Goal: Transaction & Acquisition: Purchase product/service

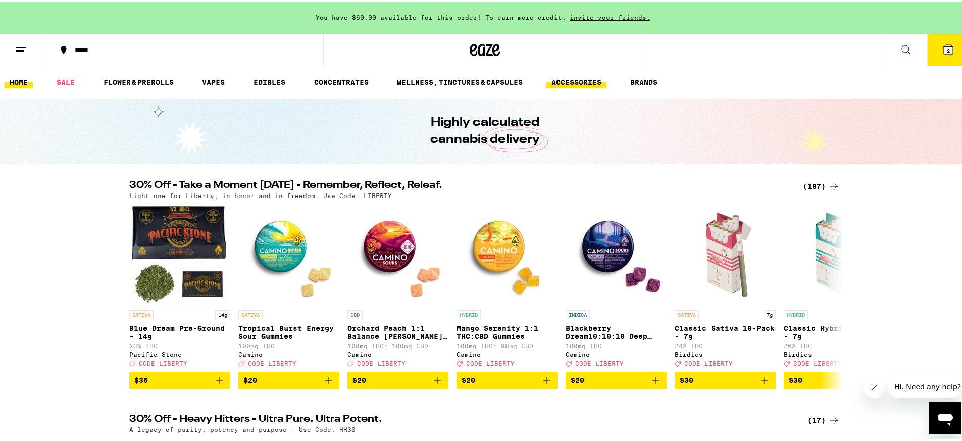
click at [569, 78] on link "ACCESSORIES" at bounding box center [576, 81] width 60 height 12
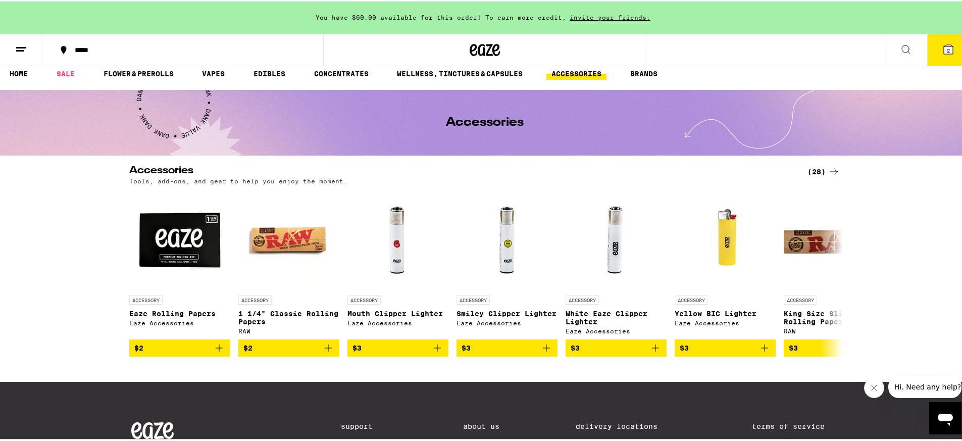
scroll to position [10, 0]
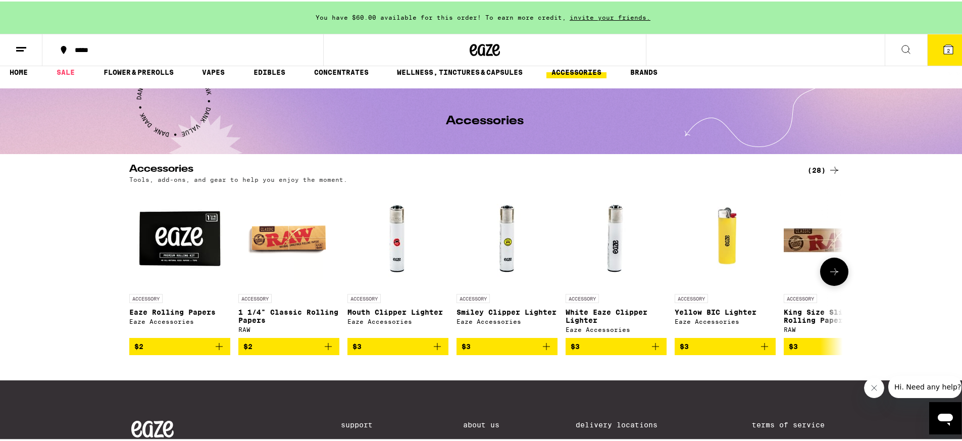
click at [836, 266] on button at bounding box center [834, 270] width 28 height 28
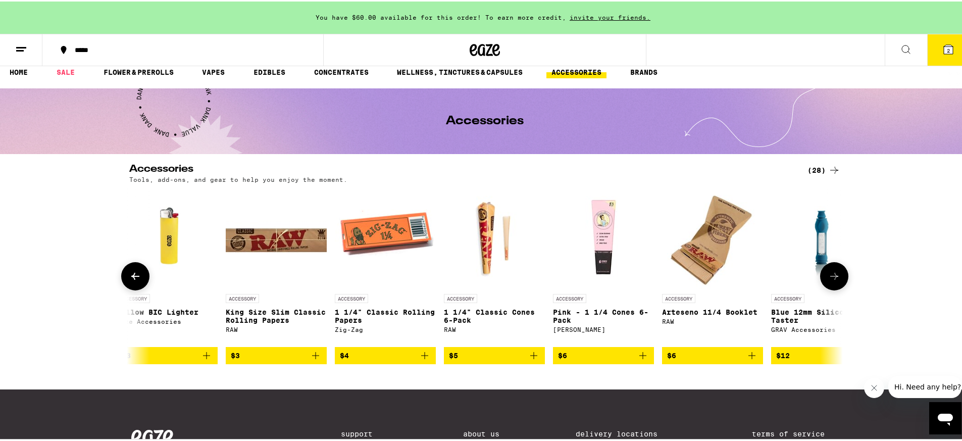
scroll to position [0, 601]
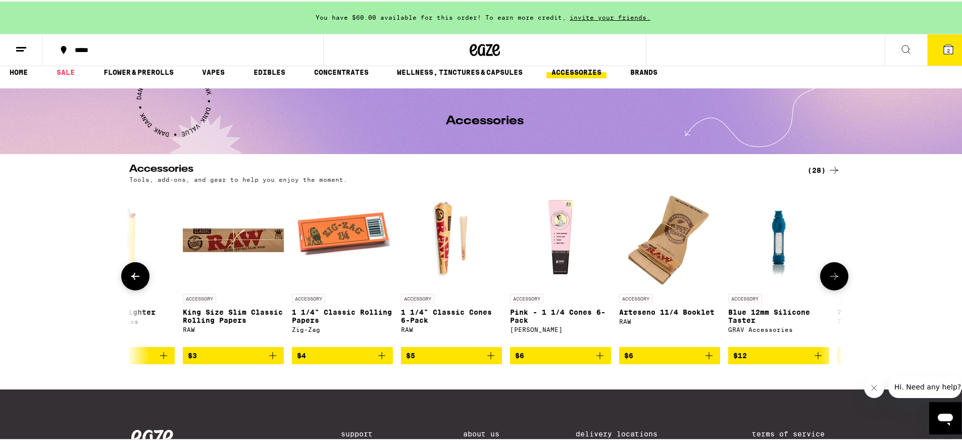
click at [231, 241] on img "Open page for King Size Slim Classic Rolling Papers from RAW" at bounding box center [233, 236] width 101 height 101
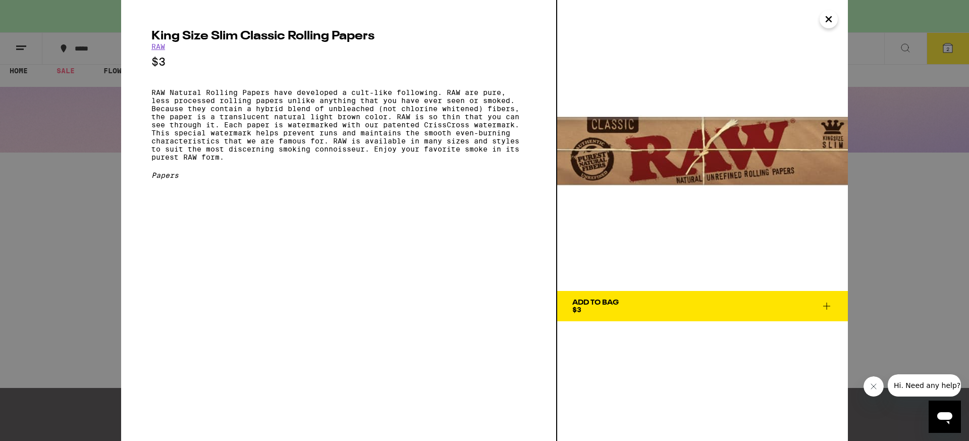
click at [838, 17] on button "Close" at bounding box center [829, 19] width 18 height 18
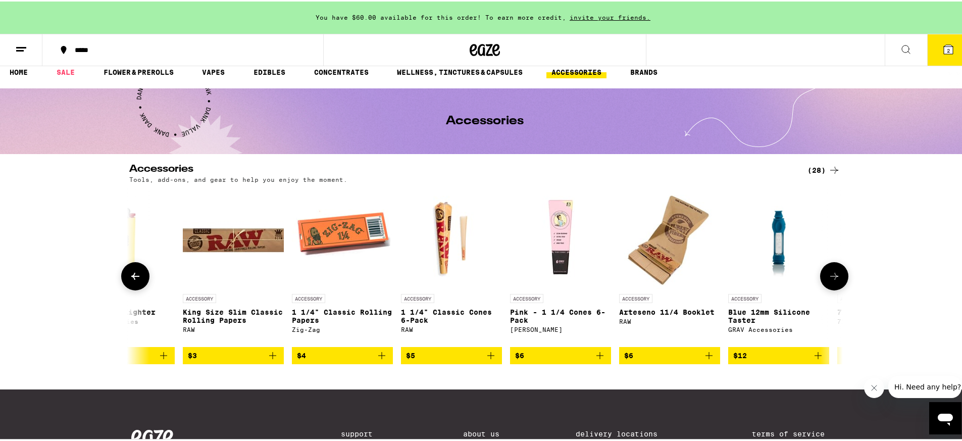
click at [203, 363] on button "$3" at bounding box center [233, 353] width 101 height 17
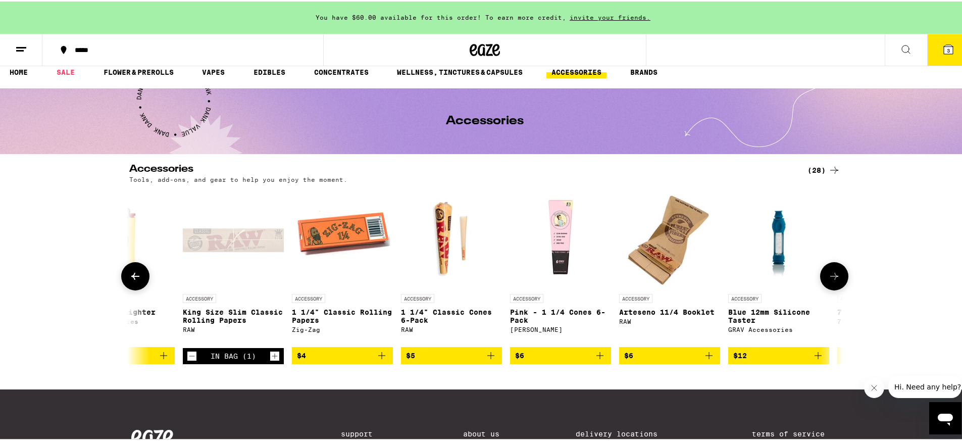
click at [270, 360] on icon "Increment" at bounding box center [274, 354] width 9 height 12
click at [638, 359] on span "$6" at bounding box center [669, 354] width 91 height 12
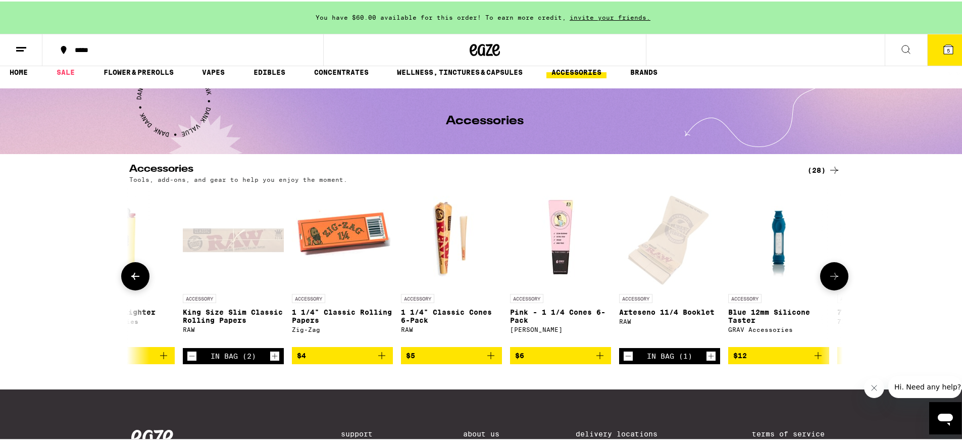
click at [706, 359] on icon "Increment" at bounding box center [710, 354] width 9 height 12
click at [829, 281] on icon at bounding box center [834, 275] width 12 height 12
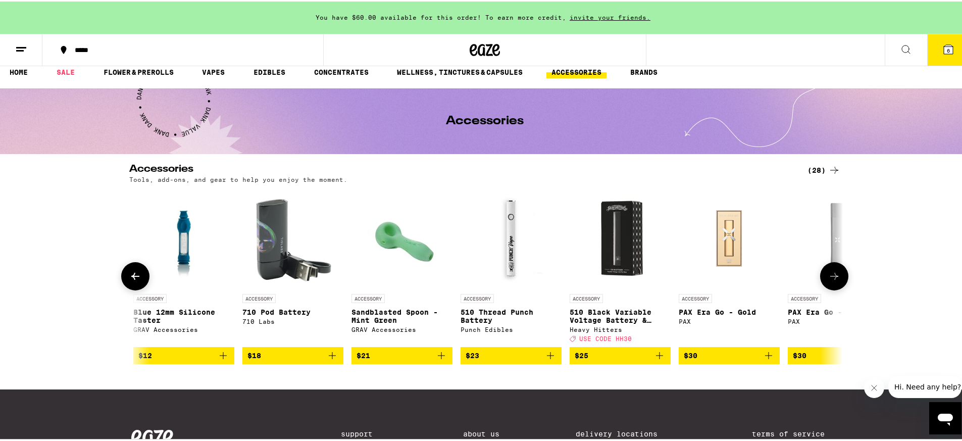
scroll to position [0, 1202]
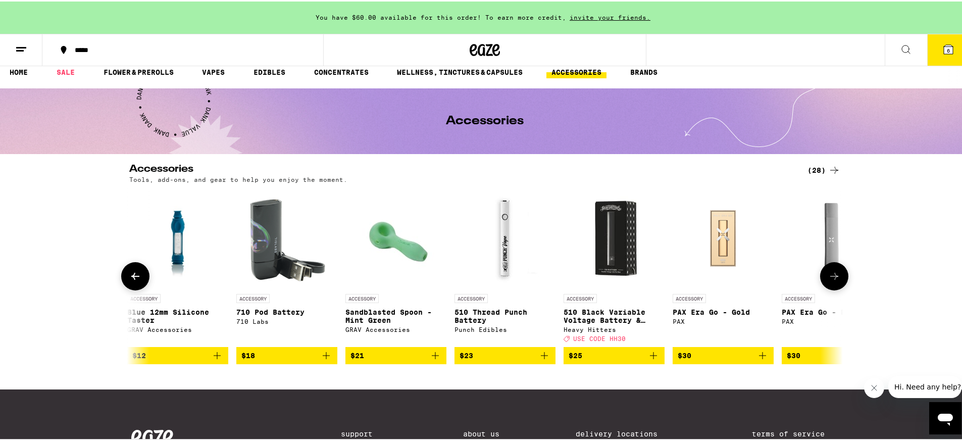
click at [836, 281] on icon at bounding box center [834, 275] width 12 height 12
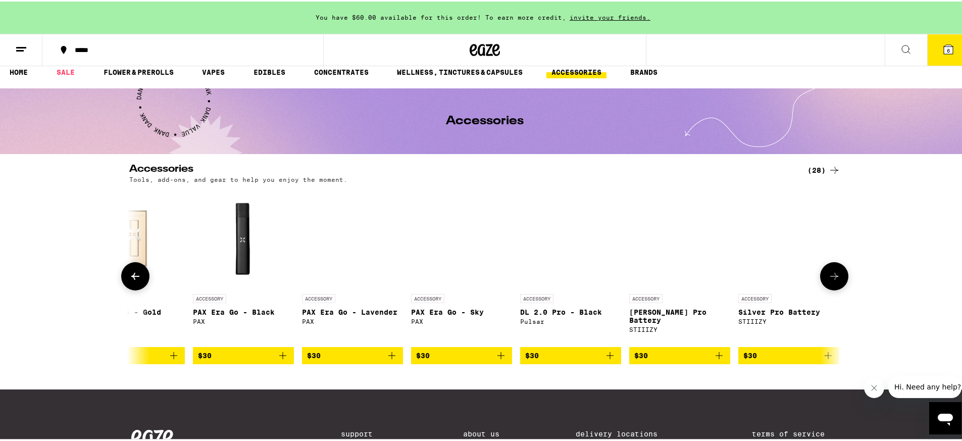
scroll to position [0, 1803]
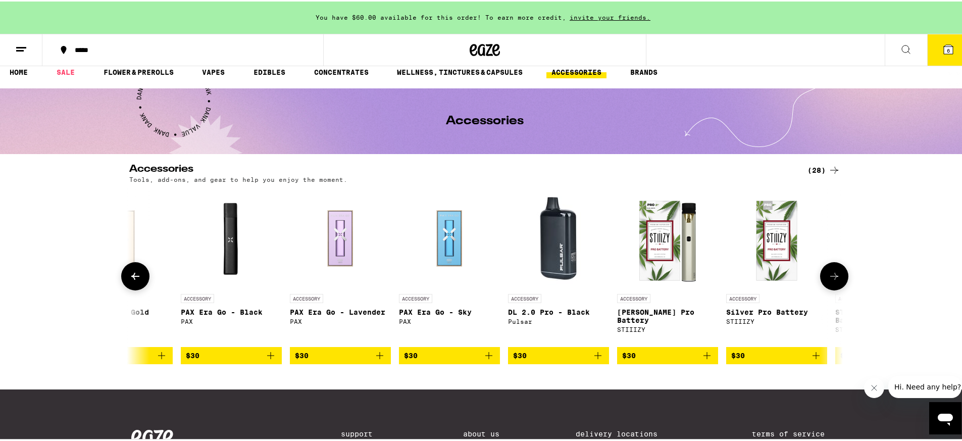
click at [836, 281] on icon at bounding box center [834, 275] width 12 height 12
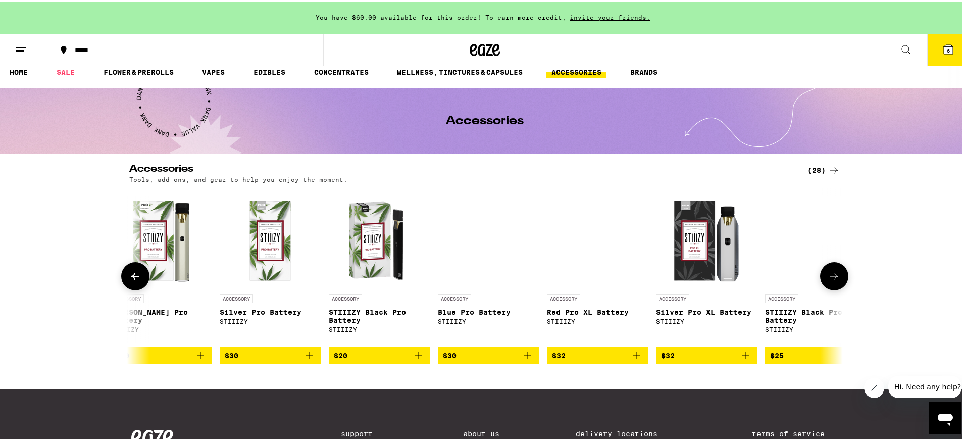
scroll to position [0, 2343]
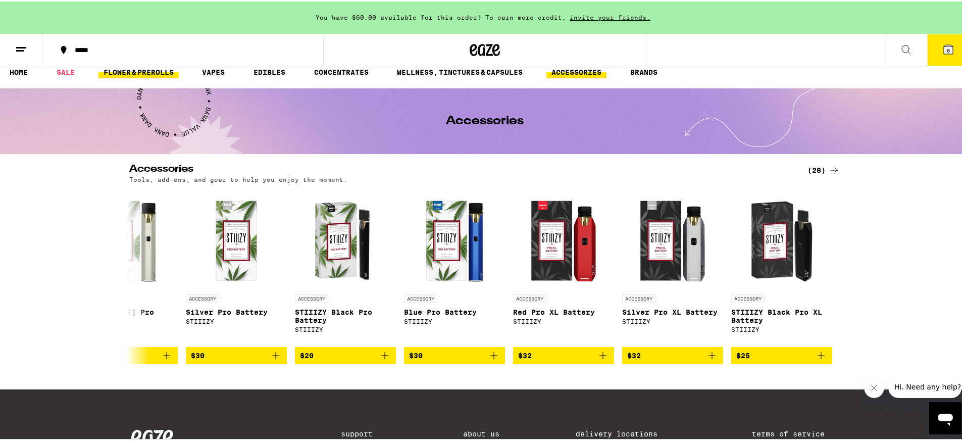
click at [135, 68] on link "FLOWER & PREROLLS" at bounding box center [138, 71] width 80 height 12
click at [129, 63] on button "*****" at bounding box center [182, 48] width 281 height 30
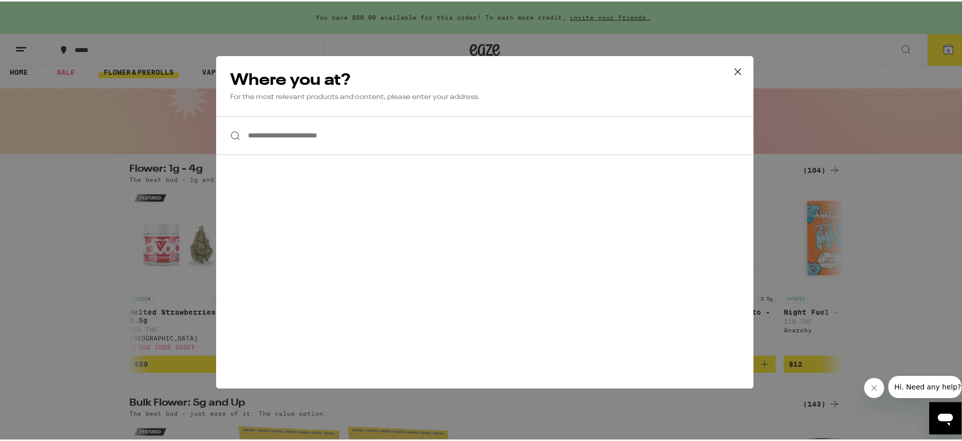
click at [736, 66] on icon at bounding box center [737, 70] width 15 height 15
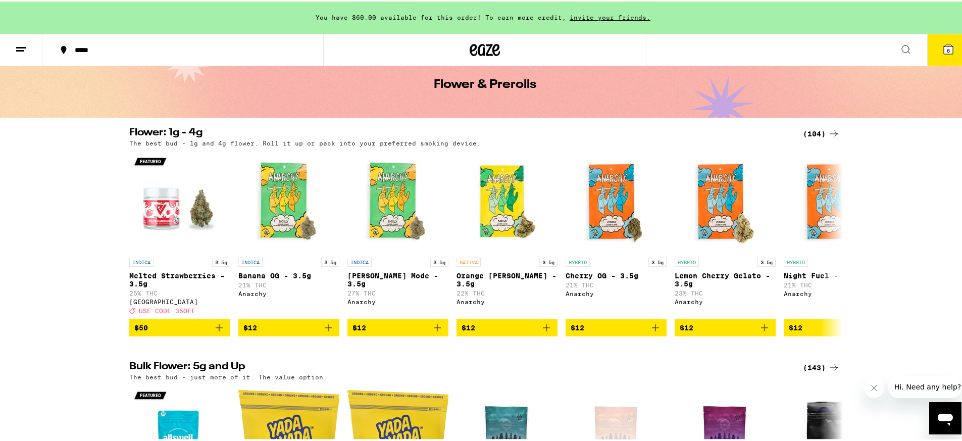
scroll to position [53, 0]
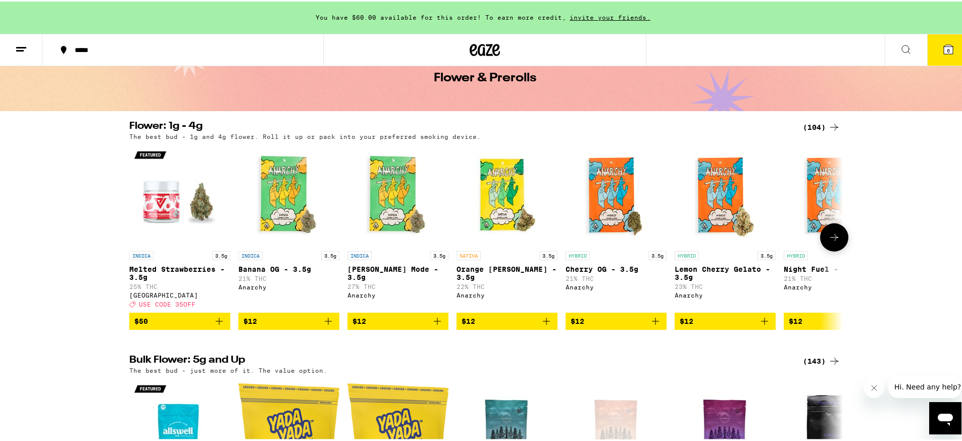
click at [828, 239] on icon at bounding box center [834, 236] width 12 height 12
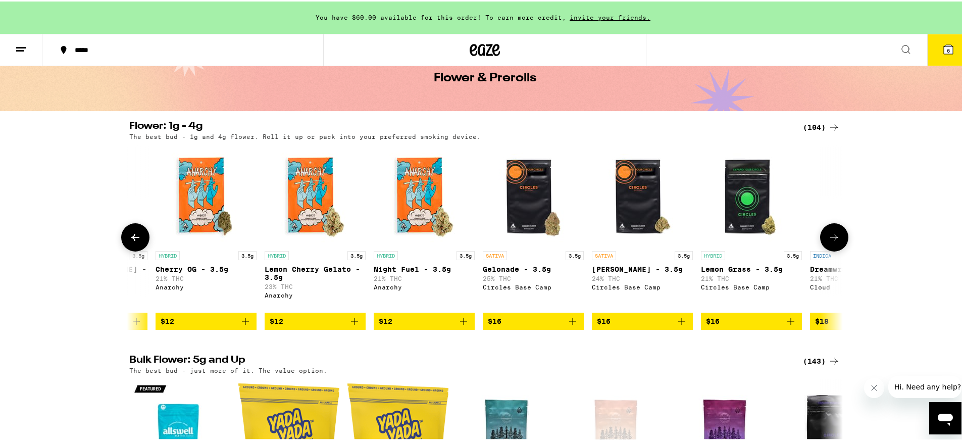
click at [828, 239] on icon at bounding box center [834, 236] width 12 height 12
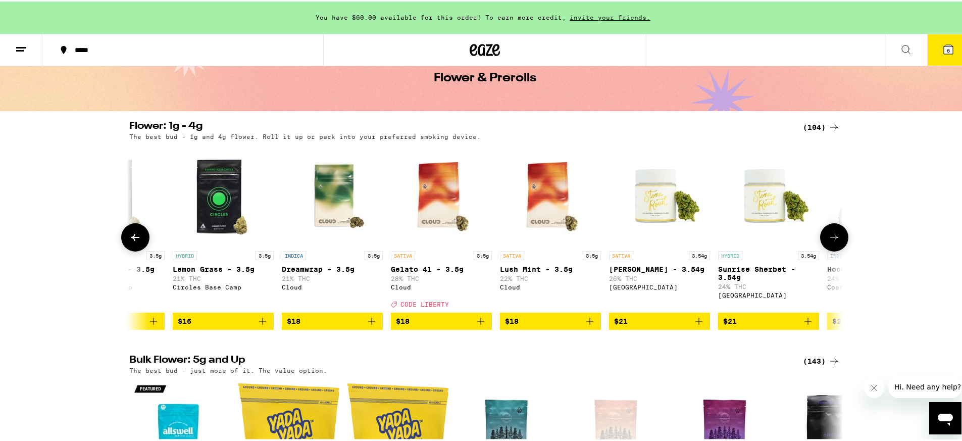
click at [828, 239] on icon at bounding box center [834, 236] width 12 height 12
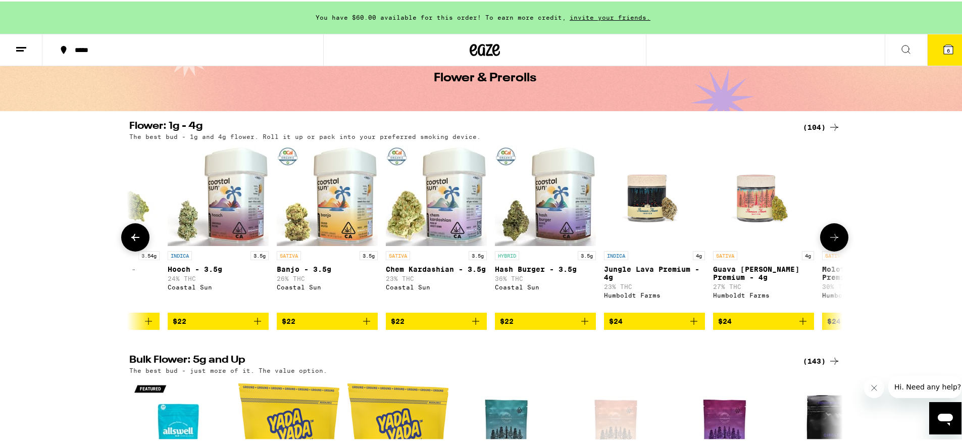
click at [828, 239] on icon at bounding box center [834, 236] width 12 height 12
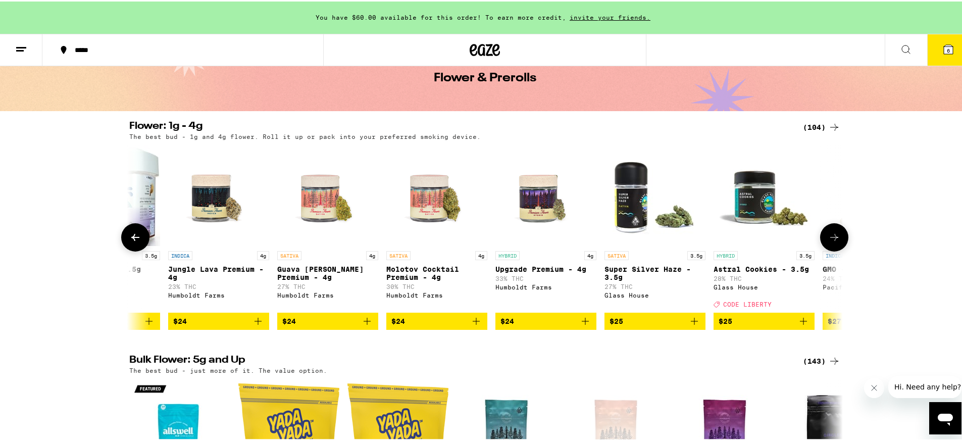
scroll to position [0, 2224]
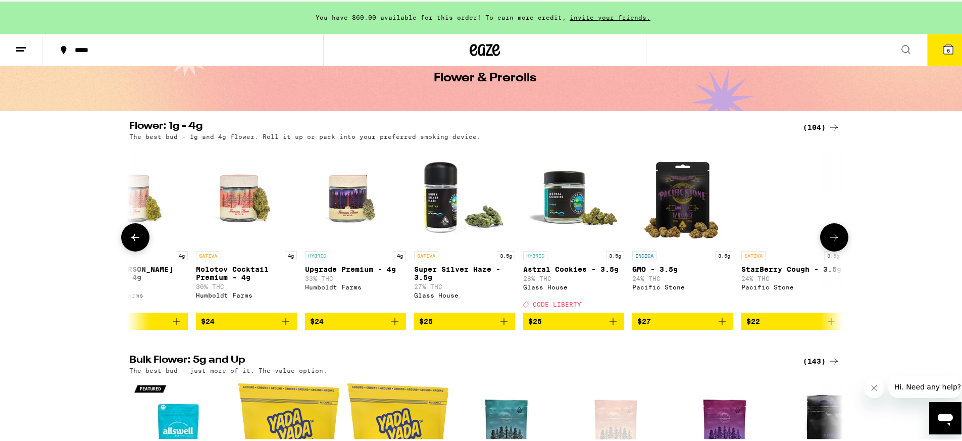
click at [828, 239] on icon at bounding box center [834, 236] width 12 height 12
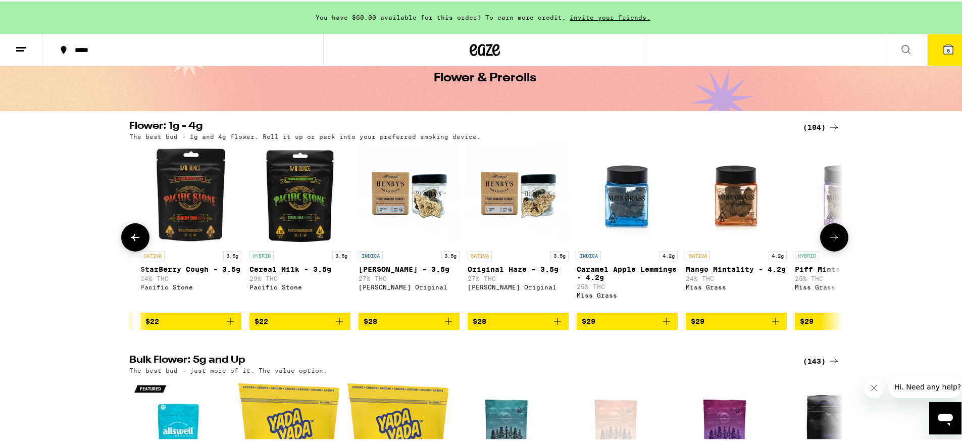
click at [828, 239] on icon at bounding box center [834, 236] width 12 height 12
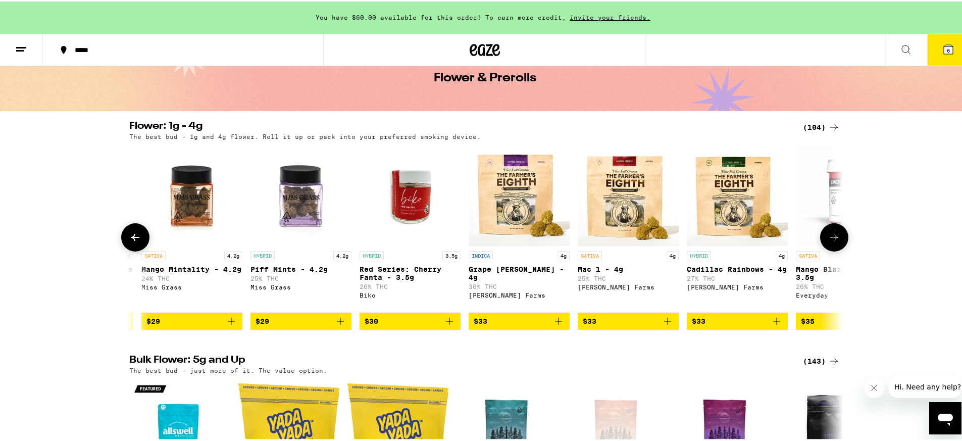
scroll to position [0, 3425]
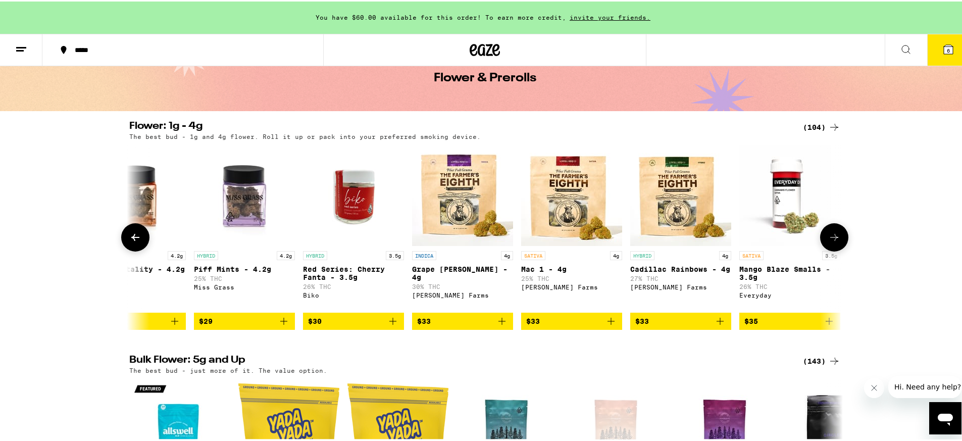
click at [828, 239] on icon at bounding box center [834, 236] width 12 height 12
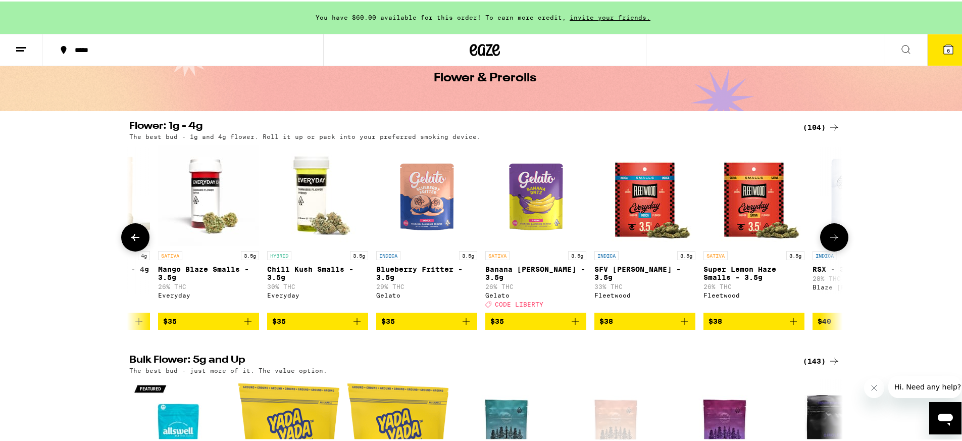
scroll to position [0, 4026]
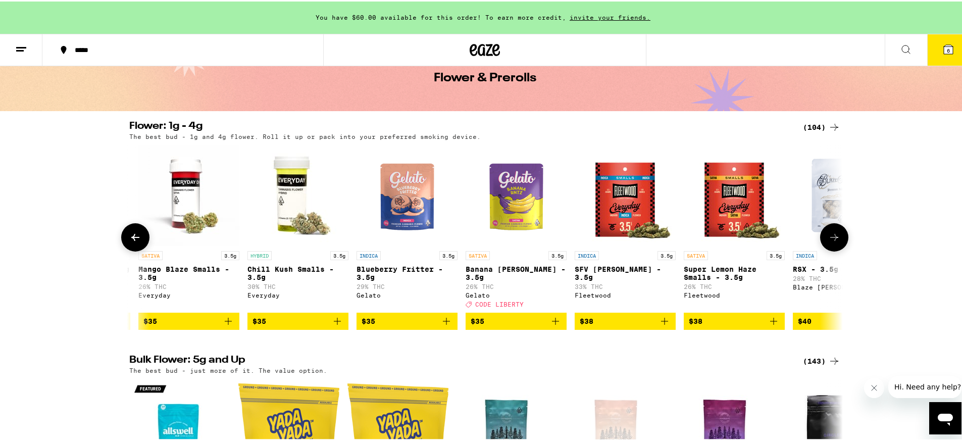
click at [828, 239] on icon at bounding box center [834, 236] width 12 height 12
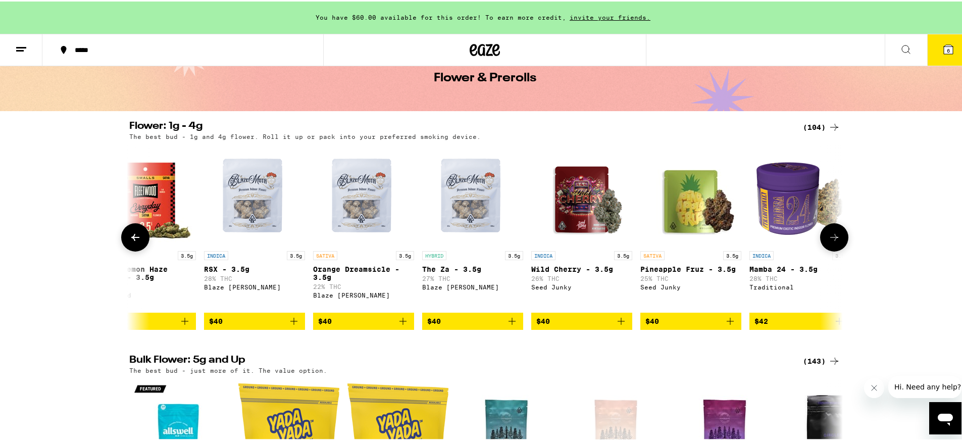
scroll to position [0, 4627]
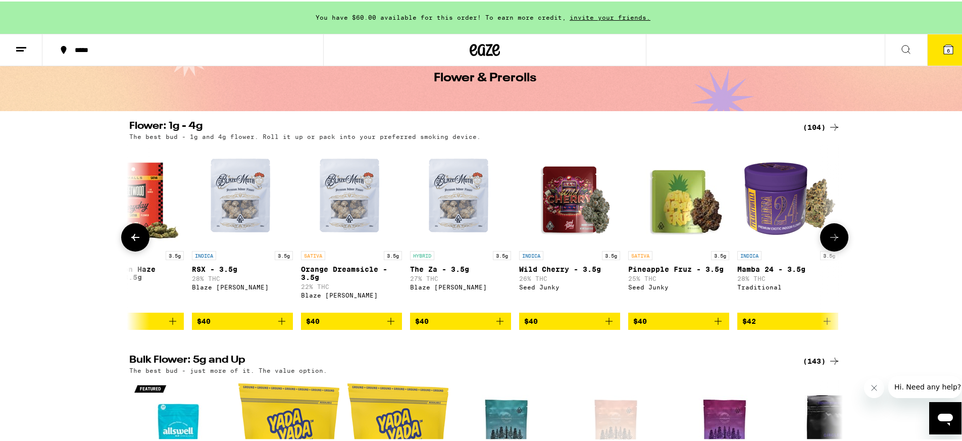
click at [828, 239] on icon at bounding box center [834, 236] width 12 height 12
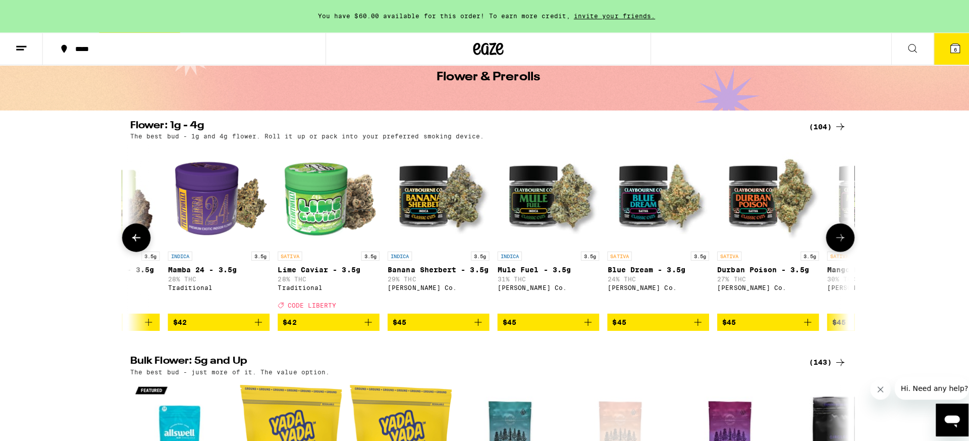
scroll to position [0, 5228]
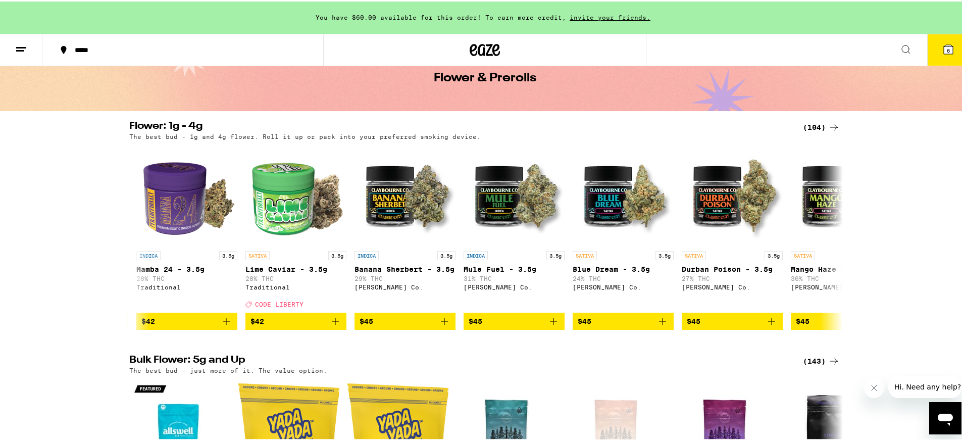
click at [944, 49] on icon at bounding box center [948, 47] width 9 height 9
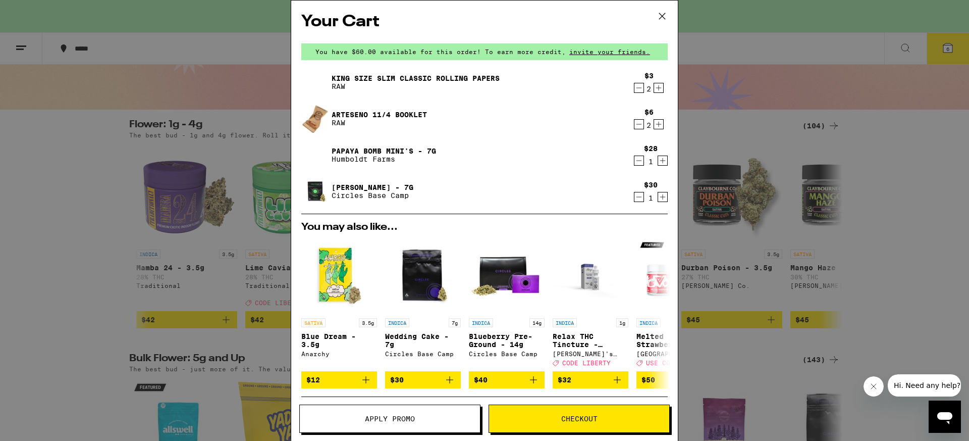
click at [635, 196] on icon "Decrement" at bounding box center [639, 197] width 9 height 12
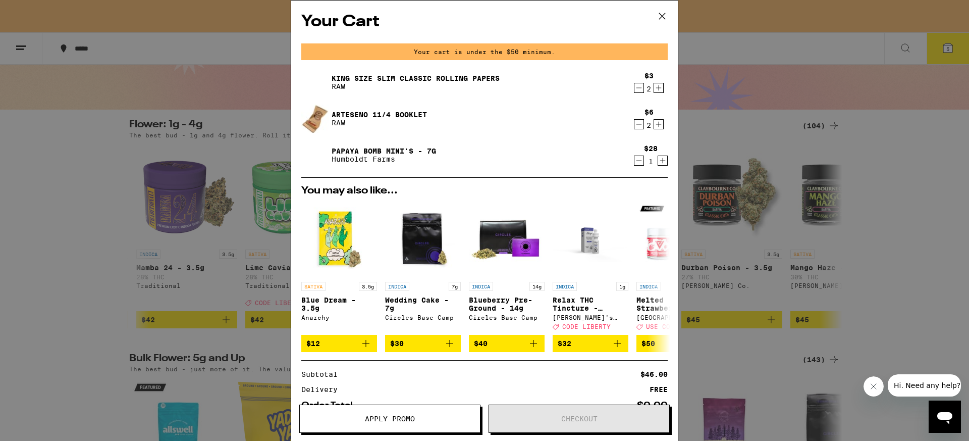
click at [657, 9] on icon at bounding box center [662, 16] width 15 height 15
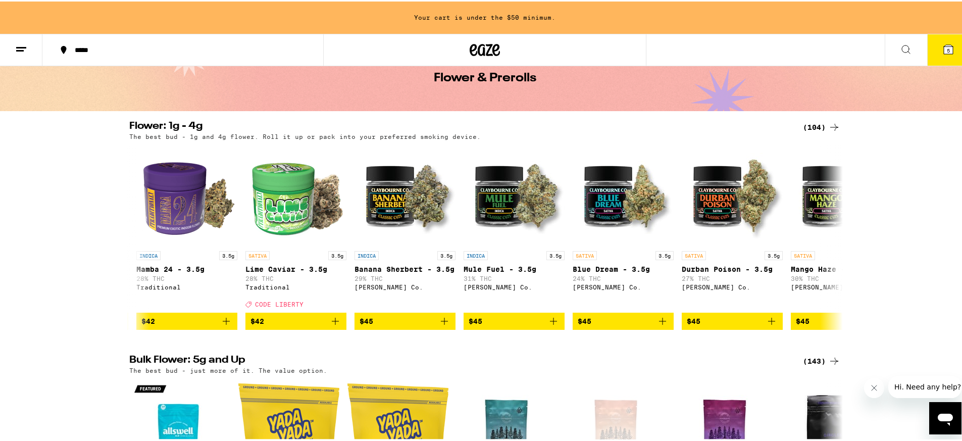
click at [942, 44] on icon at bounding box center [948, 48] width 12 height 12
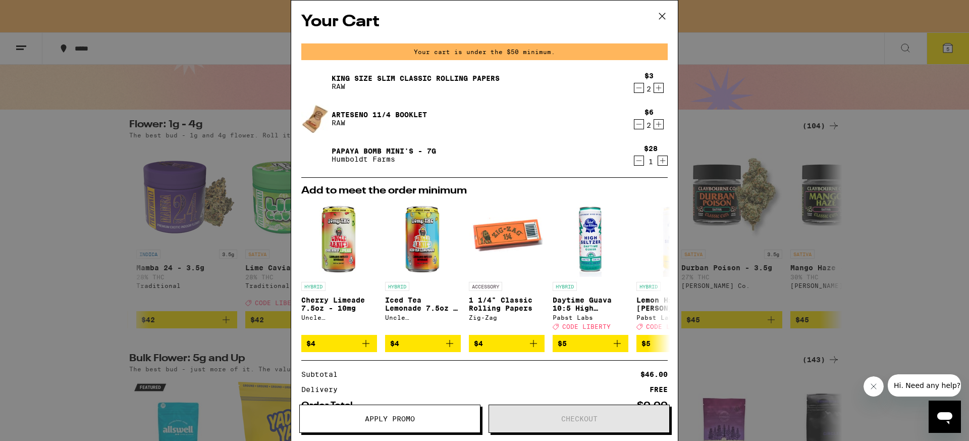
click at [636, 162] on icon "Decrement" at bounding box center [639, 161] width 9 height 12
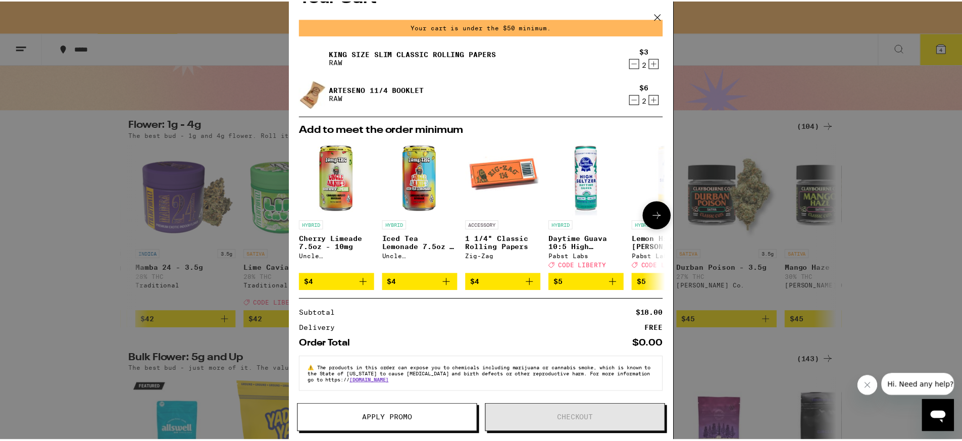
scroll to position [34, 0]
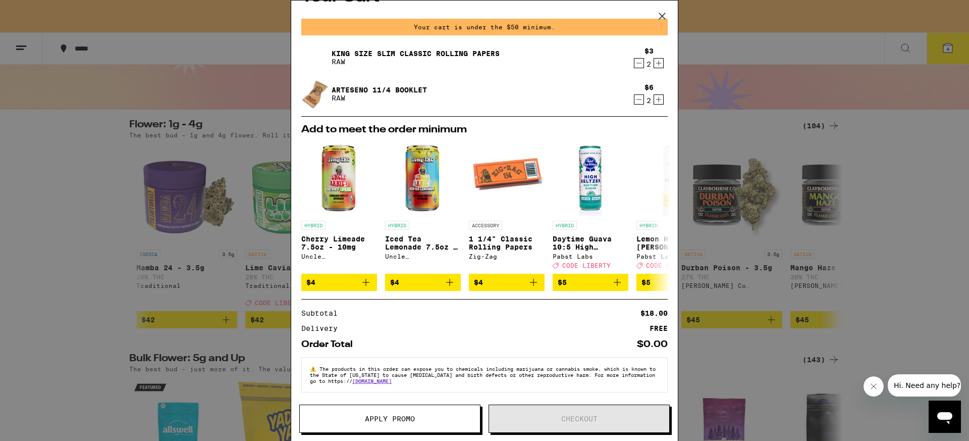
click at [660, 13] on icon at bounding box center [662, 16] width 15 height 15
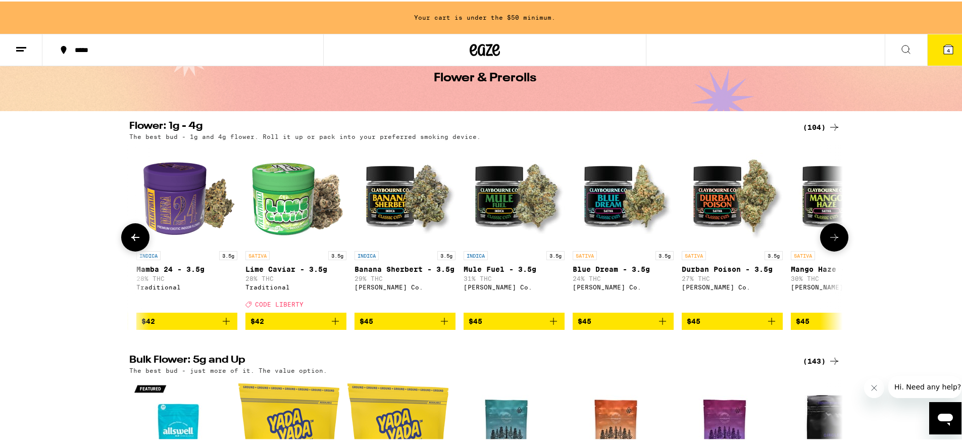
click at [129, 242] on icon at bounding box center [135, 236] width 12 height 12
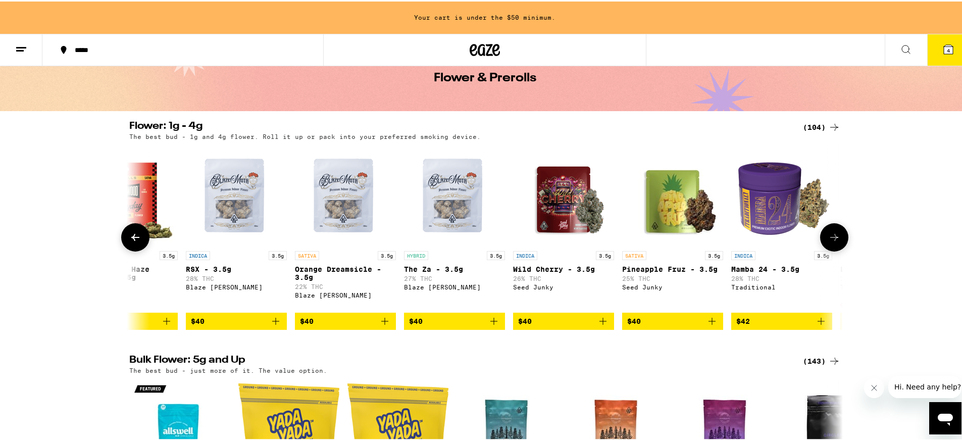
scroll to position [0, 4627]
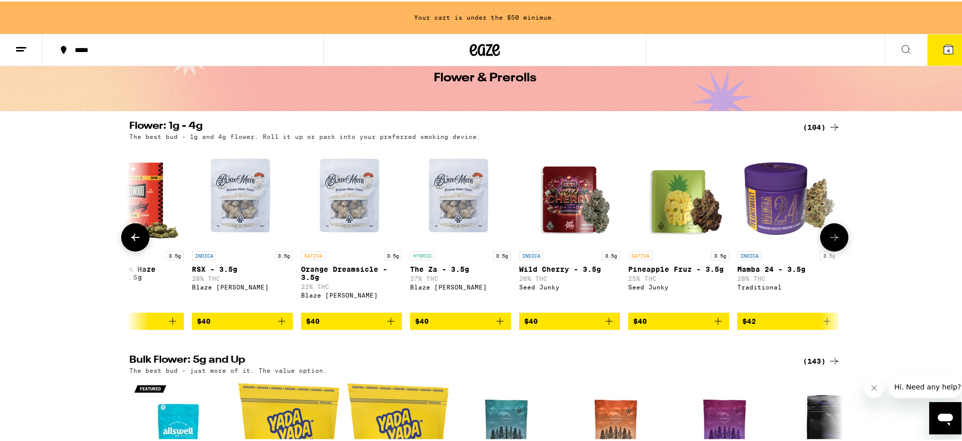
click at [834, 242] on icon at bounding box center [834, 236] width 12 height 12
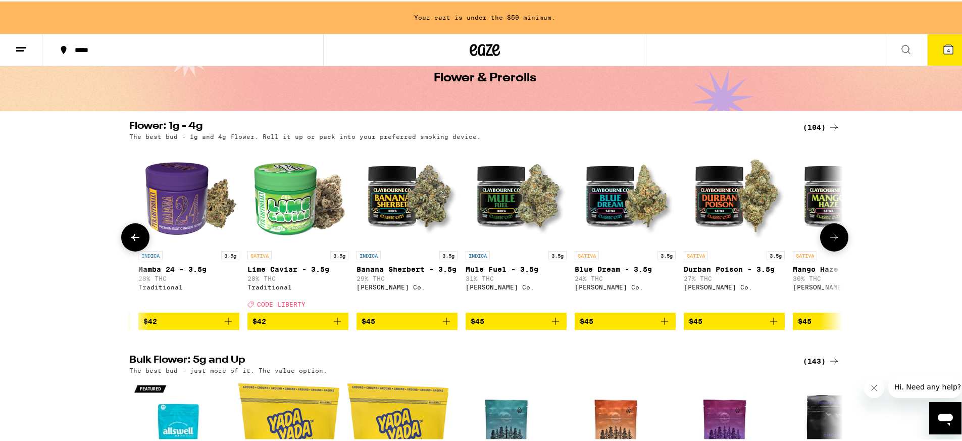
scroll to position [0, 5228]
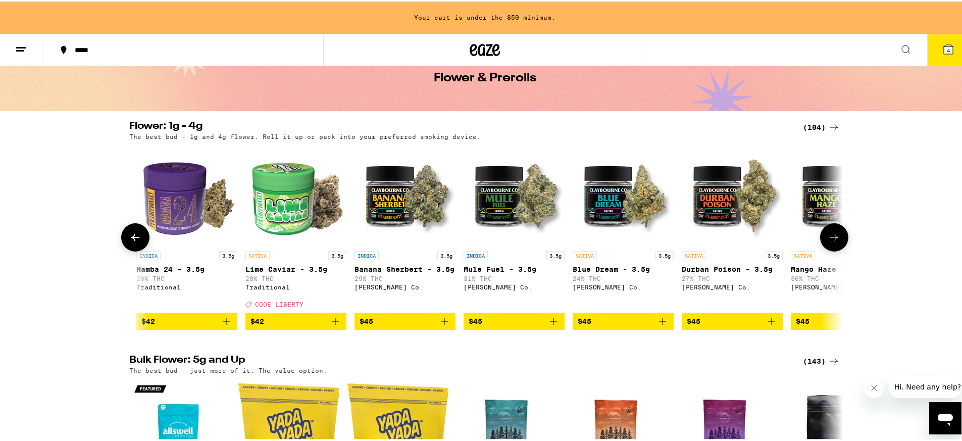
click at [129, 235] on icon at bounding box center [135, 236] width 12 height 12
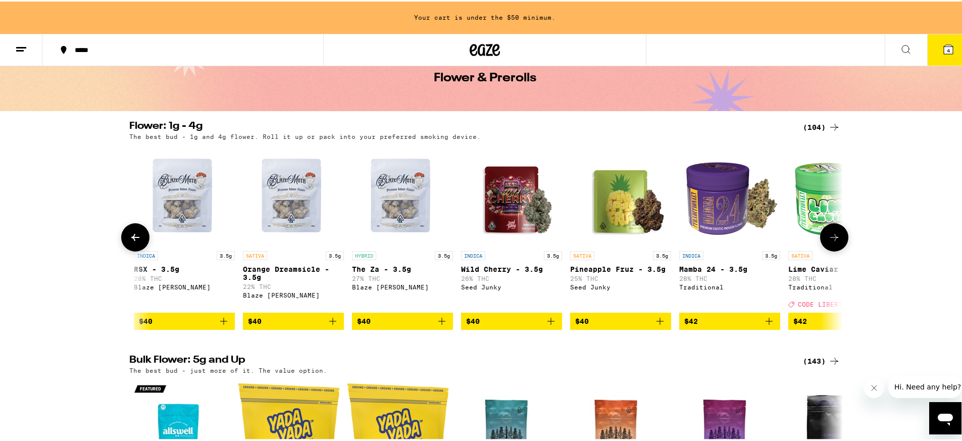
scroll to position [0, 4627]
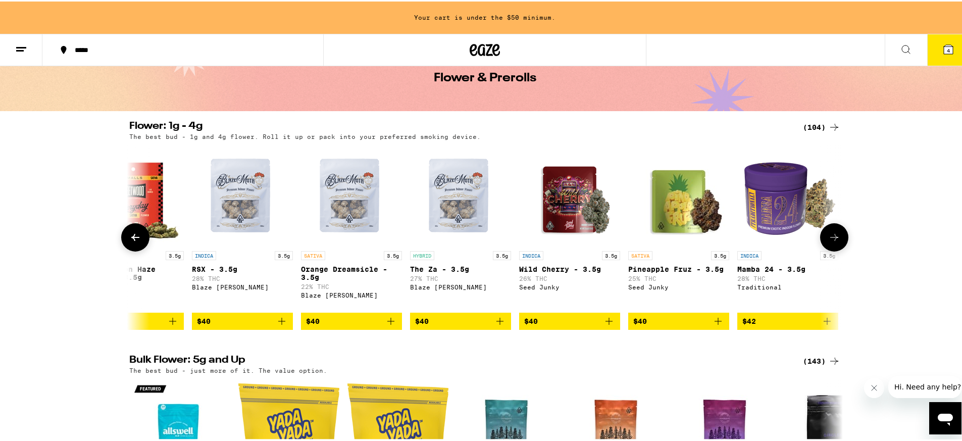
click at [835, 231] on button at bounding box center [834, 236] width 28 height 28
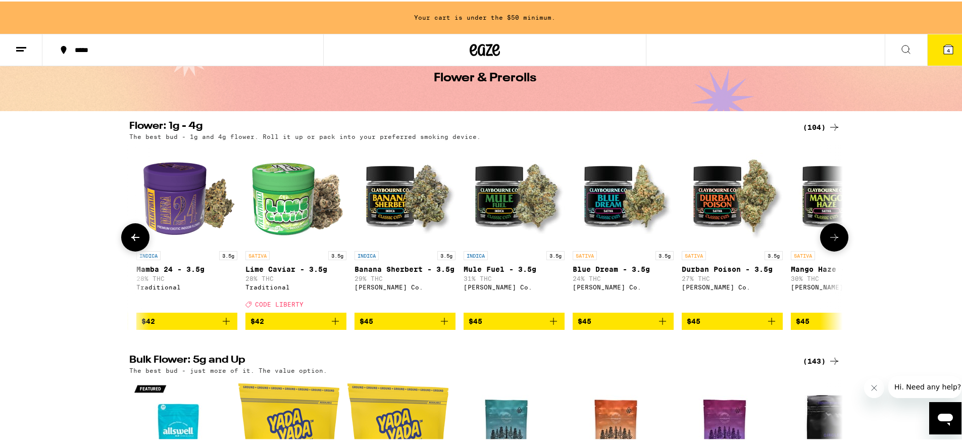
click at [835, 231] on button at bounding box center [834, 236] width 28 height 28
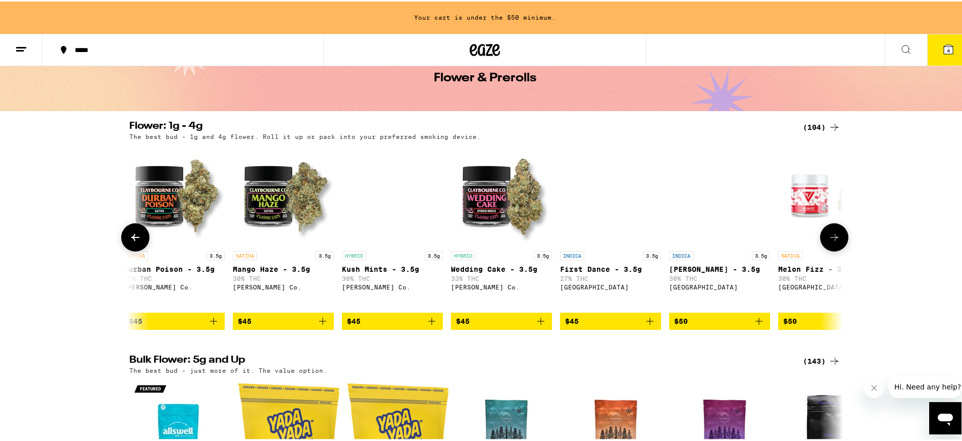
scroll to position [0, 5829]
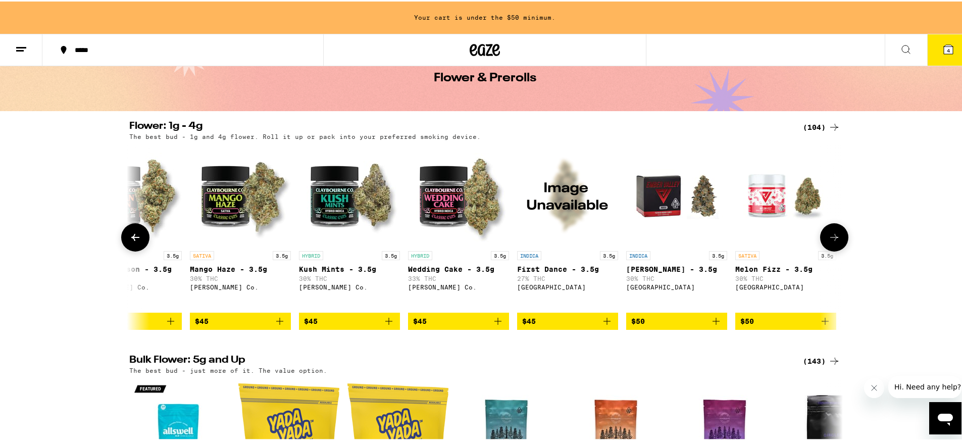
click at [835, 231] on button at bounding box center [834, 236] width 28 height 28
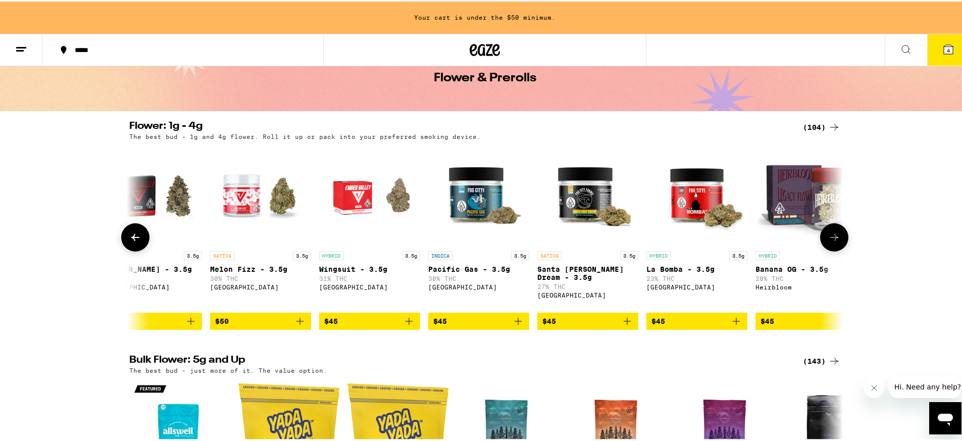
scroll to position [0, 6430]
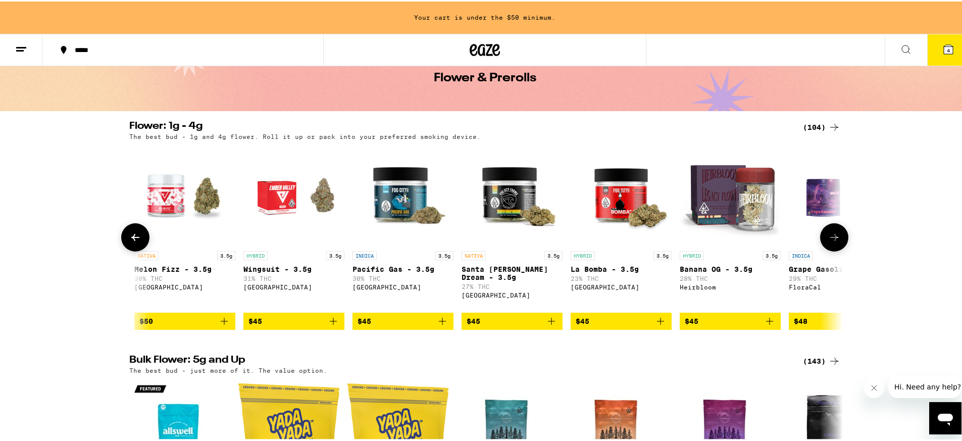
click at [835, 231] on button at bounding box center [834, 236] width 28 height 28
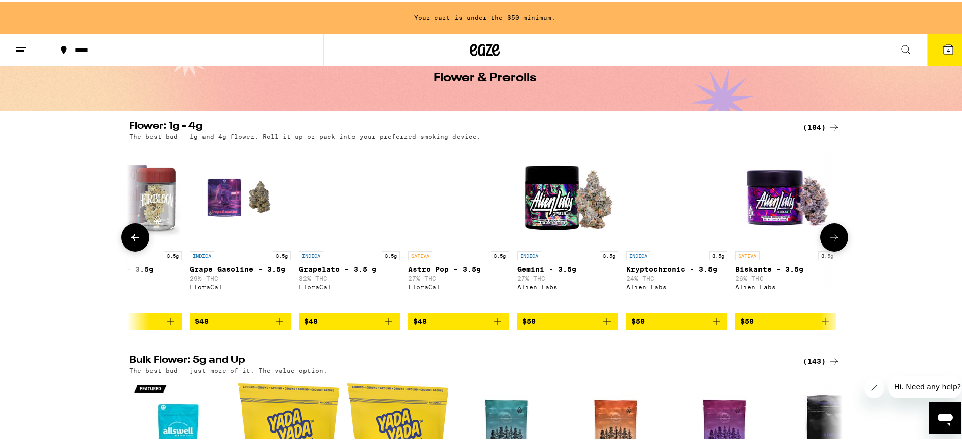
scroll to position [0, 7031]
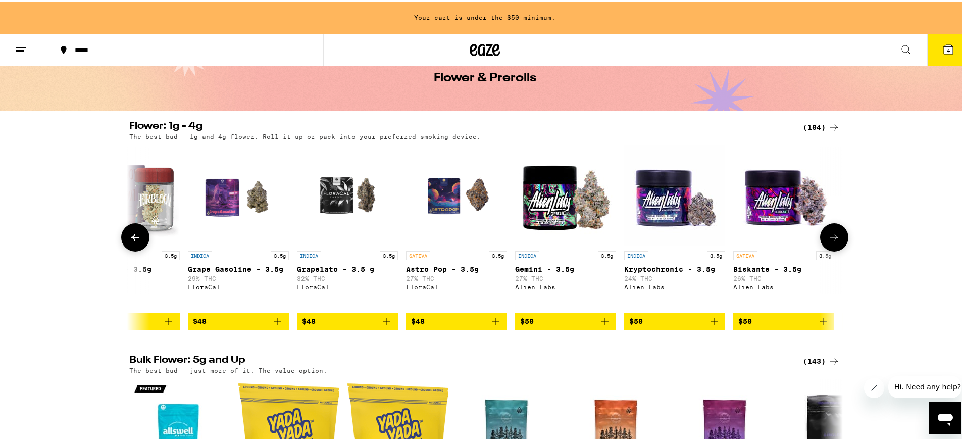
click at [835, 231] on button at bounding box center [834, 236] width 28 height 28
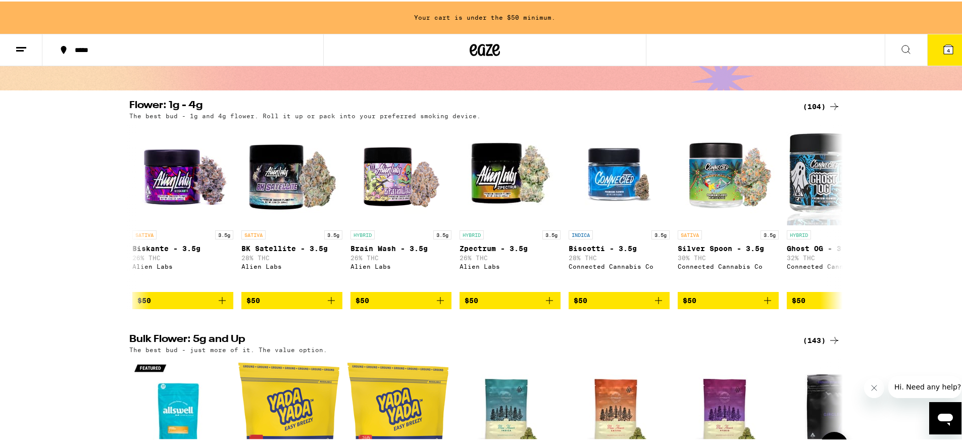
scroll to position [49, 0]
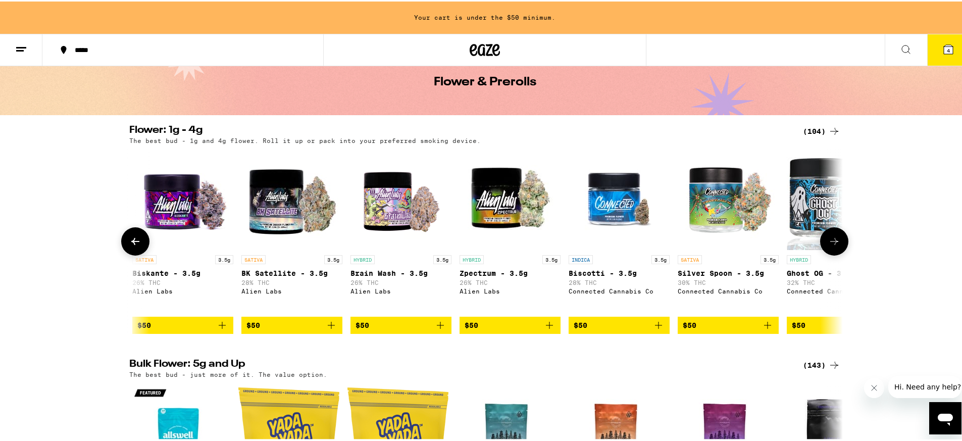
click at [834, 253] on button at bounding box center [834, 240] width 28 height 28
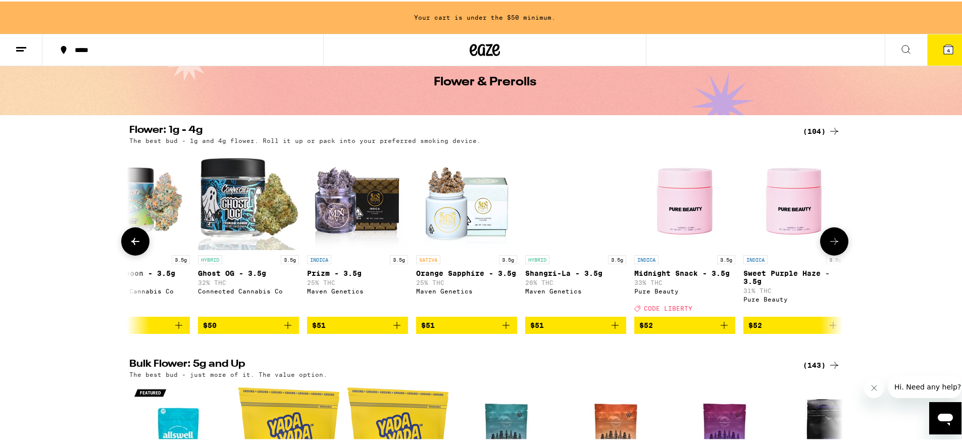
scroll to position [0, 8232]
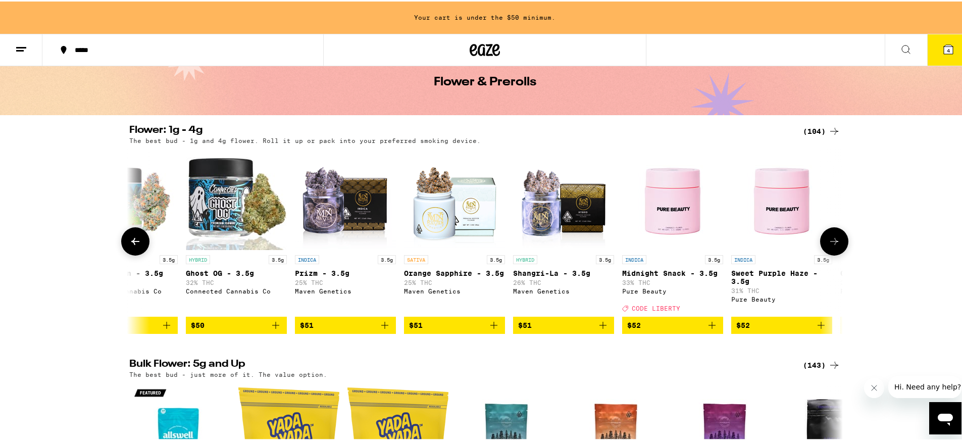
click at [834, 253] on button at bounding box center [834, 240] width 28 height 28
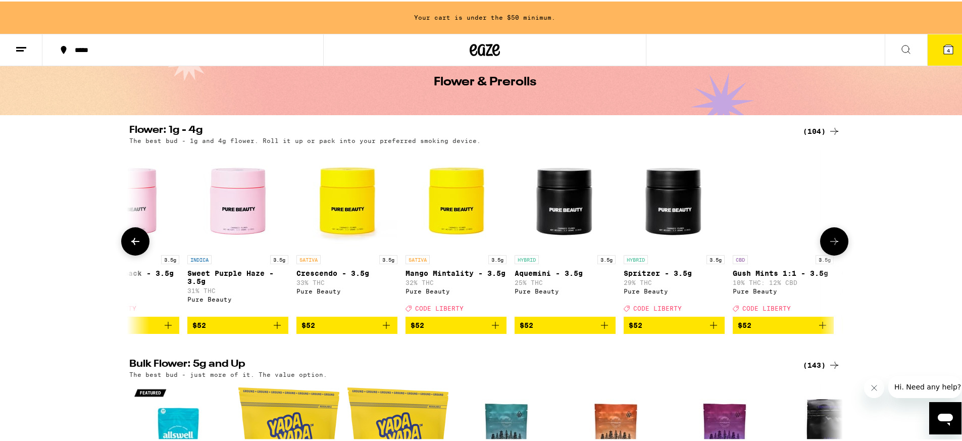
scroll to position [0, 8833]
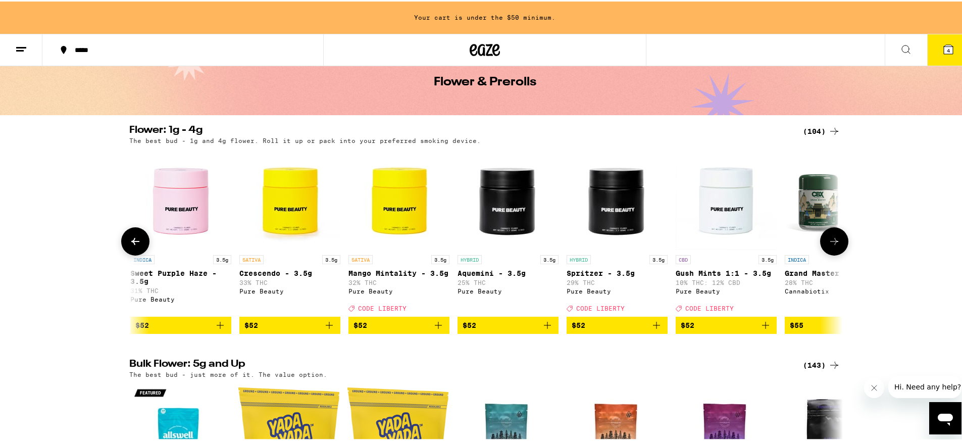
click at [834, 253] on button at bounding box center [834, 240] width 28 height 28
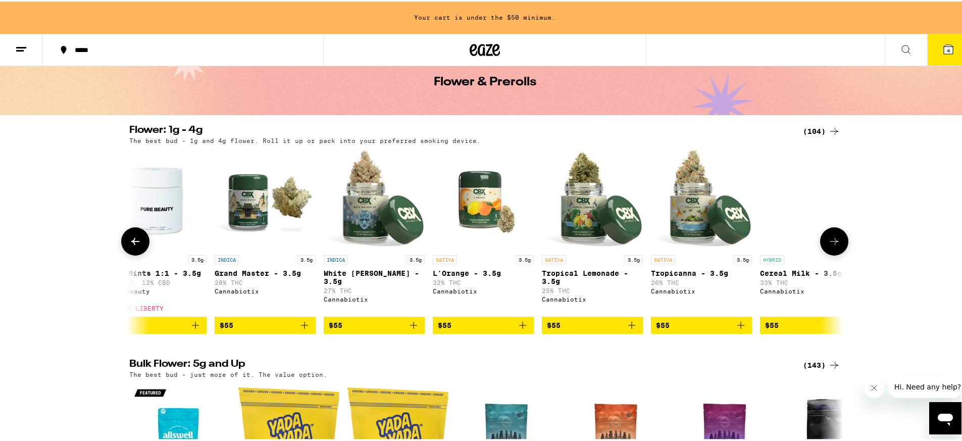
scroll to position [0, 9434]
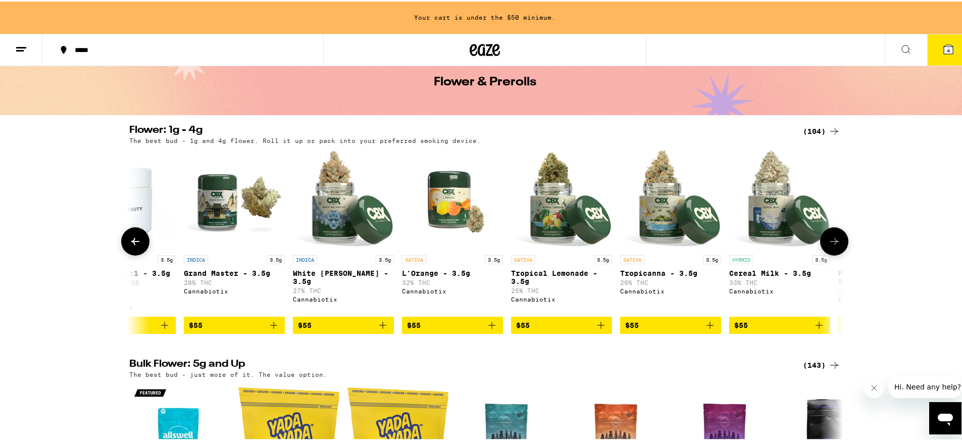
click at [834, 253] on button at bounding box center [834, 240] width 28 height 28
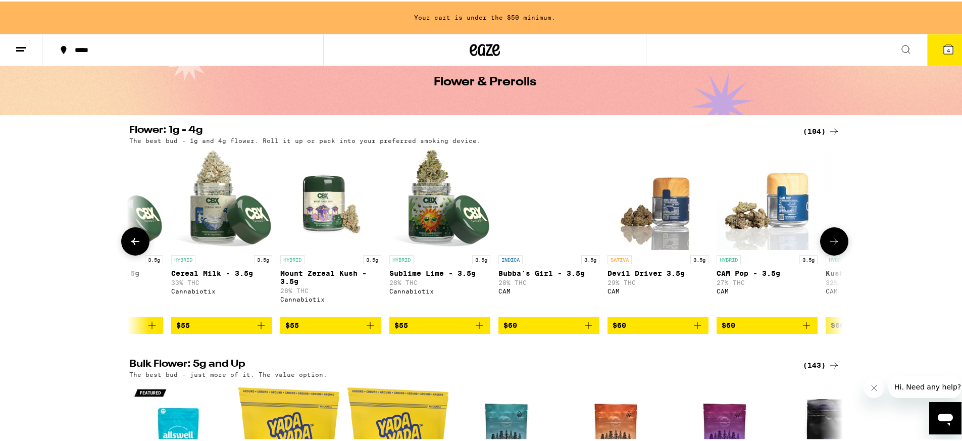
scroll to position [0, 10035]
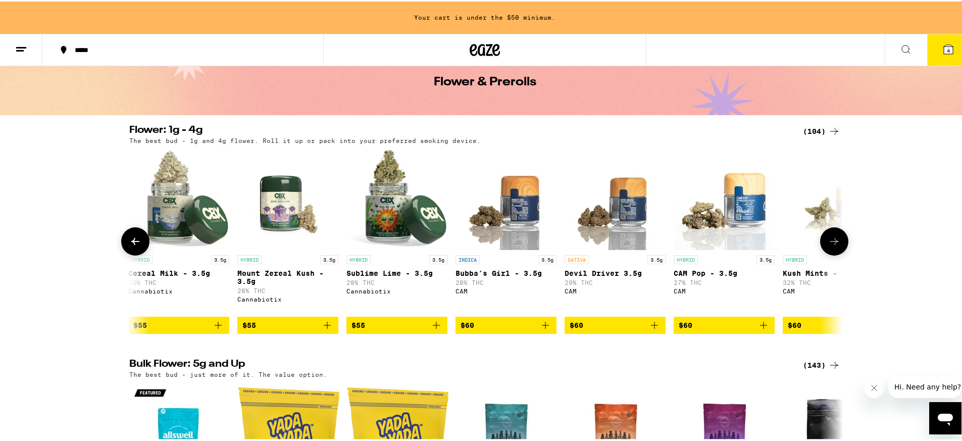
click at [834, 253] on button at bounding box center [834, 240] width 28 height 28
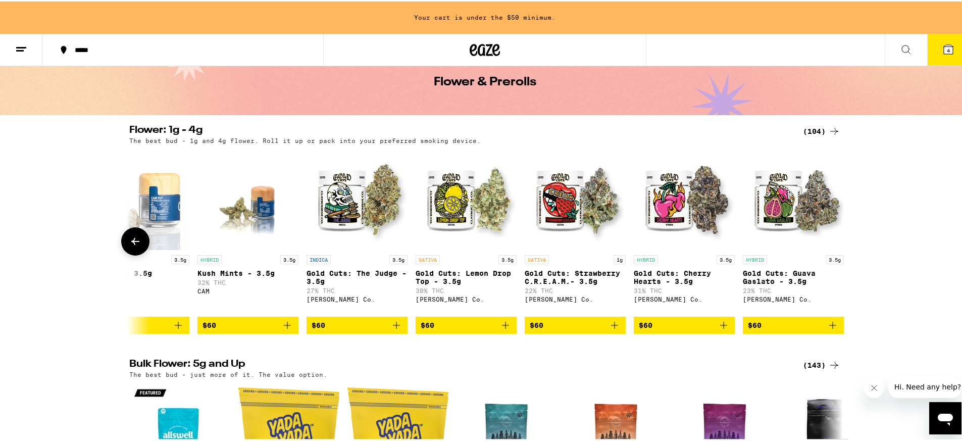
scroll to position [0, 10632]
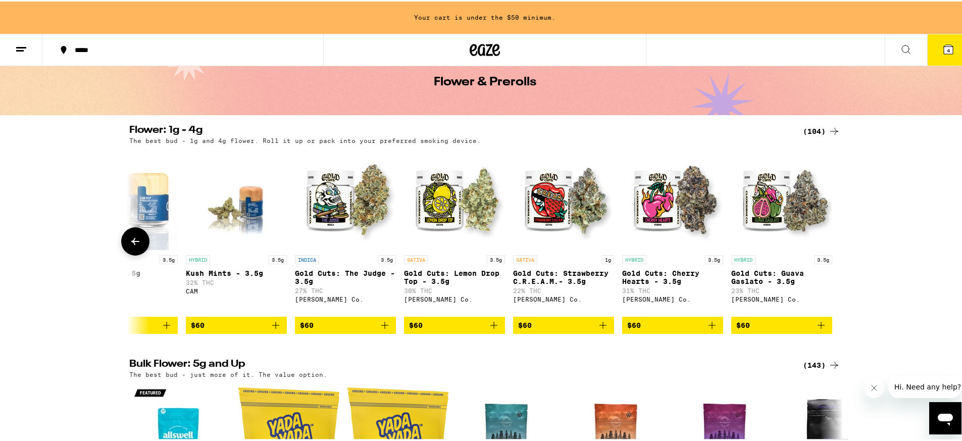
click at [834, 253] on div at bounding box center [834, 240] width 28 height 28
click at [135, 237] on button at bounding box center [135, 240] width 28 height 28
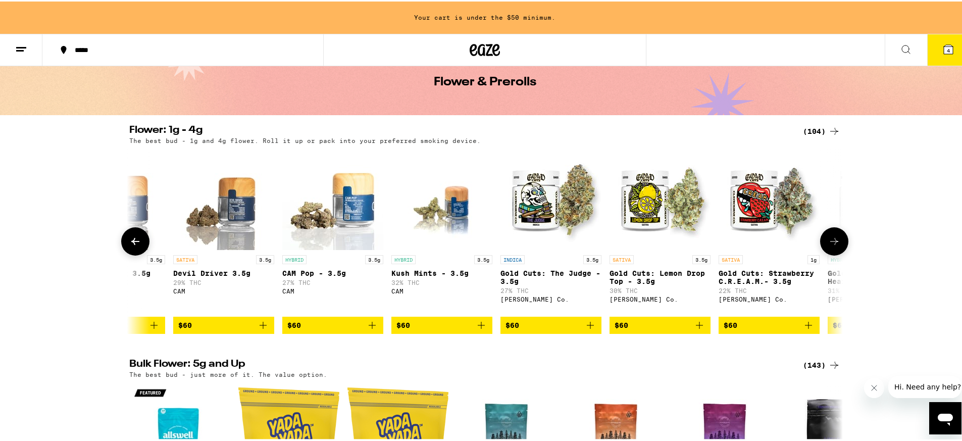
click at [135, 237] on button at bounding box center [135, 240] width 28 height 28
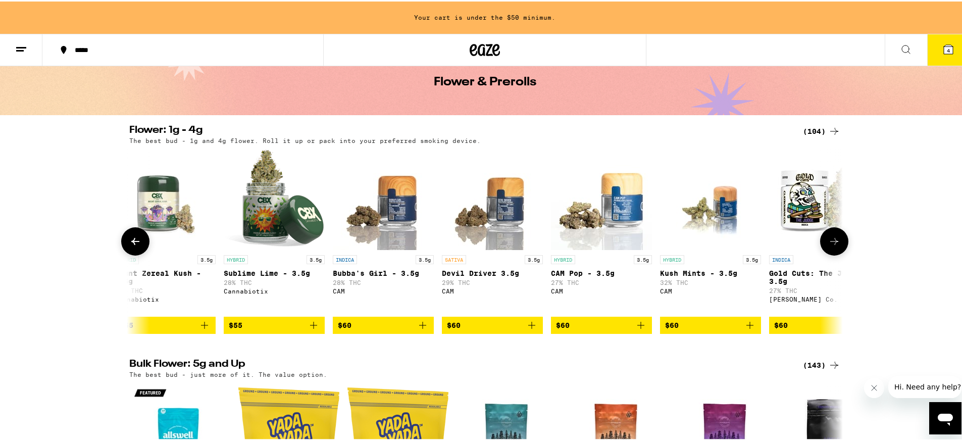
click at [135, 237] on button at bounding box center [135, 240] width 28 height 28
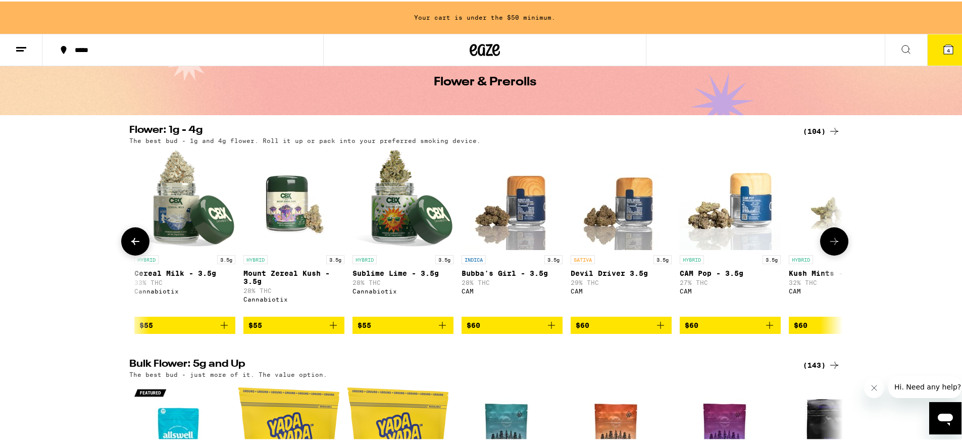
click at [135, 237] on button at bounding box center [135, 240] width 28 height 28
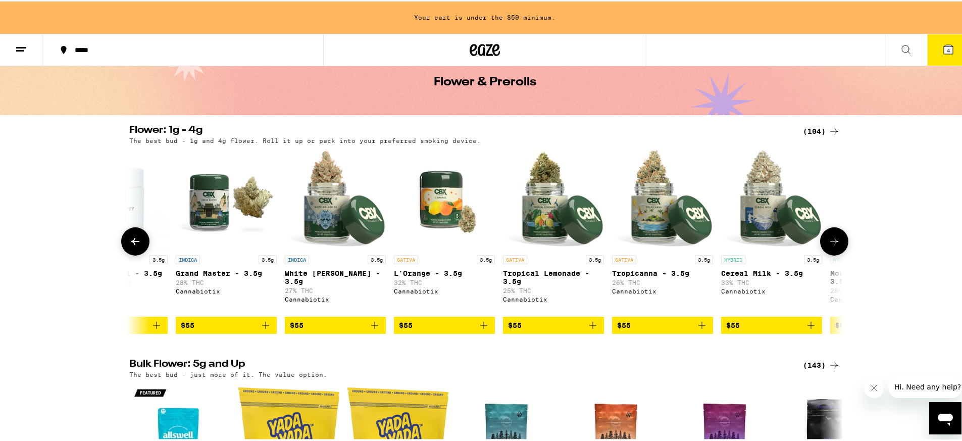
click at [135, 237] on button at bounding box center [135, 240] width 28 height 28
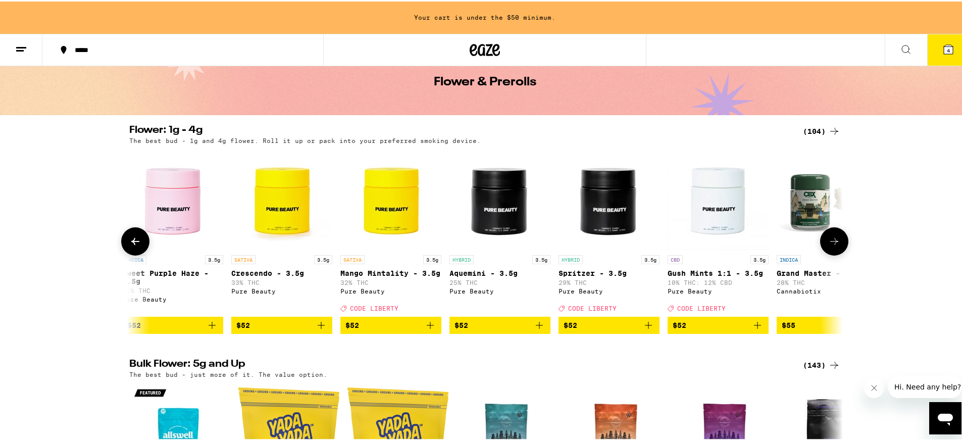
click at [135, 237] on button at bounding box center [135, 240] width 28 height 28
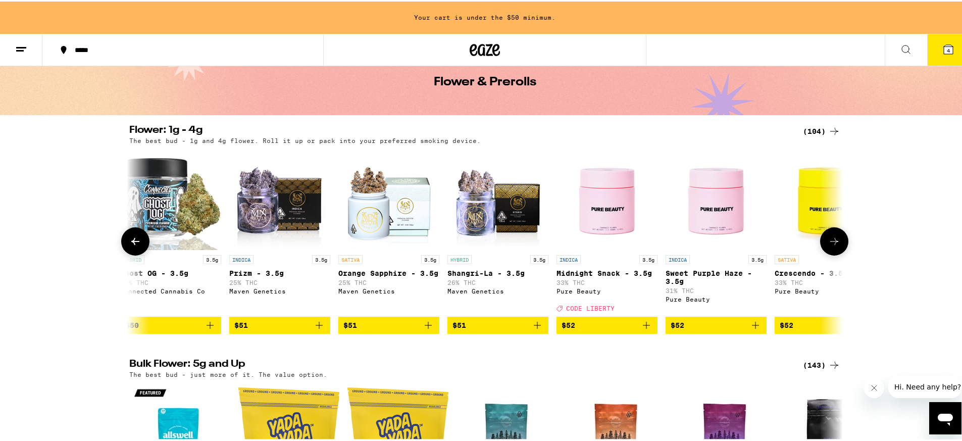
scroll to position [0, 8240]
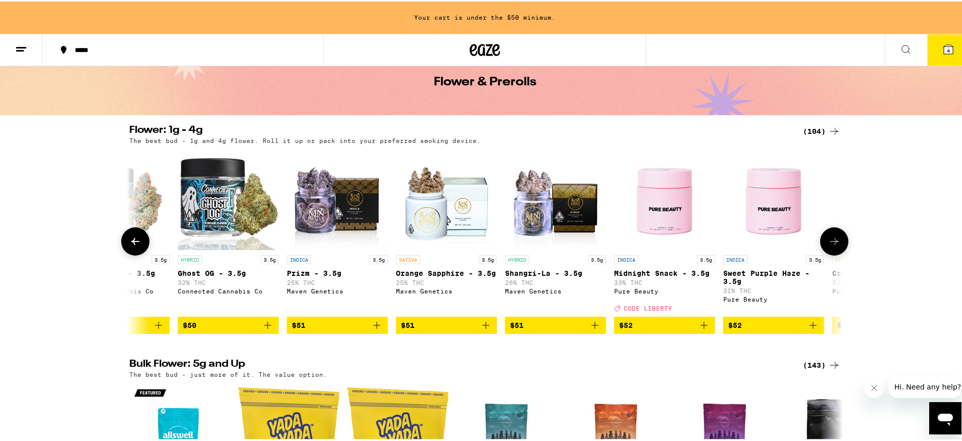
click at [135, 237] on button at bounding box center [135, 240] width 28 height 28
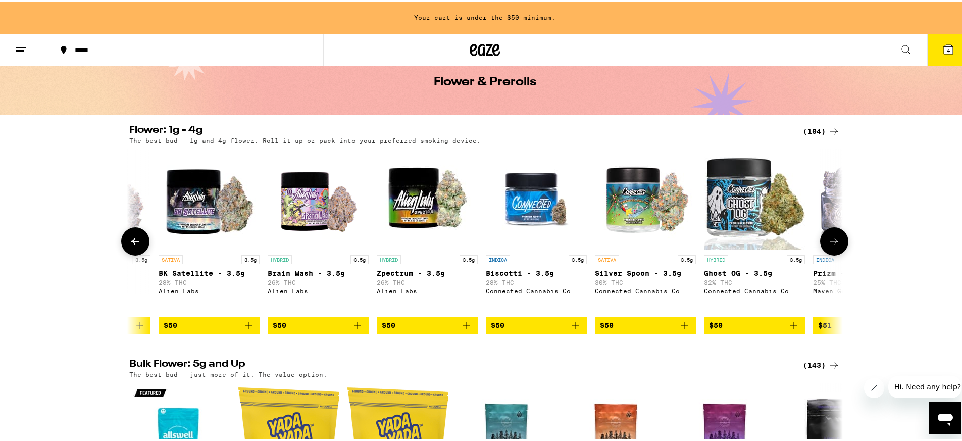
scroll to position [0, 7640]
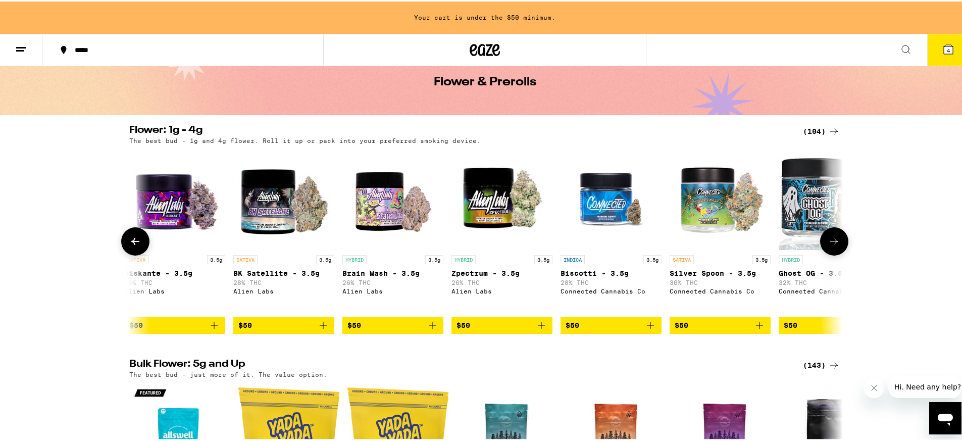
click at [135, 237] on button at bounding box center [135, 240] width 28 height 28
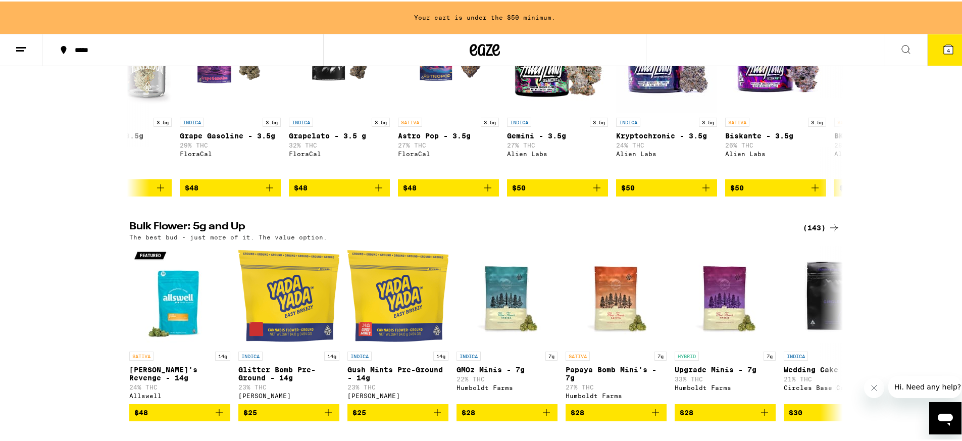
scroll to position [190, 0]
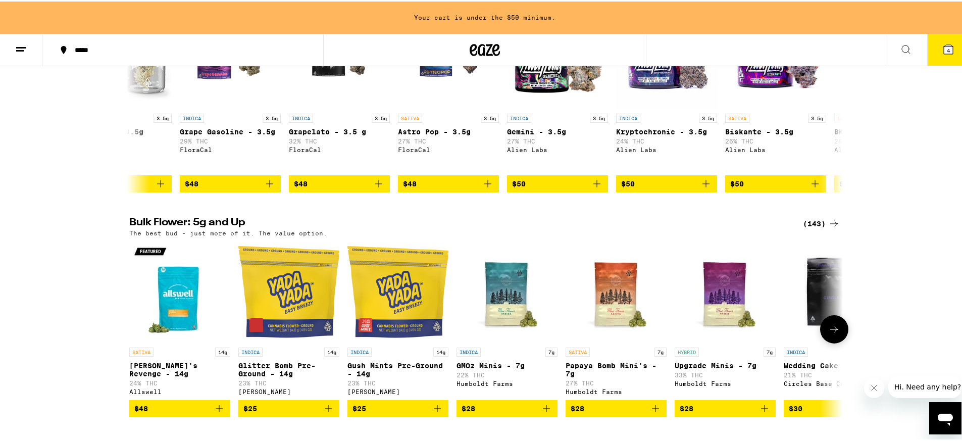
click at [832, 334] on icon at bounding box center [834, 328] width 12 height 12
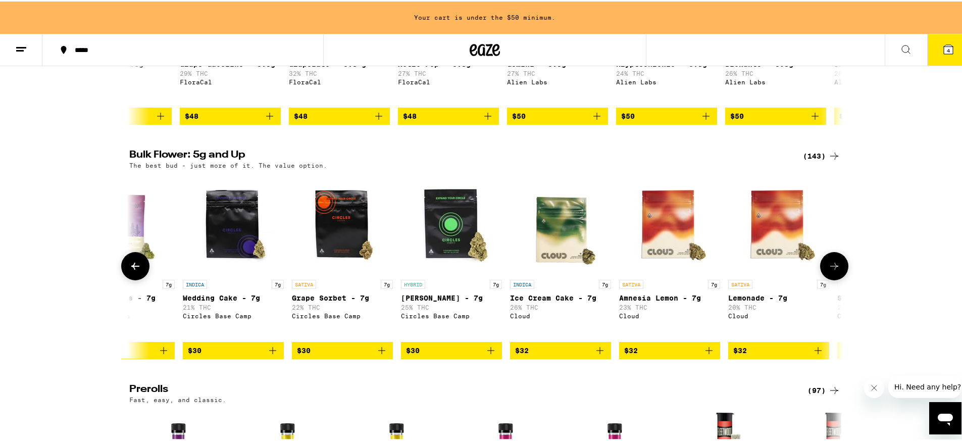
scroll to position [265, 0]
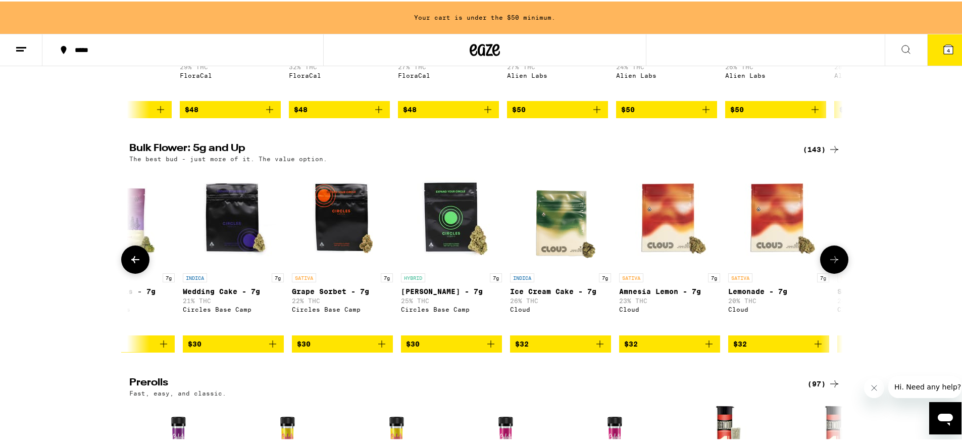
click at [836, 268] on button at bounding box center [834, 258] width 28 height 28
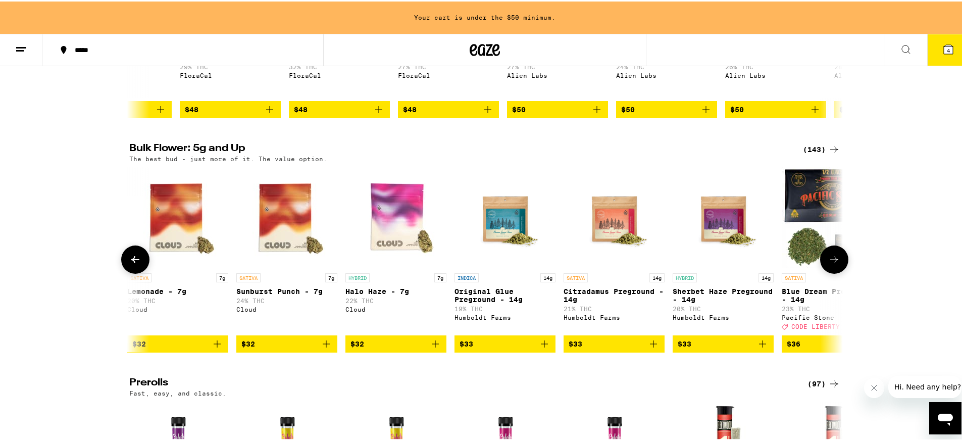
click at [835, 264] on icon at bounding box center [834, 258] width 12 height 12
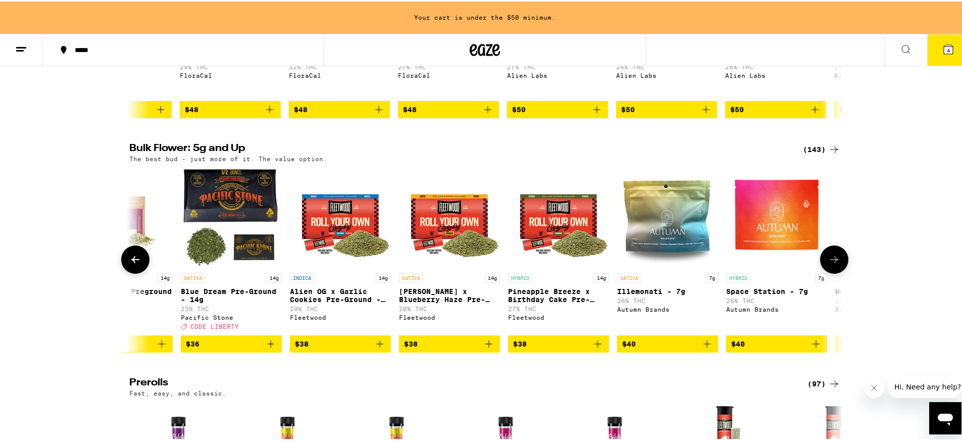
click at [835, 264] on icon at bounding box center [834, 258] width 12 height 12
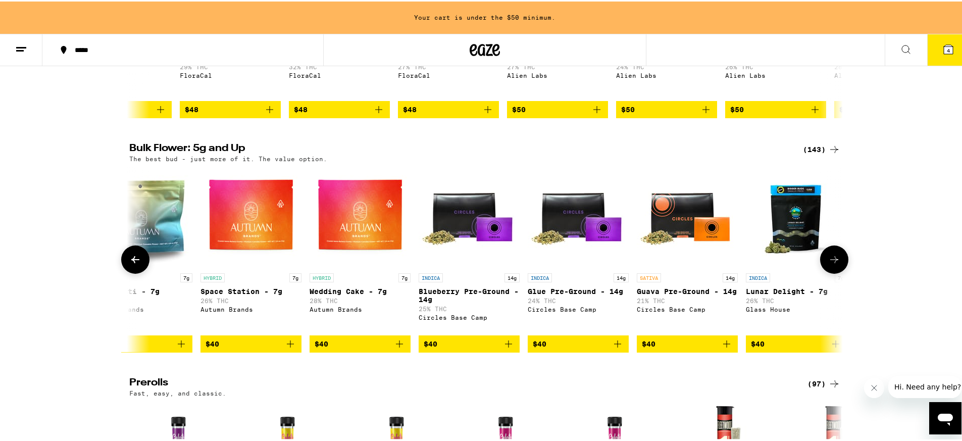
scroll to position [0, 2403]
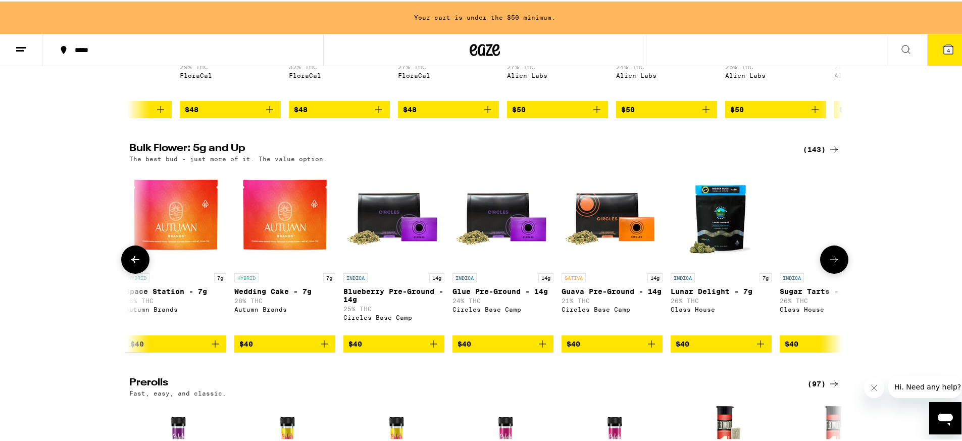
click at [835, 264] on icon at bounding box center [834, 258] width 12 height 12
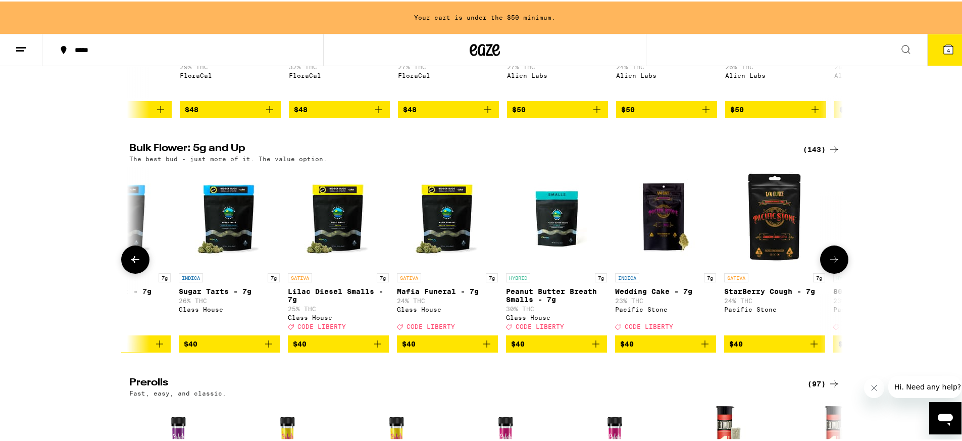
click at [835, 264] on icon at bounding box center [834, 258] width 12 height 12
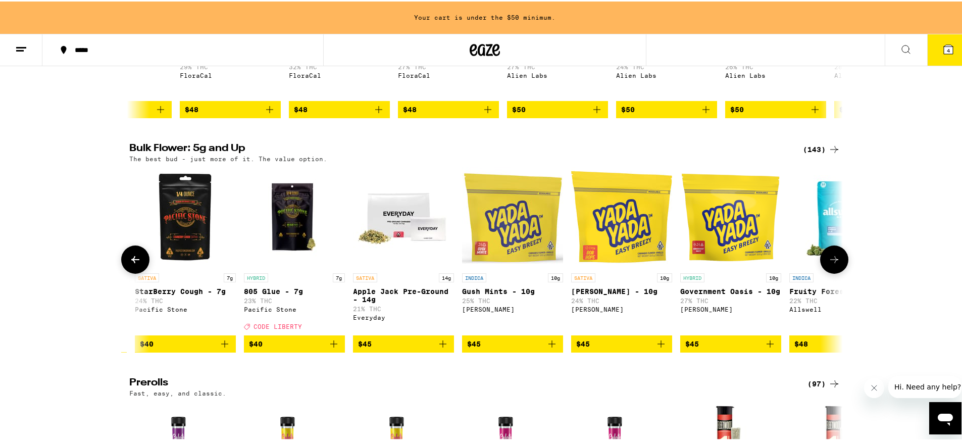
scroll to position [0, 3605]
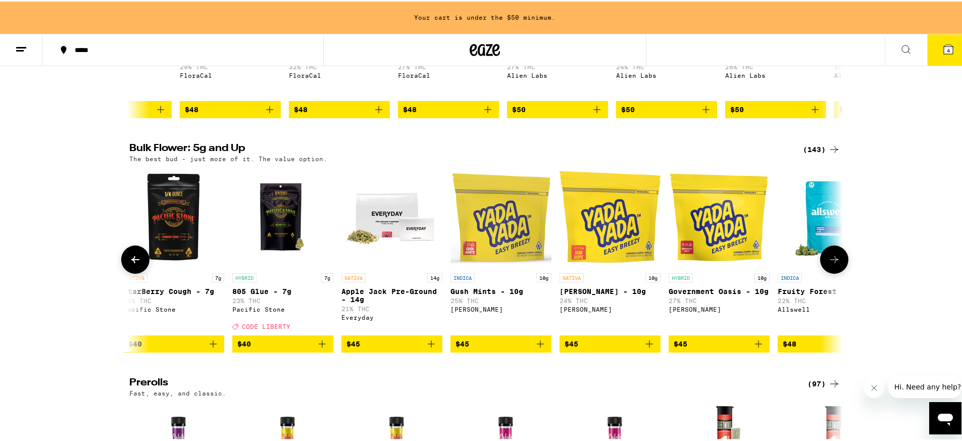
click at [835, 264] on icon at bounding box center [834, 258] width 12 height 12
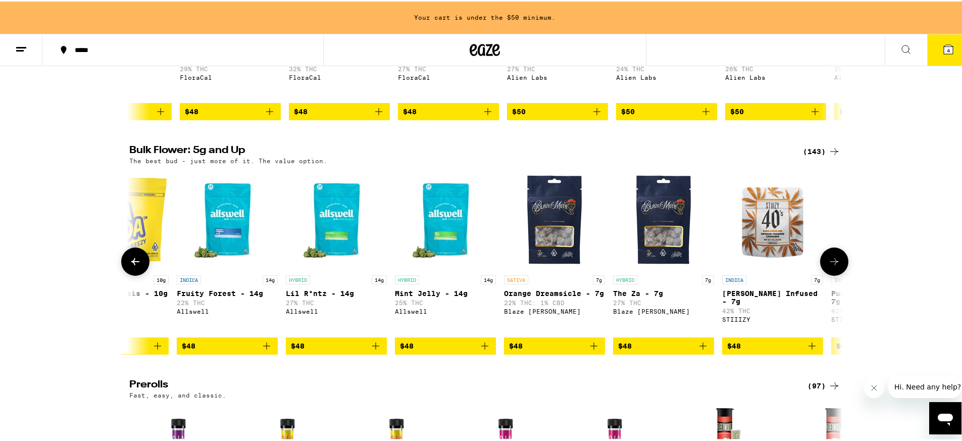
scroll to position [0, 0]
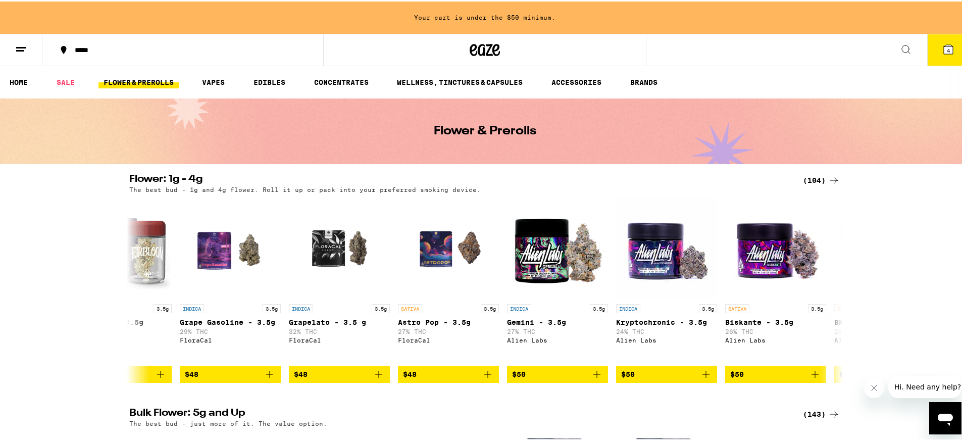
click at [885, 48] on button at bounding box center [906, 49] width 42 height 32
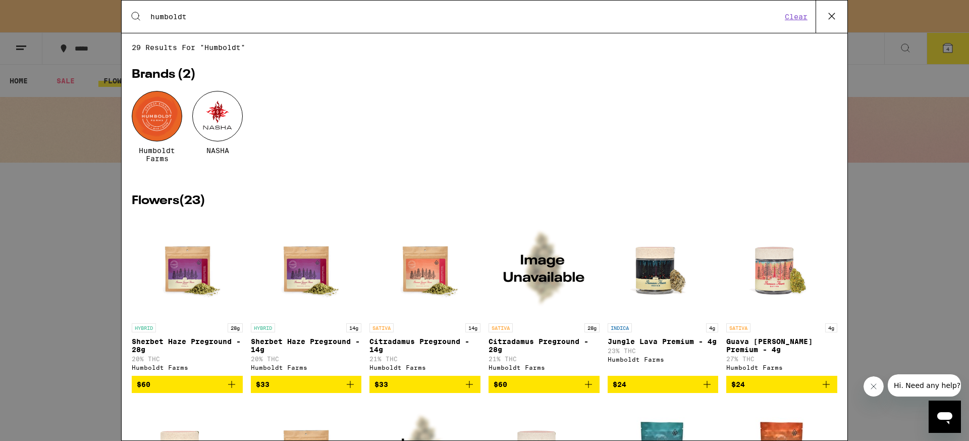
type input "humboldt"
click at [162, 115] on div at bounding box center [157, 116] width 50 height 50
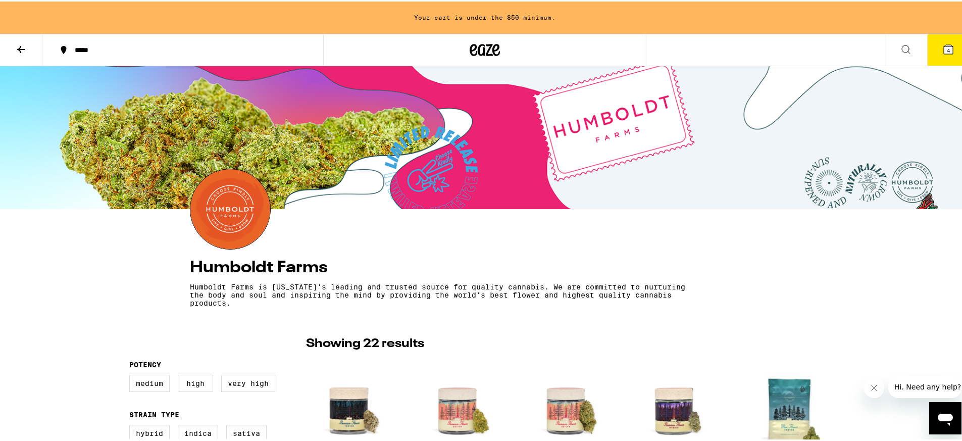
click at [7, 50] on button at bounding box center [21, 49] width 42 height 32
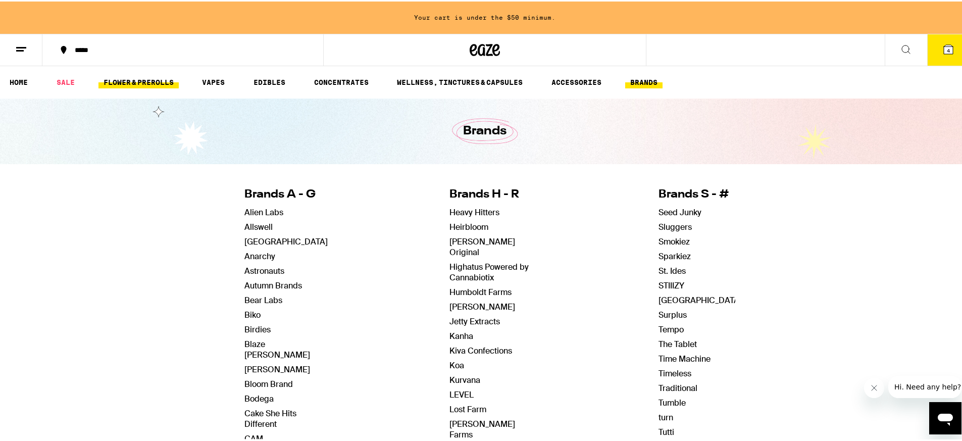
click at [138, 81] on link "FLOWER & PREROLLS" at bounding box center [138, 81] width 80 height 12
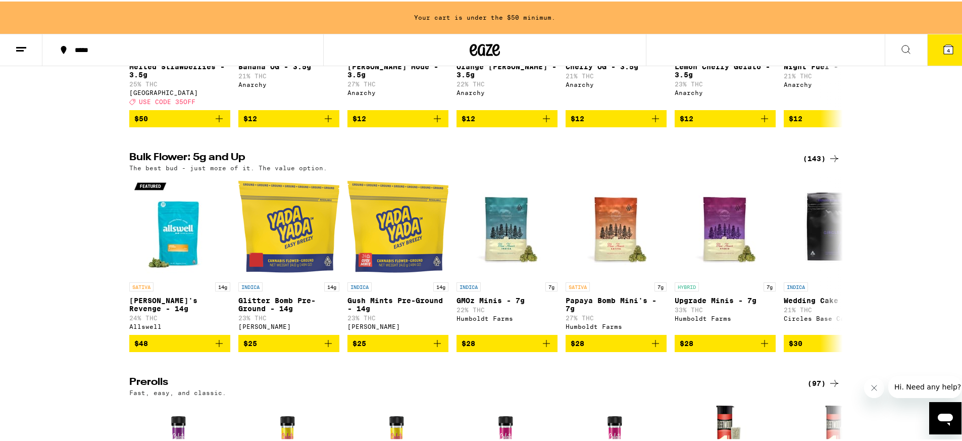
scroll to position [261, 0]
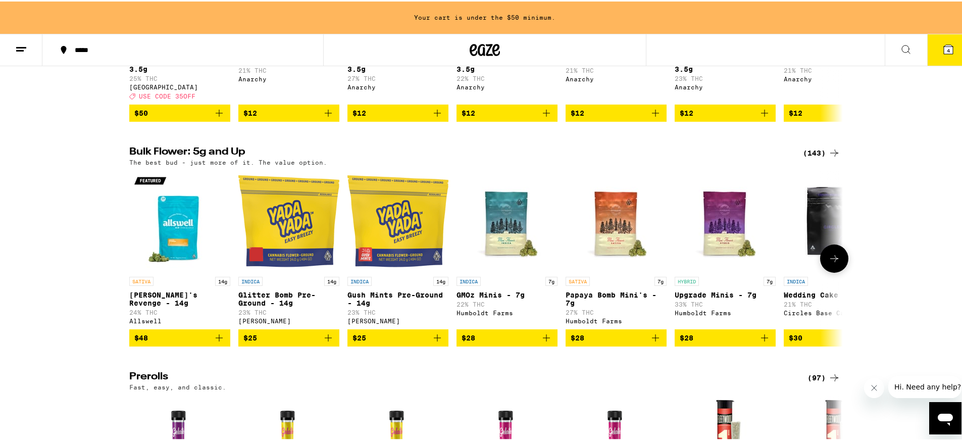
click at [839, 268] on button at bounding box center [834, 257] width 28 height 28
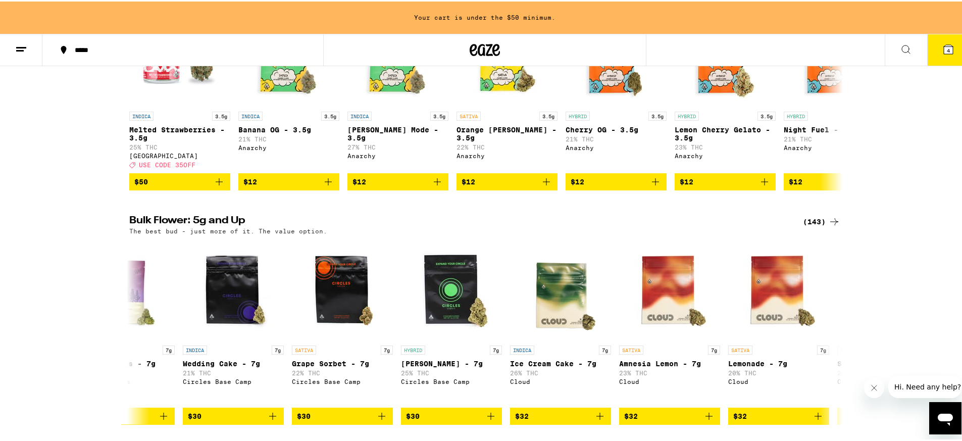
scroll to position [241, 0]
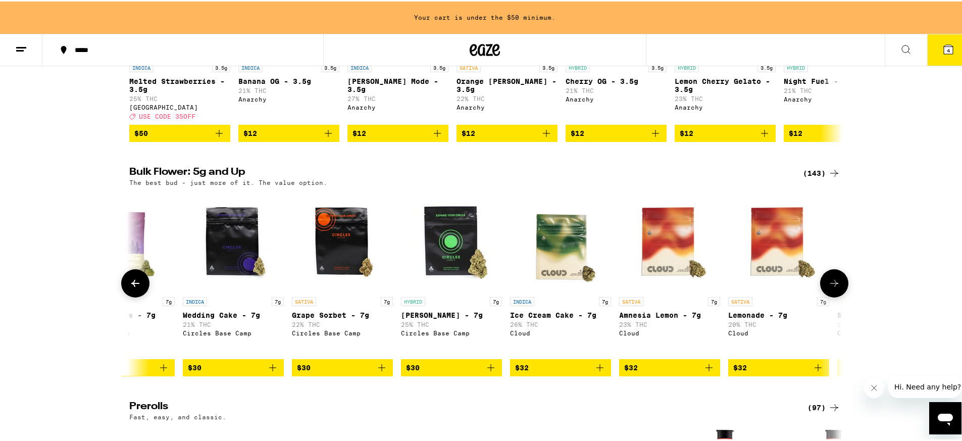
click at [480, 372] on span "$30" at bounding box center [451, 366] width 91 height 12
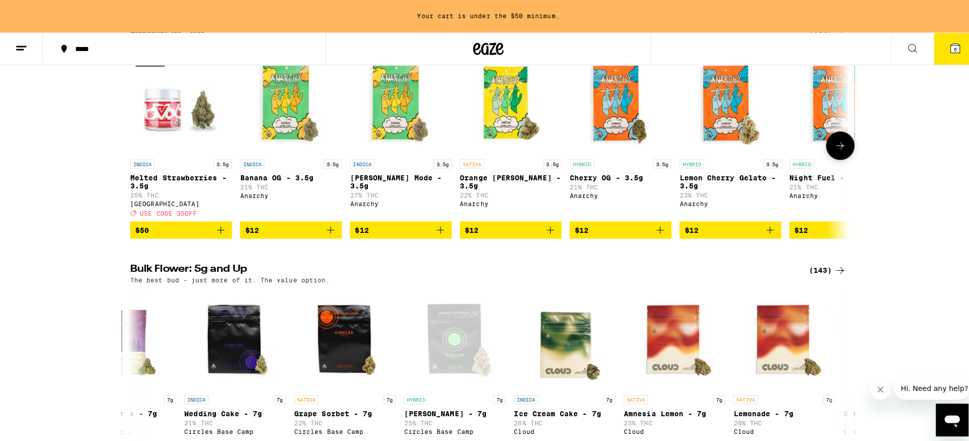
scroll to position [133, 0]
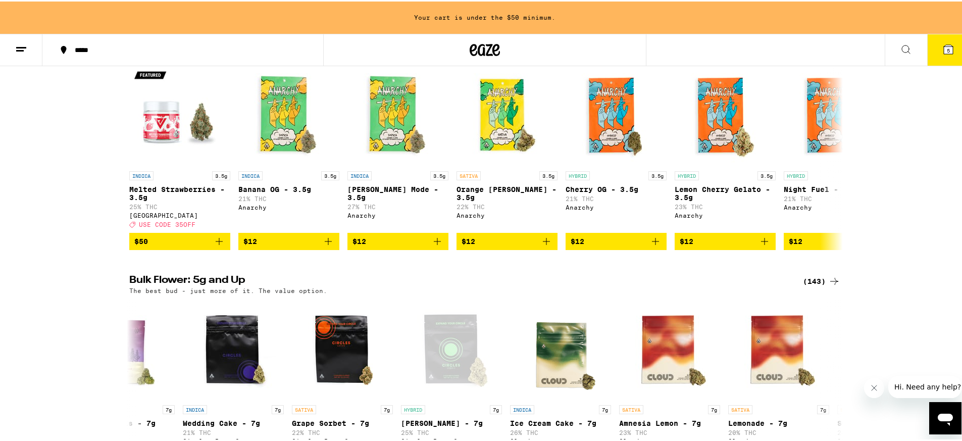
click at [942, 52] on icon at bounding box center [948, 48] width 12 height 12
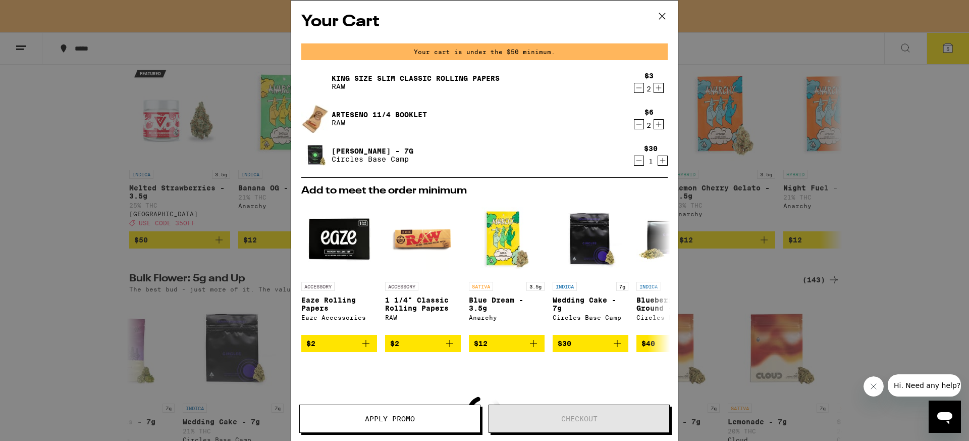
click at [660, 12] on icon at bounding box center [662, 16] width 15 height 15
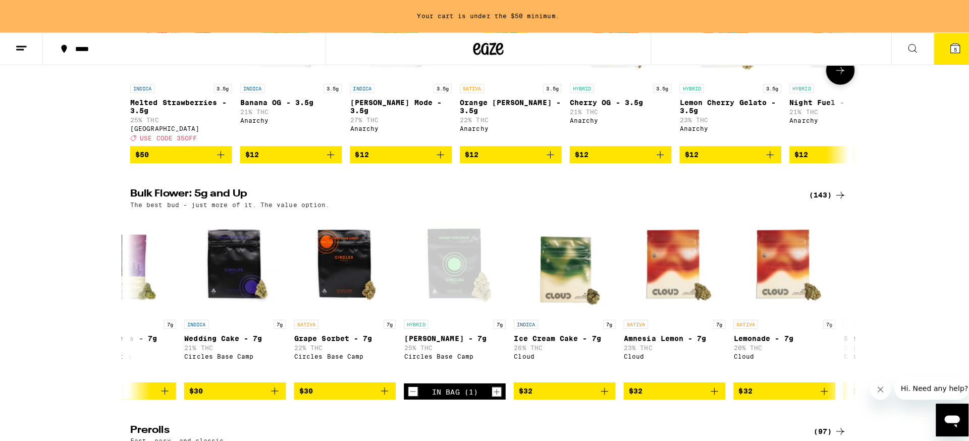
scroll to position [231, 0]
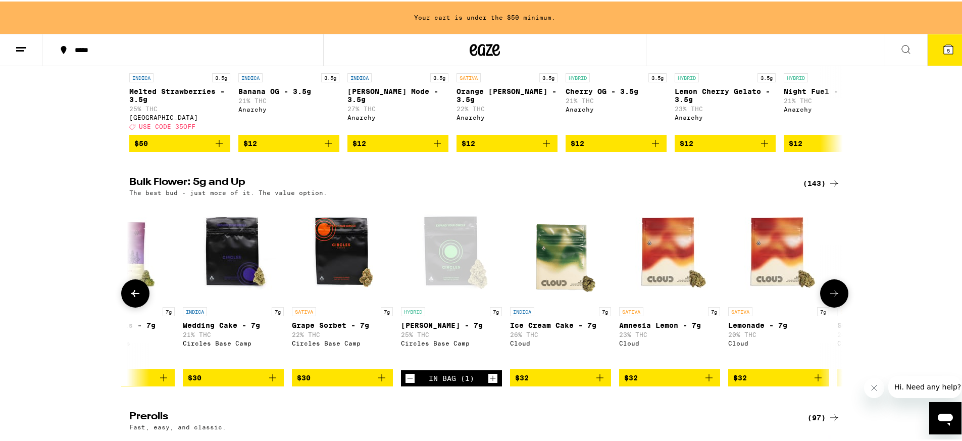
click at [408, 383] on icon "Decrement" at bounding box center [409, 377] width 9 height 12
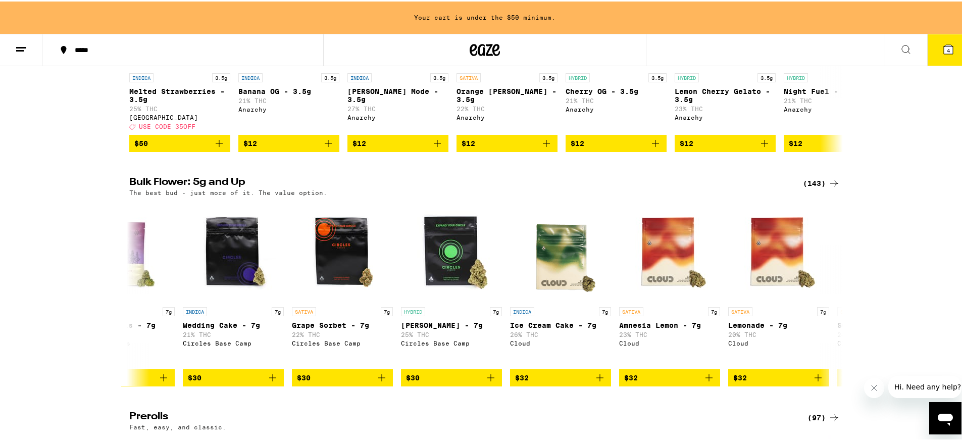
click at [950, 64] on button "4" at bounding box center [948, 48] width 42 height 31
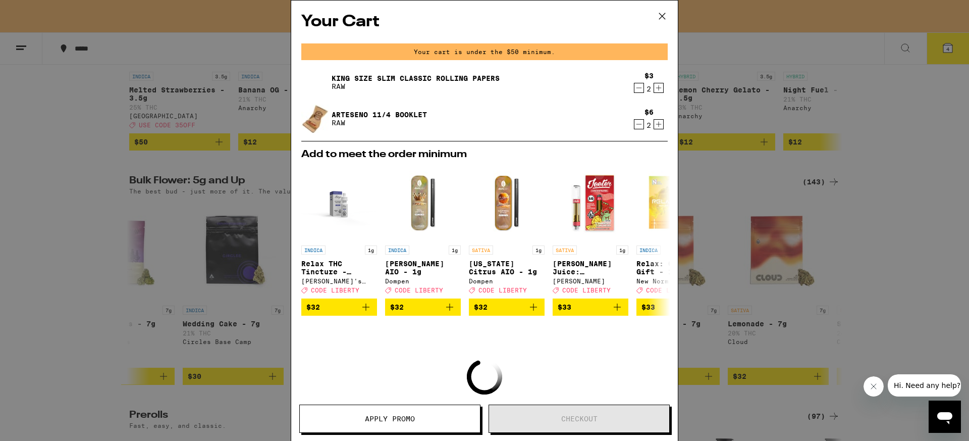
click at [667, 16] on icon at bounding box center [662, 16] width 15 height 15
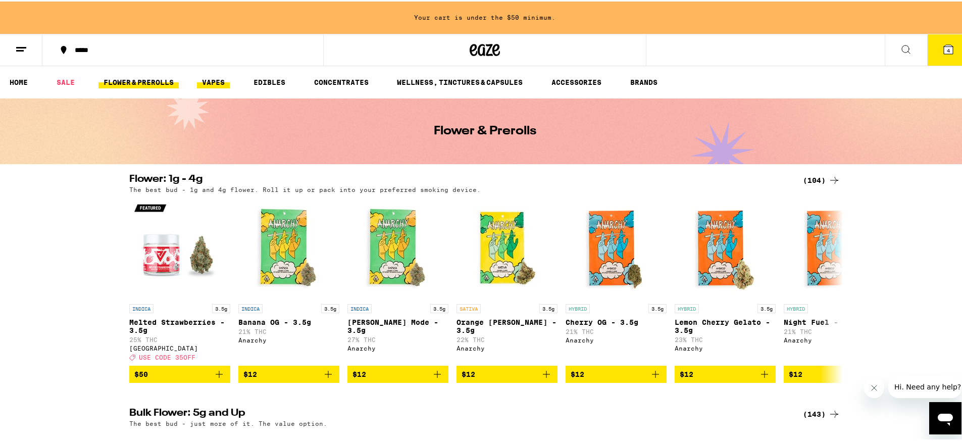
click at [211, 83] on link "VAPES" at bounding box center [213, 81] width 33 height 12
click at [209, 78] on link "VAPES" at bounding box center [213, 81] width 33 height 12
click at [218, 82] on link "VAPES" at bounding box center [213, 81] width 33 height 12
click at [216, 75] on link "VAPES" at bounding box center [213, 81] width 33 height 12
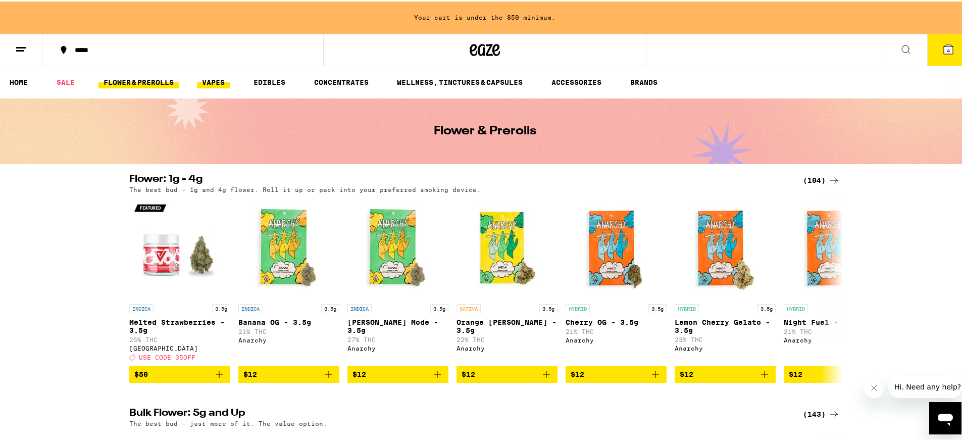
click at [216, 75] on link "VAPES" at bounding box center [213, 81] width 33 height 12
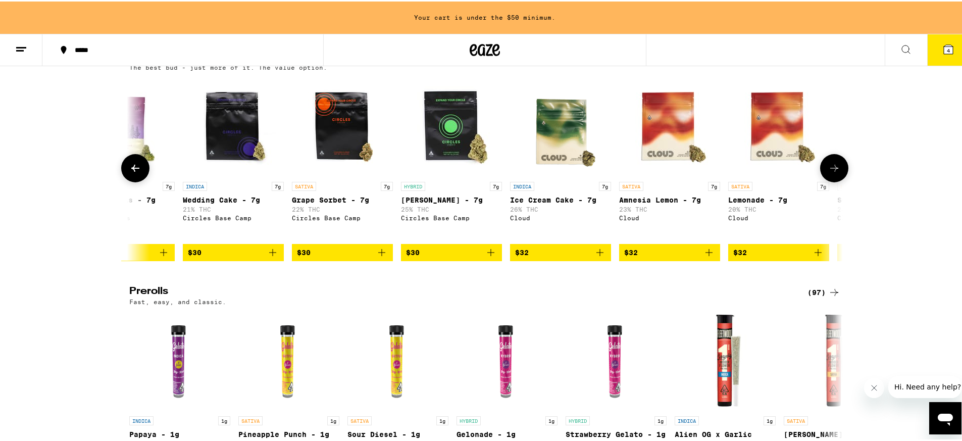
scroll to position [357, 0]
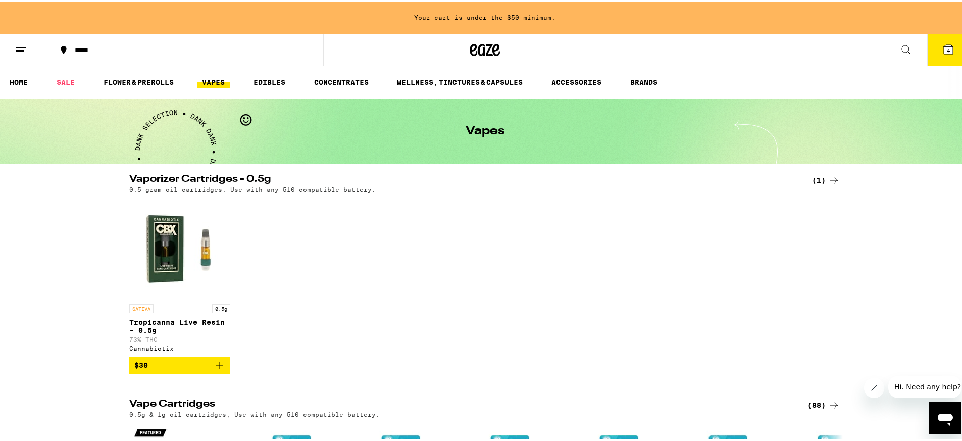
click at [144, 71] on ul "HOME SALE FLOWER & PREROLLS VAPES EDIBLES CONCENTRATES WELLNESS, TINCTURES & CA…" at bounding box center [484, 81] width 969 height 32
click at [144, 72] on ul "HOME SALE FLOWER & PREROLLS VAPES EDIBLES CONCENTRATES WELLNESS, TINCTURES & CA…" at bounding box center [484, 81] width 969 height 32
click at [144, 78] on link "FLOWER & PREROLLS" at bounding box center [138, 81] width 80 height 12
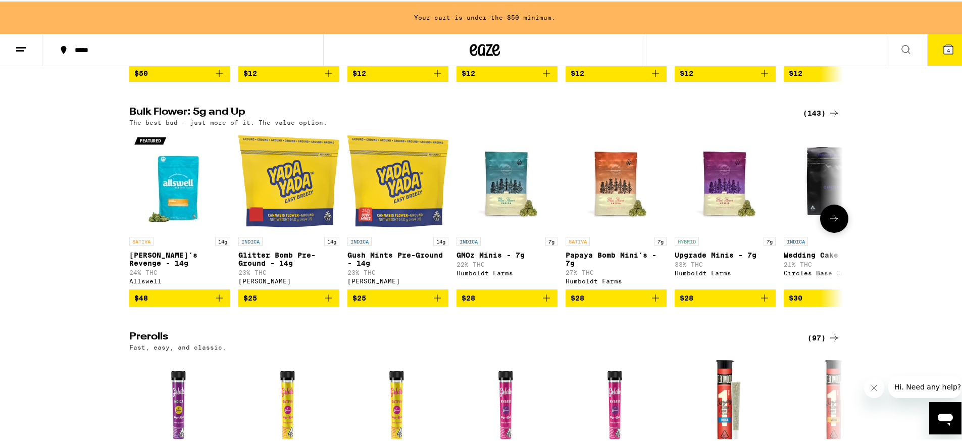
scroll to position [310, 0]
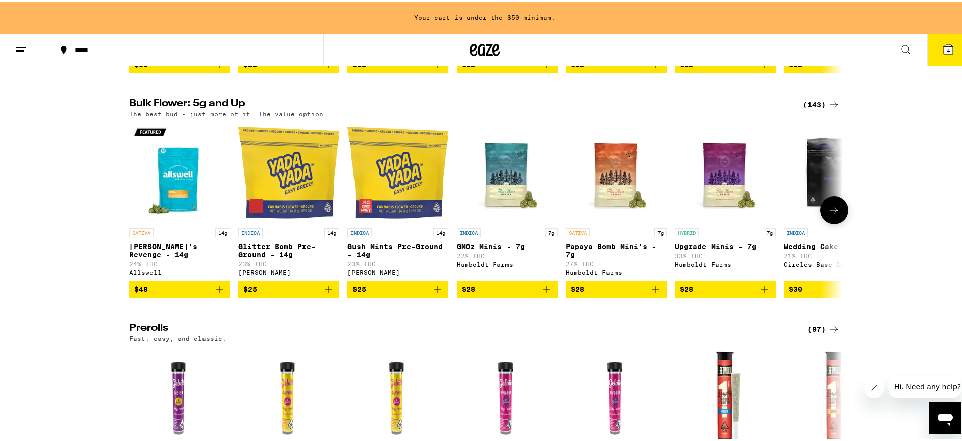
click at [838, 220] on button at bounding box center [834, 208] width 28 height 28
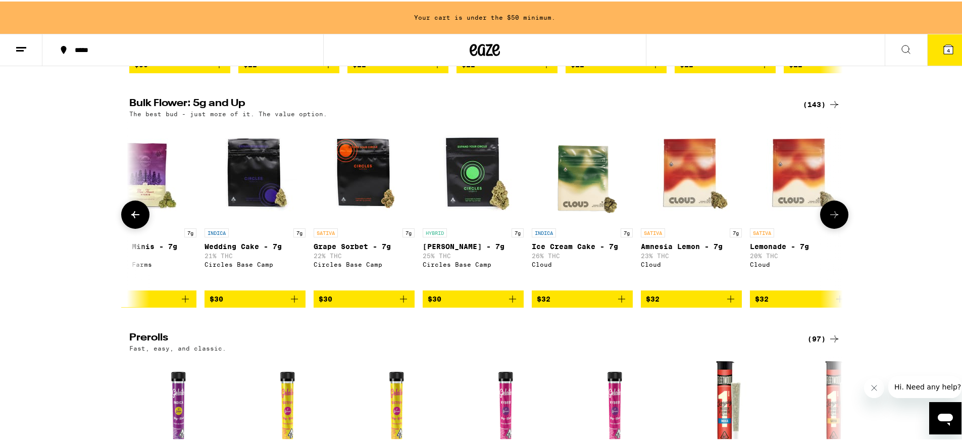
click at [838, 220] on button at bounding box center [834, 213] width 28 height 28
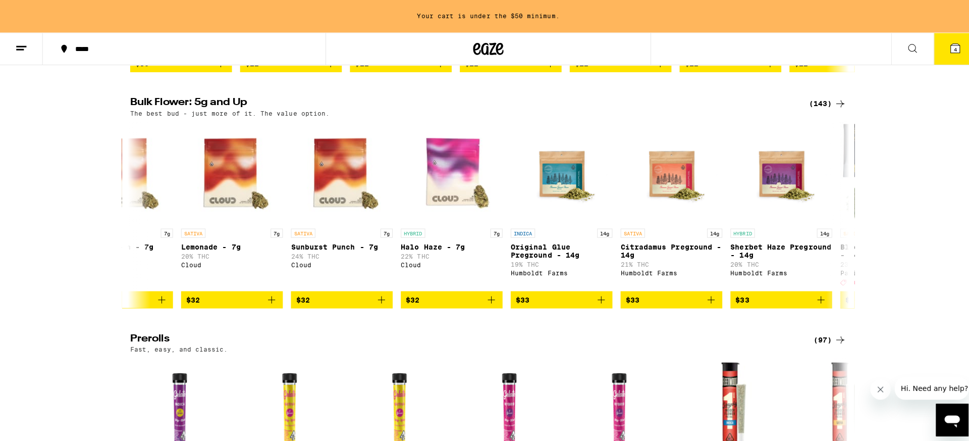
scroll to position [0, 1190]
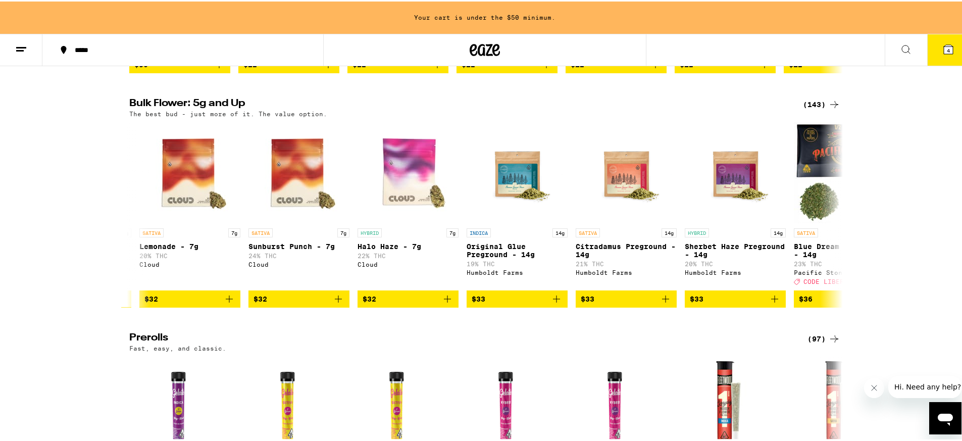
click at [944, 45] on icon at bounding box center [948, 47] width 9 height 9
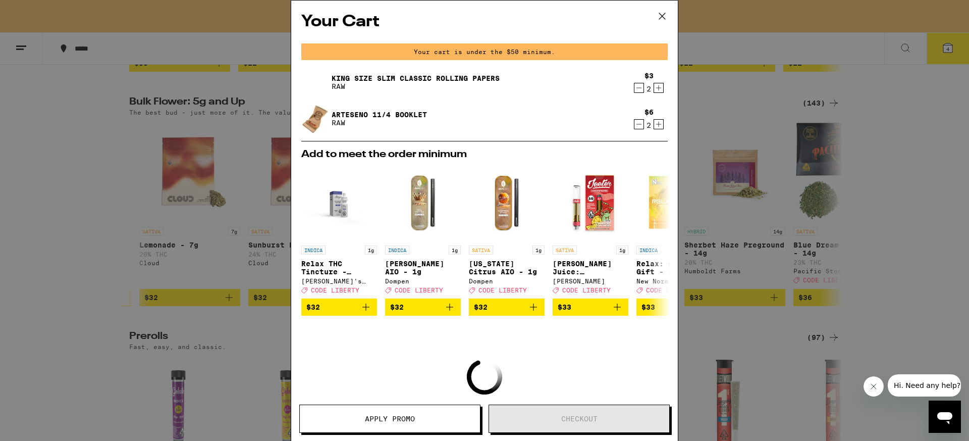
click at [658, 19] on icon at bounding box center [662, 16] width 15 height 15
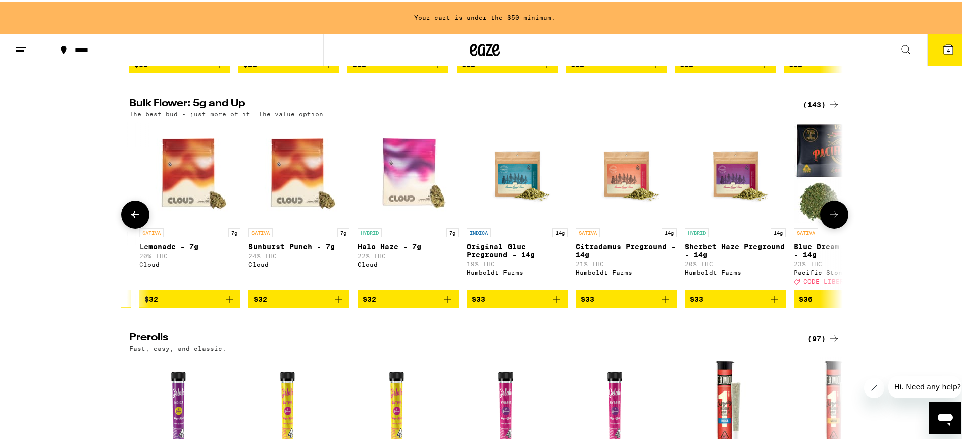
click at [835, 219] on icon at bounding box center [834, 213] width 12 height 12
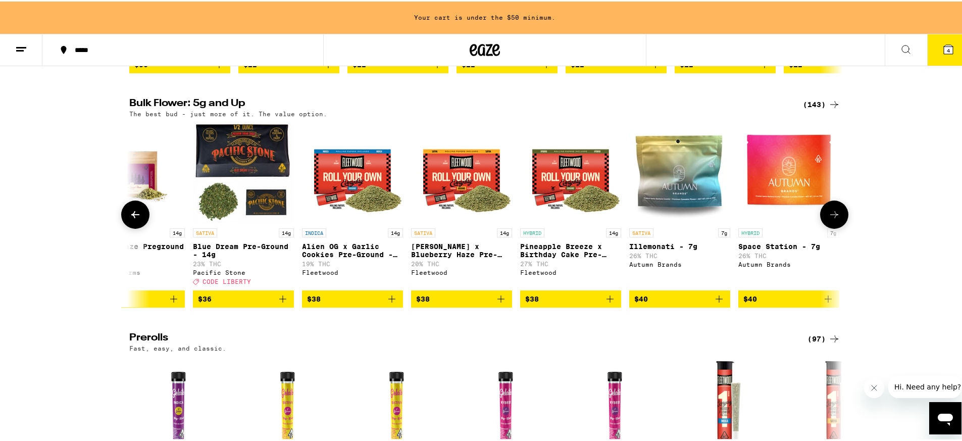
click at [835, 219] on icon at bounding box center [834, 213] width 12 height 12
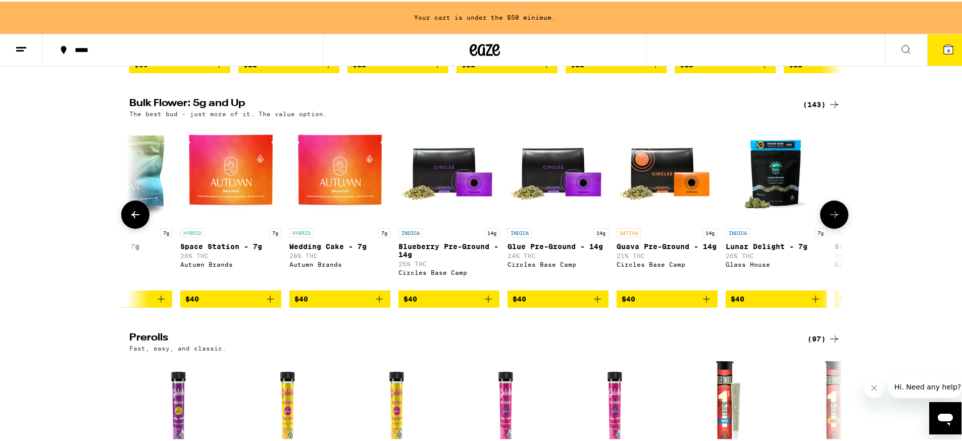
scroll to position [0, 2391]
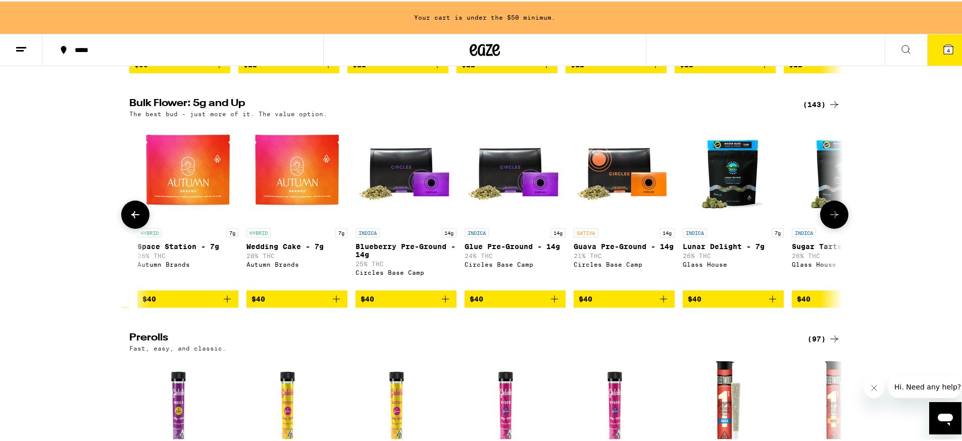
click at [834, 219] on icon at bounding box center [834, 213] width 12 height 12
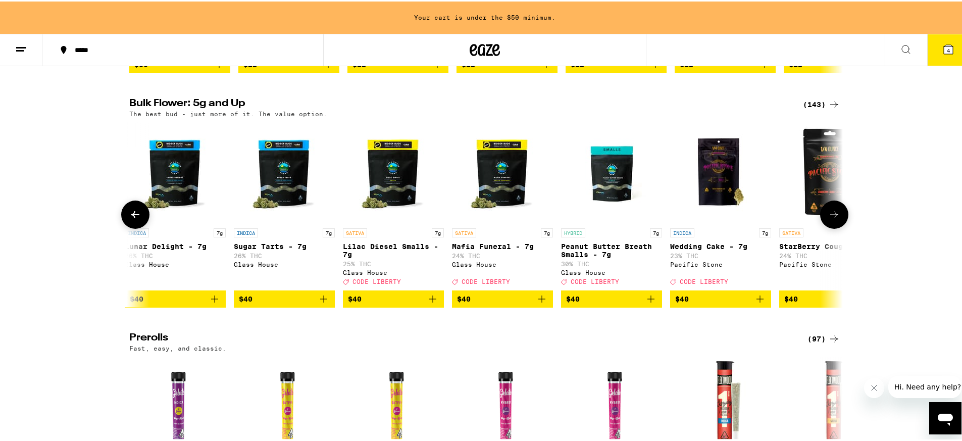
scroll to position [0, 2992]
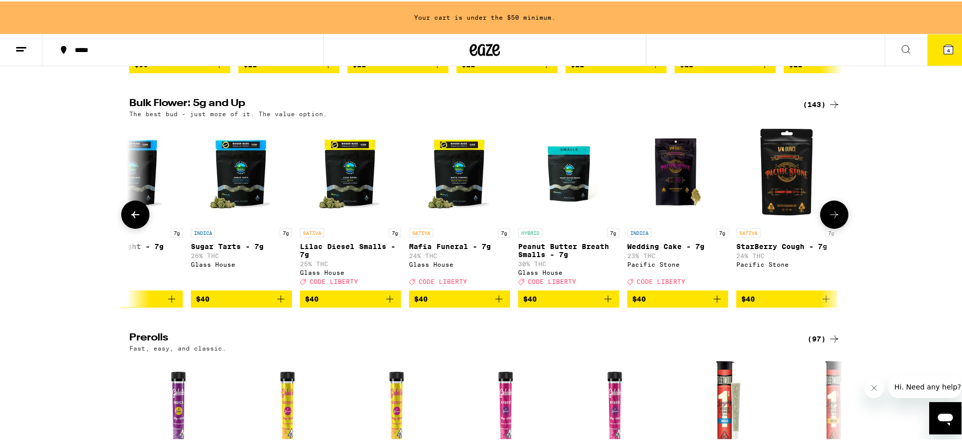
click at [834, 219] on icon at bounding box center [834, 213] width 12 height 12
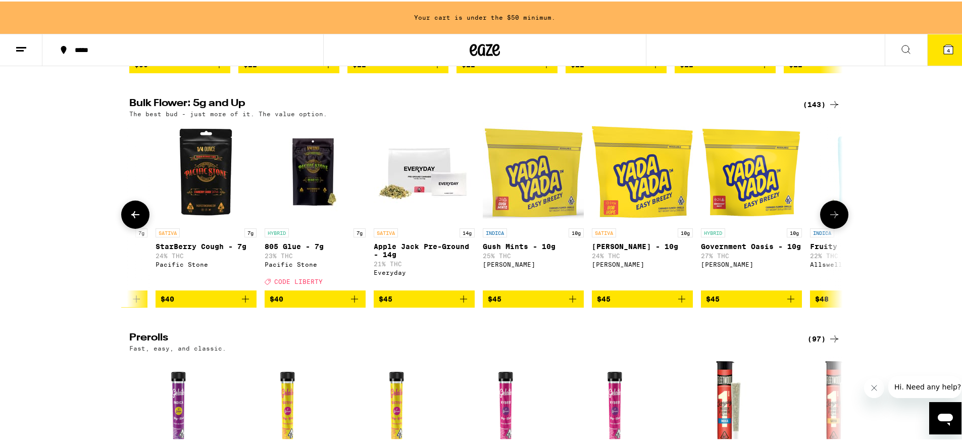
scroll to position [0, 3593]
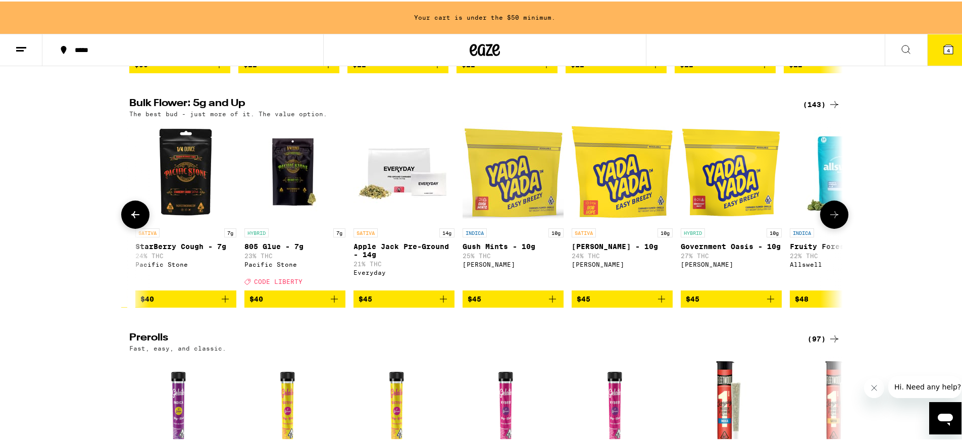
click at [834, 219] on icon at bounding box center [834, 213] width 12 height 12
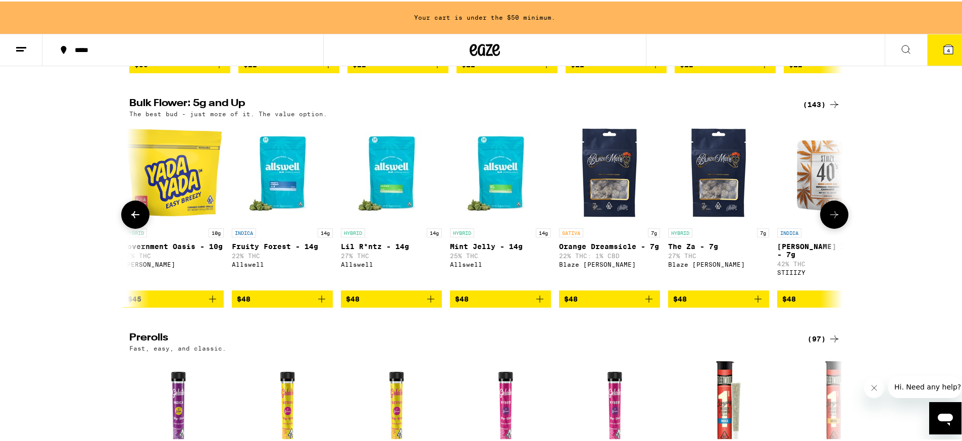
scroll to position [0, 4194]
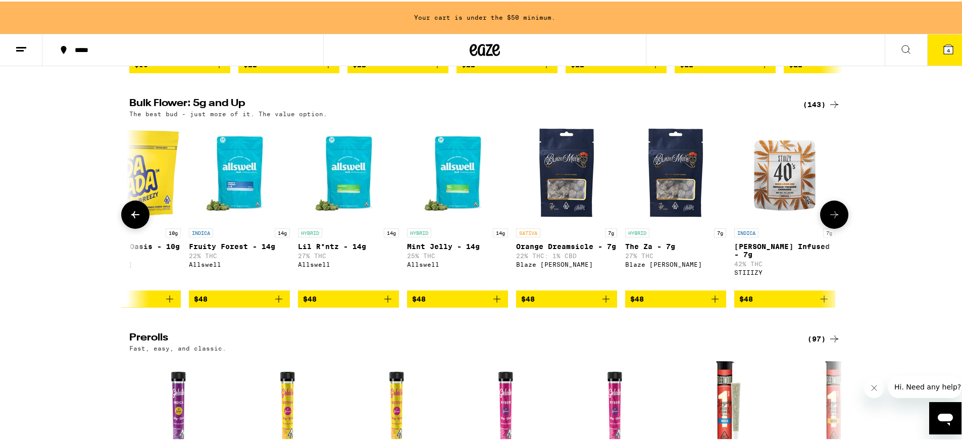
click at [123, 217] on button at bounding box center [135, 213] width 28 height 28
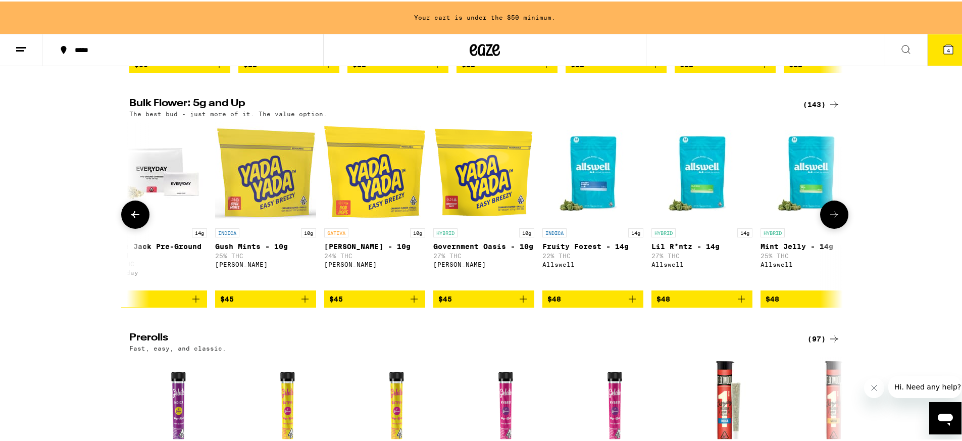
click at [124, 219] on button at bounding box center [135, 213] width 28 height 28
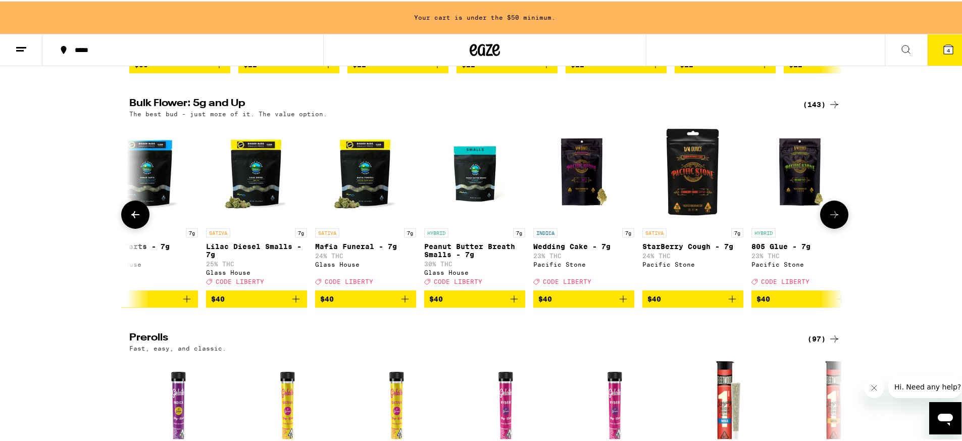
click at [124, 219] on button at bounding box center [135, 213] width 28 height 28
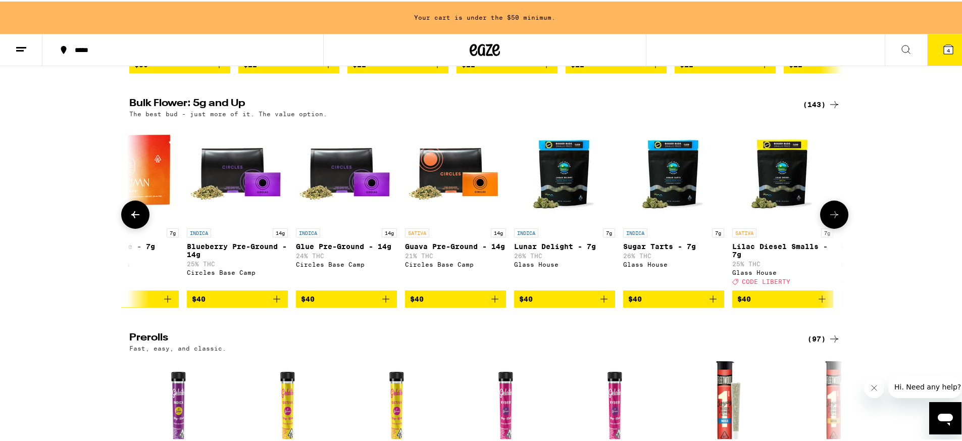
scroll to position [0, 2485]
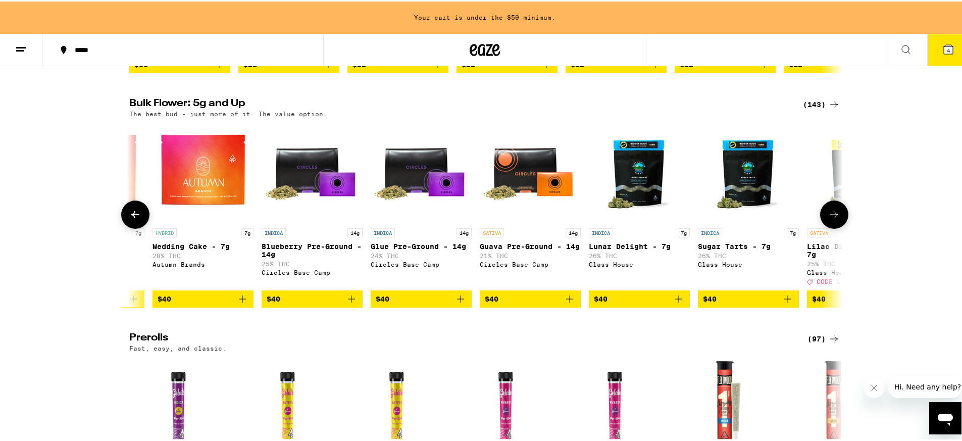
click at [840, 226] on button at bounding box center [834, 213] width 28 height 28
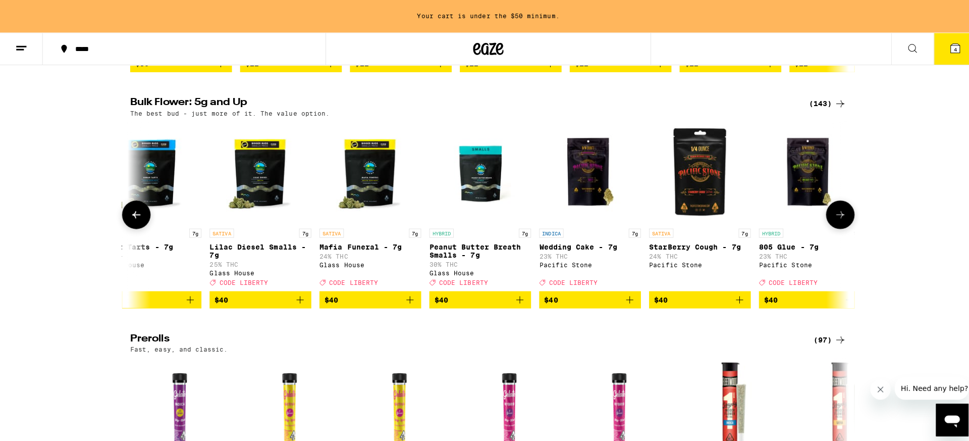
scroll to position [0, 3086]
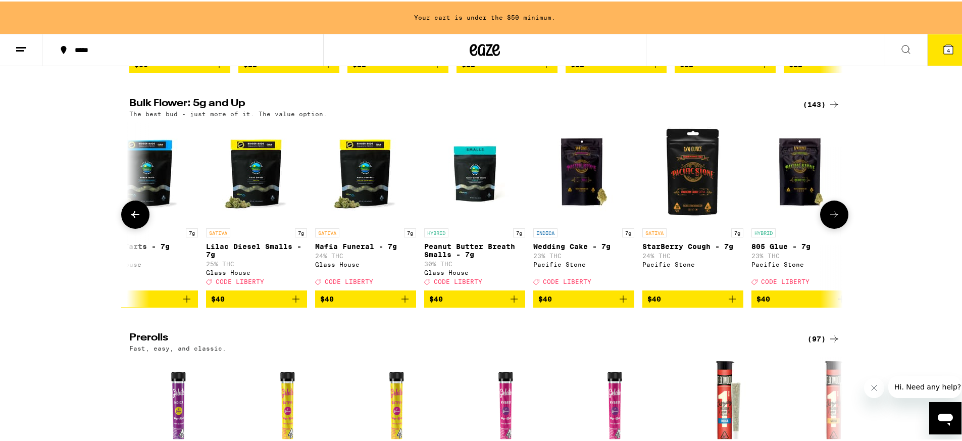
click at [736, 306] on button "$40" at bounding box center [692, 297] width 101 height 17
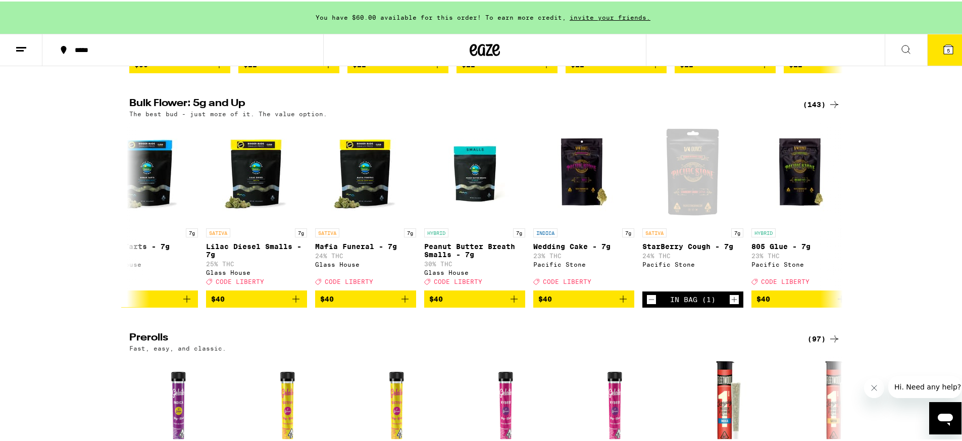
click at [942, 50] on icon at bounding box center [948, 48] width 12 height 12
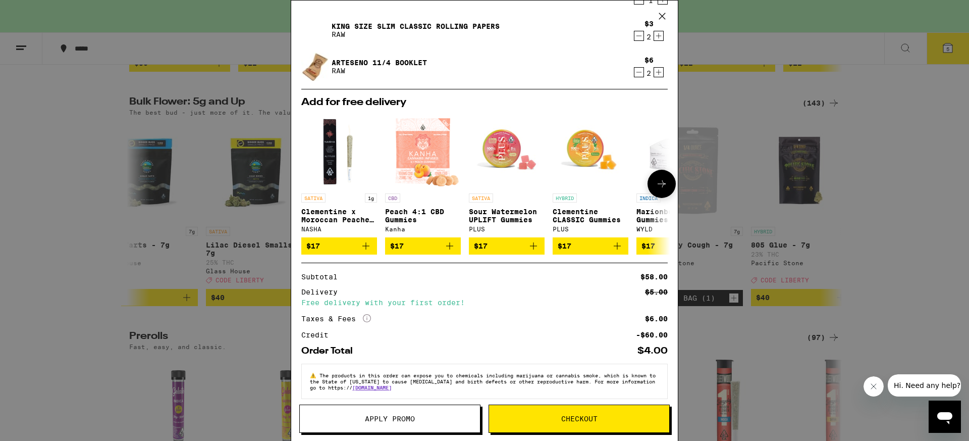
scroll to position [103, 0]
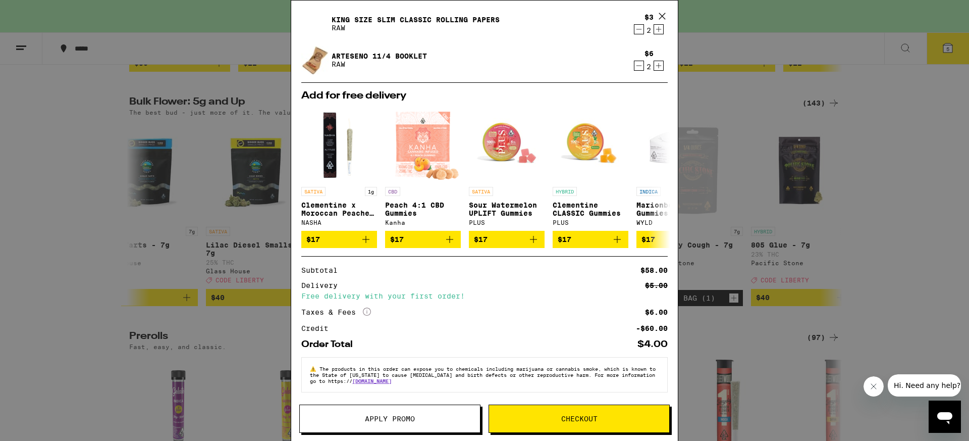
click at [599, 418] on span "Checkout" at bounding box center [579, 418] width 180 height 7
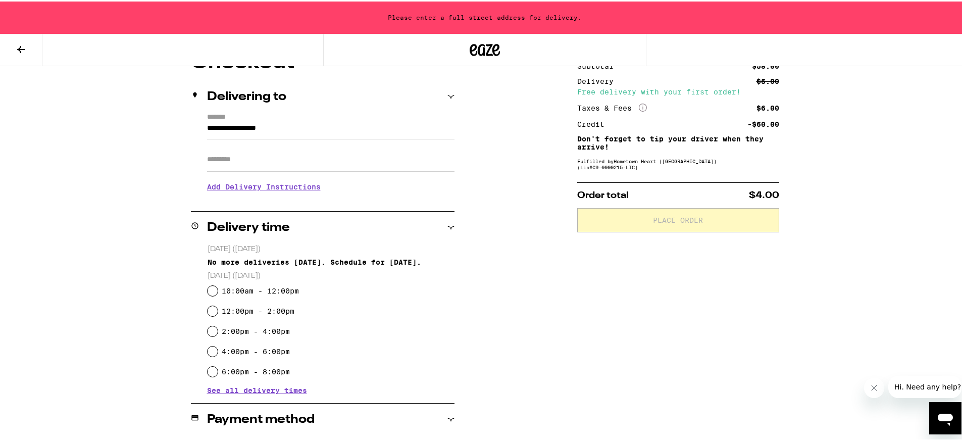
scroll to position [106, 0]
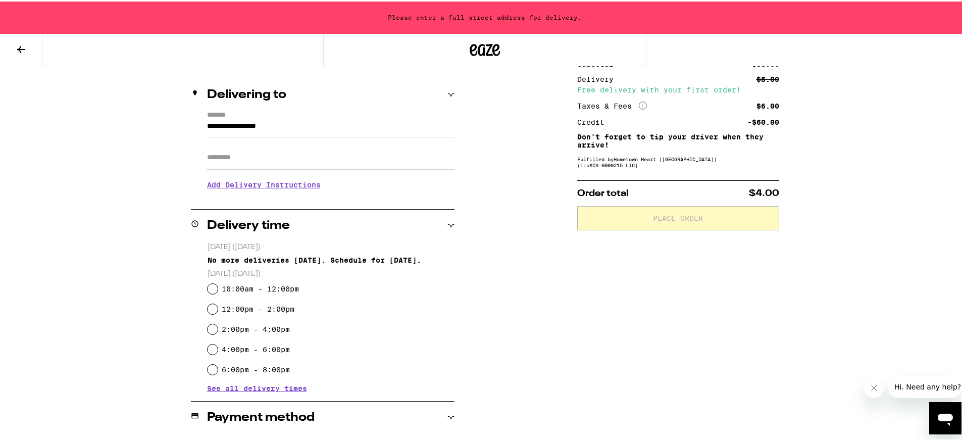
click at [230, 183] on h3 "Add Delivery Instructions" at bounding box center [330, 183] width 247 height 23
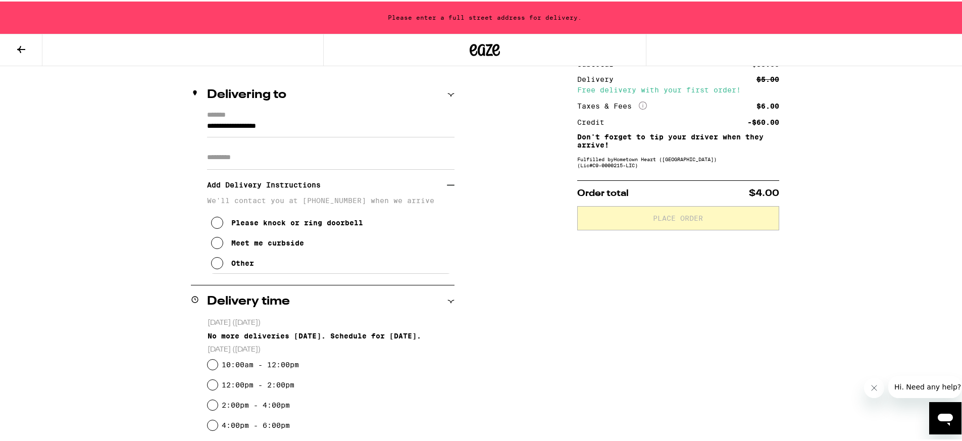
click at [219, 246] on icon at bounding box center [217, 241] width 12 height 12
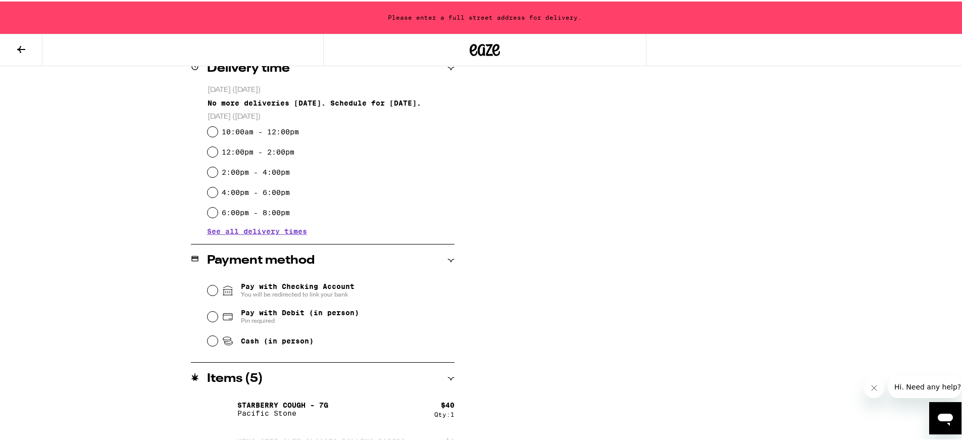
scroll to position [343, 0]
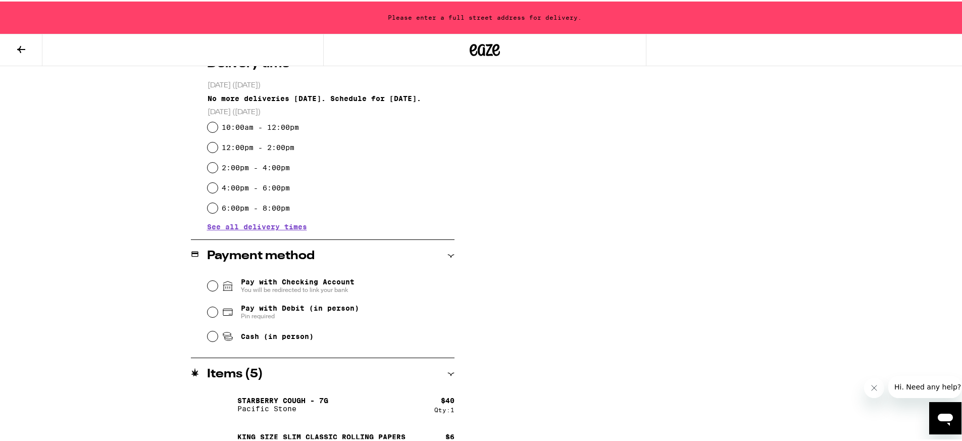
click at [259, 334] on span "Cash (in person)" at bounding box center [277, 335] width 73 height 8
click at [218, 334] on input "Cash (in person)" at bounding box center [213, 335] width 10 height 10
radio input "true"
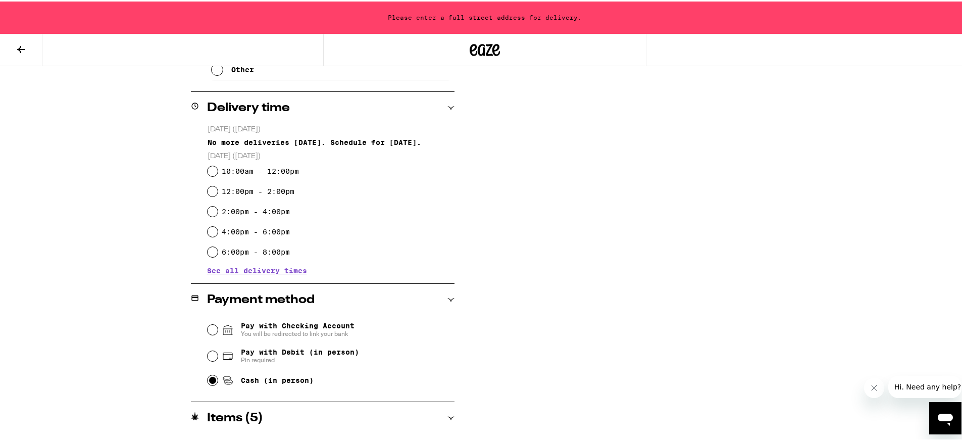
scroll to position [218, 0]
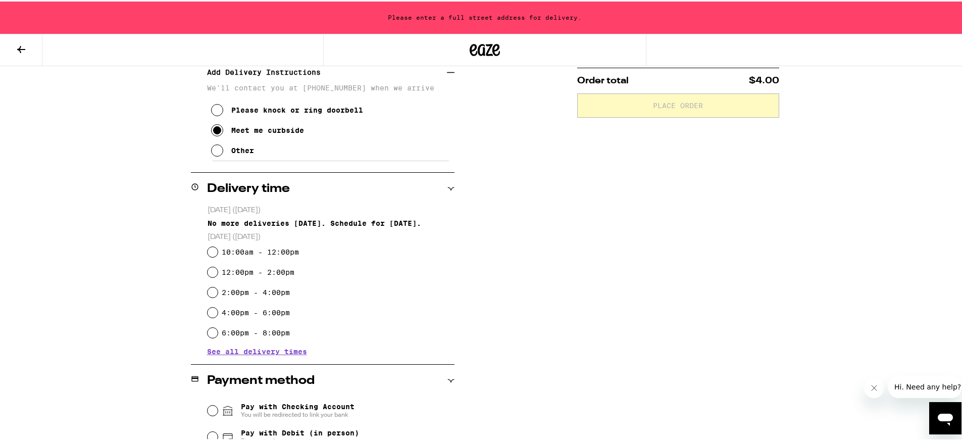
click at [259, 350] on span "See all delivery times" at bounding box center [257, 349] width 100 height 7
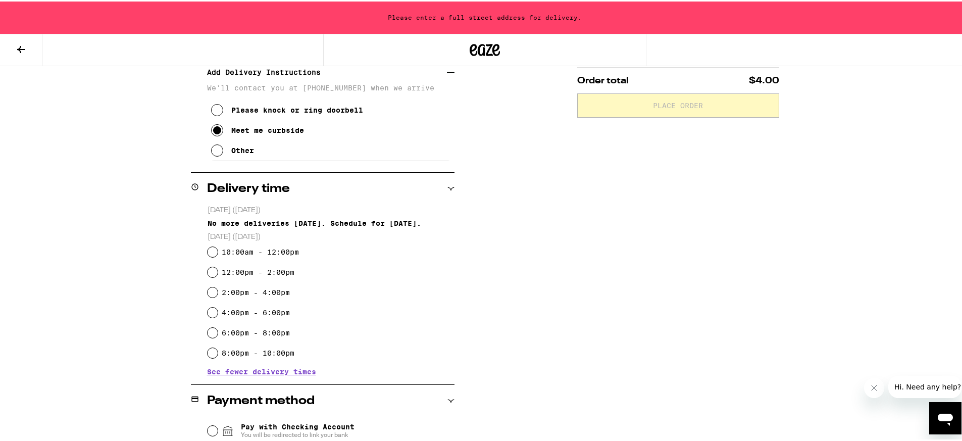
click at [435, 184] on div "Delivery time" at bounding box center [323, 187] width 264 height 12
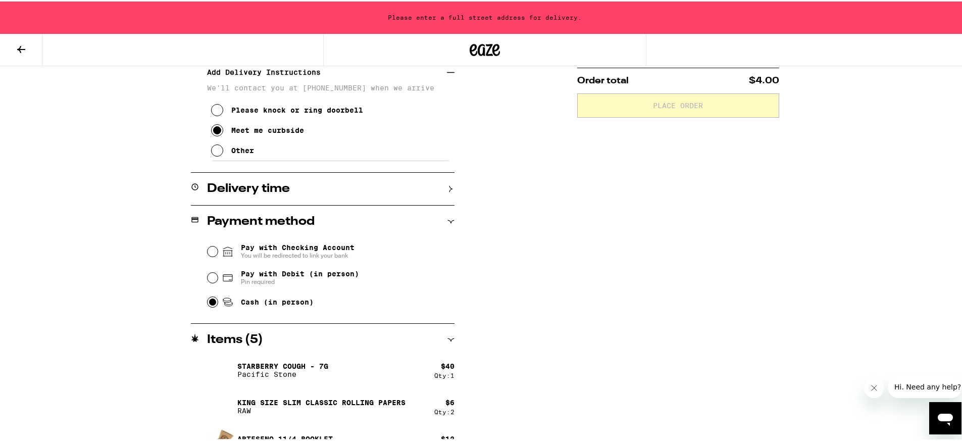
click at [429, 185] on div "Delivery time" at bounding box center [323, 187] width 264 height 12
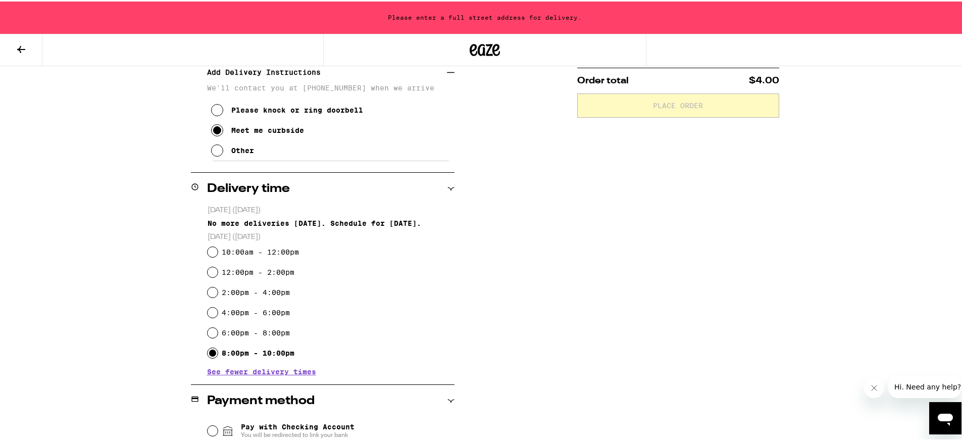
click at [211, 348] on input "8:00pm - 10:00pm" at bounding box center [213, 351] width 10 height 10
radio input "true"
click at [211, 348] on input "8:00pm - 10:00pm" at bounding box center [213, 351] width 10 height 10
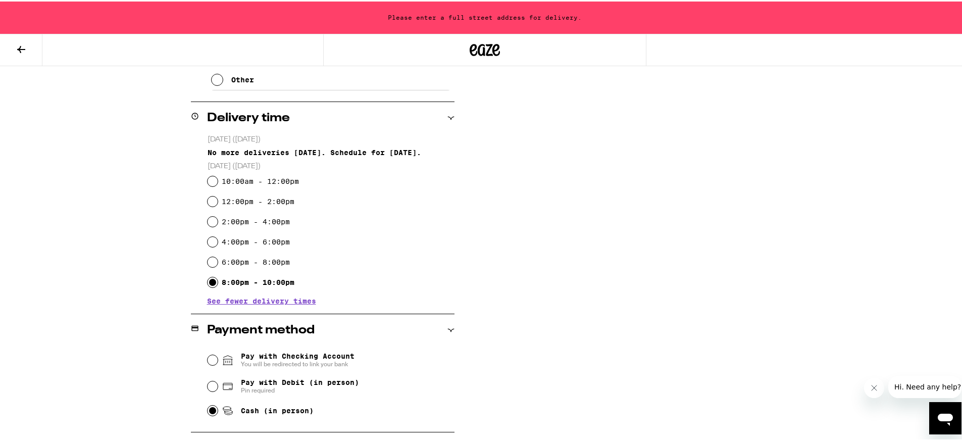
scroll to position [421, 0]
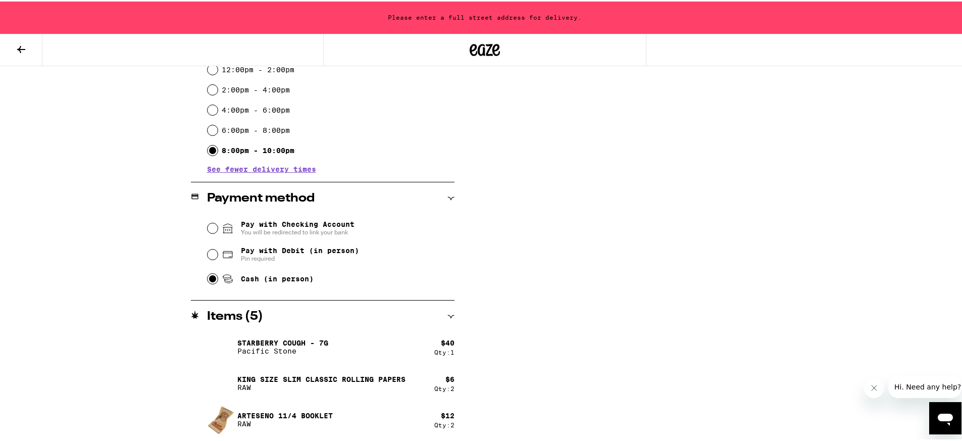
click at [436, 313] on div "Items ( 5 )" at bounding box center [323, 315] width 264 height 12
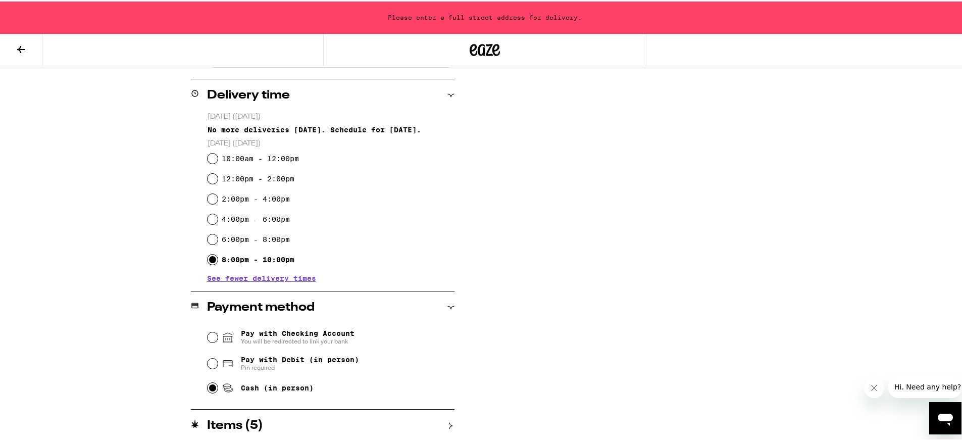
scroll to position [312, 0]
click at [419, 300] on div "Payment method" at bounding box center [323, 306] width 264 height 12
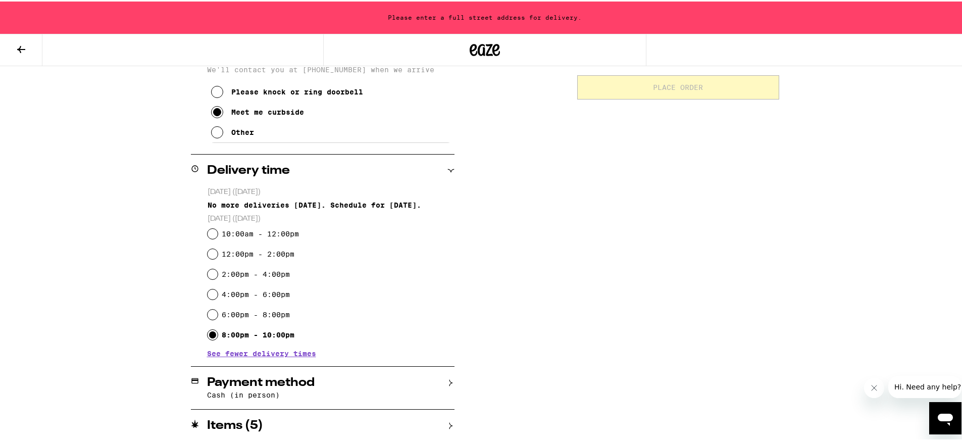
scroll to position [237, 0]
click at [337, 157] on div "Delivery time" at bounding box center [323, 169] width 264 height 32
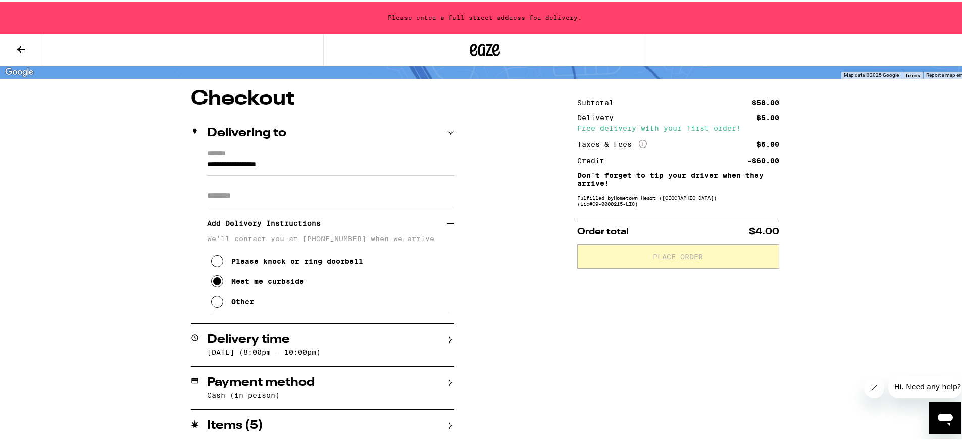
scroll to position [69, 0]
click at [254, 200] on input "Apt/Suite" at bounding box center [330, 194] width 247 height 24
type input "*"
click at [447, 128] on icon at bounding box center [450, 131] width 7 height 7
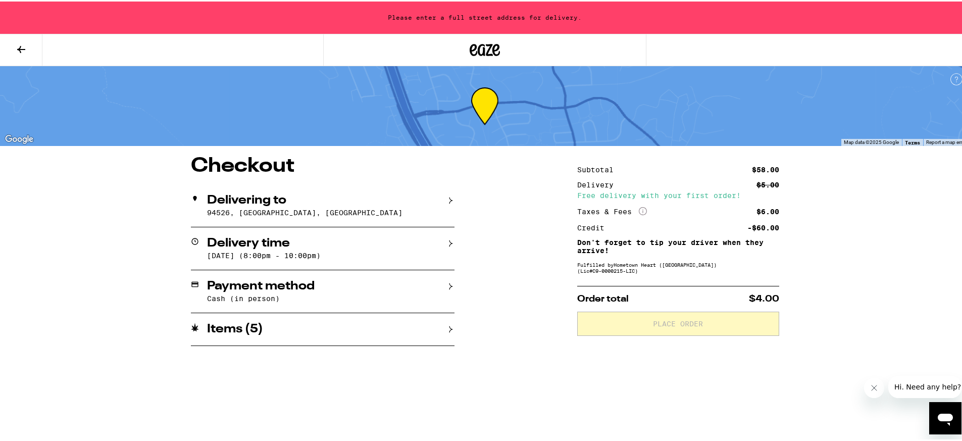
scroll to position [0, 0]
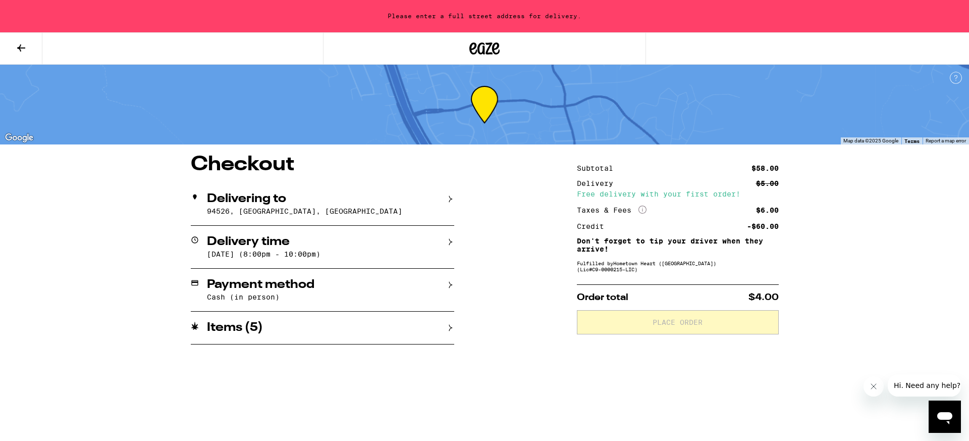
click at [369, 288] on div "Payment method" at bounding box center [323, 285] width 264 height 12
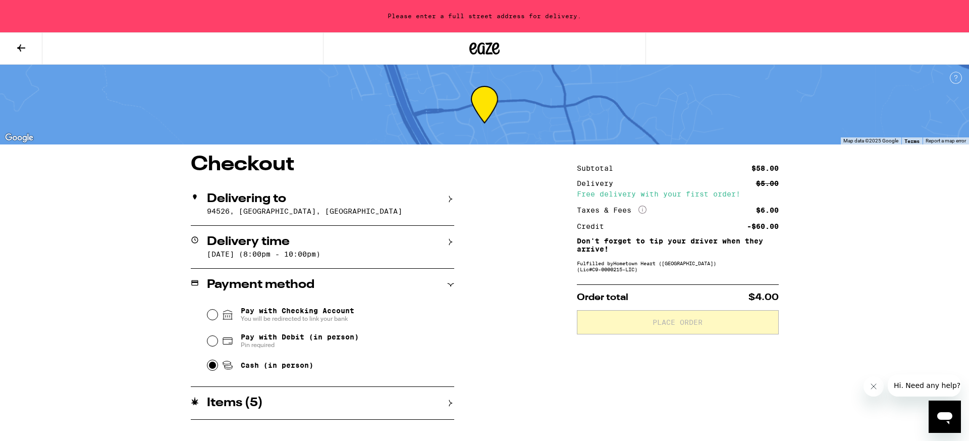
click at [281, 404] on div "Items ( 5 )" at bounding box center [323, 403] width 264 height 12
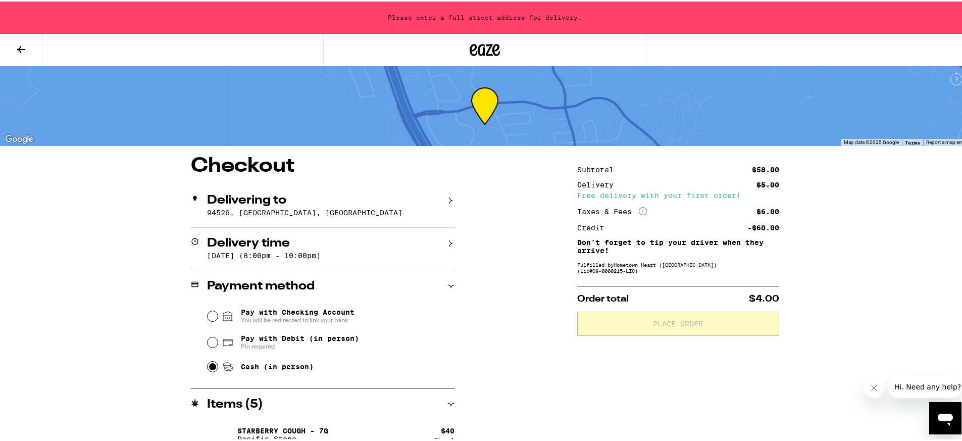
click at [314, 246] on div "Delivery time" at bounding box center [323, 242] width 264 height 12
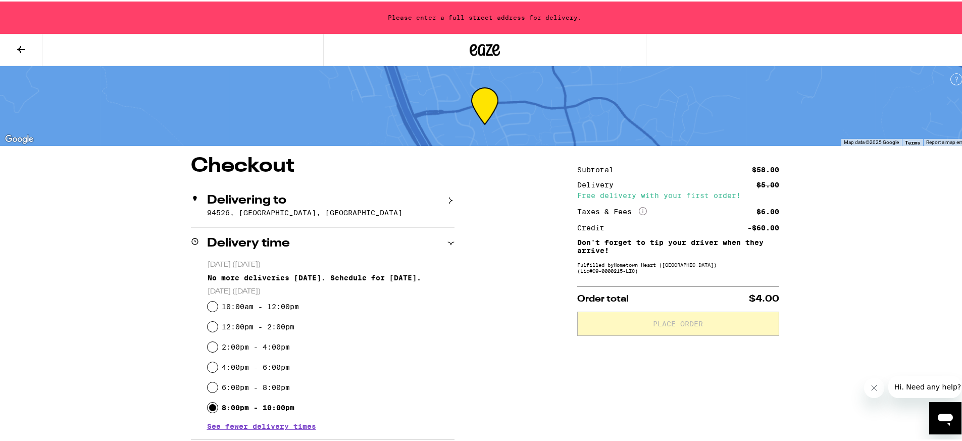
click at [322, 218] on div "Delivering to 94526, [GEOGRAPHIC_DATA], [GEOGRAPHIC_DATA]" at bounding box center [323, 204] width 264 height 42
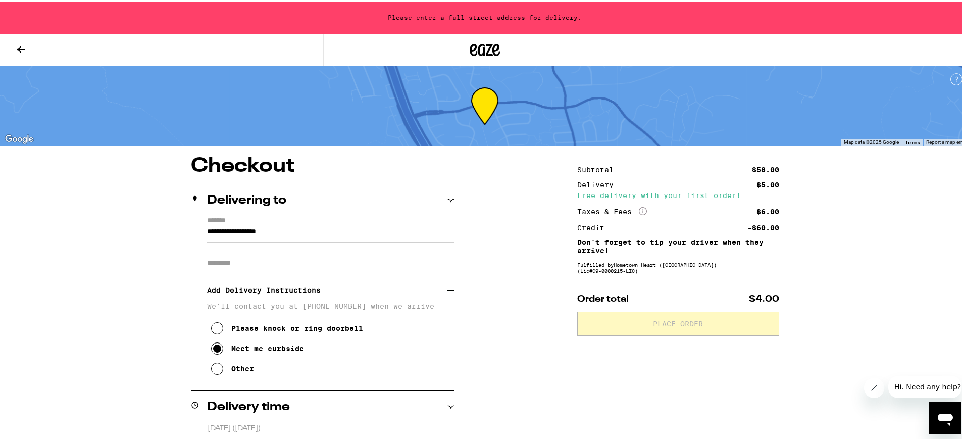
click at [224, 232] on input "**********" at bounding box center [330, 232] width 247 height 17
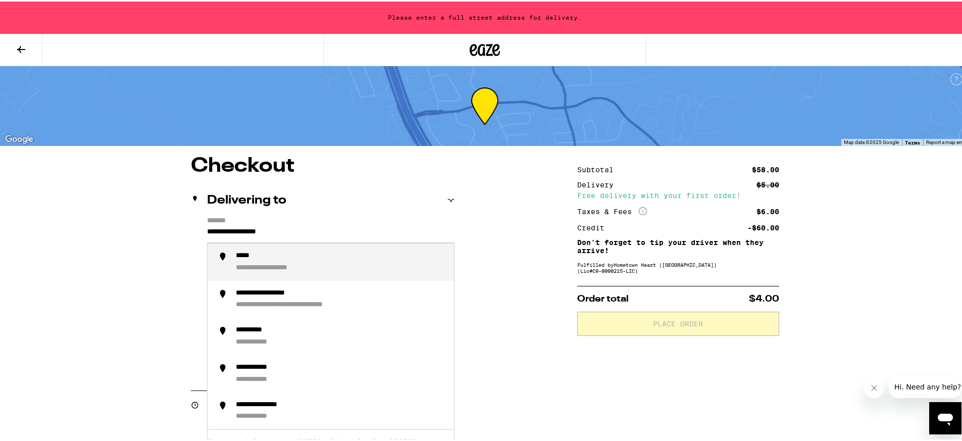
click at [231, 231] on input "**********" at bounding box center [330, 232] width 247 height 17
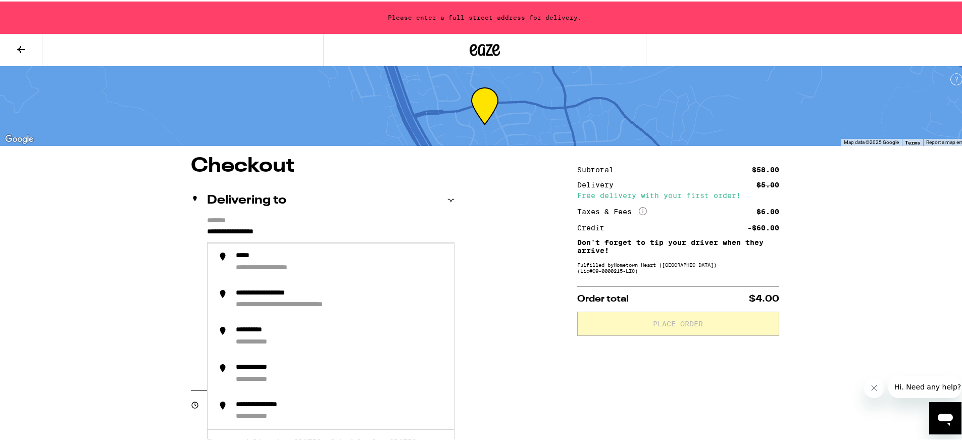
click at [207, 231] on input "**********" at bounding box center [330, 232] width 247 height 17
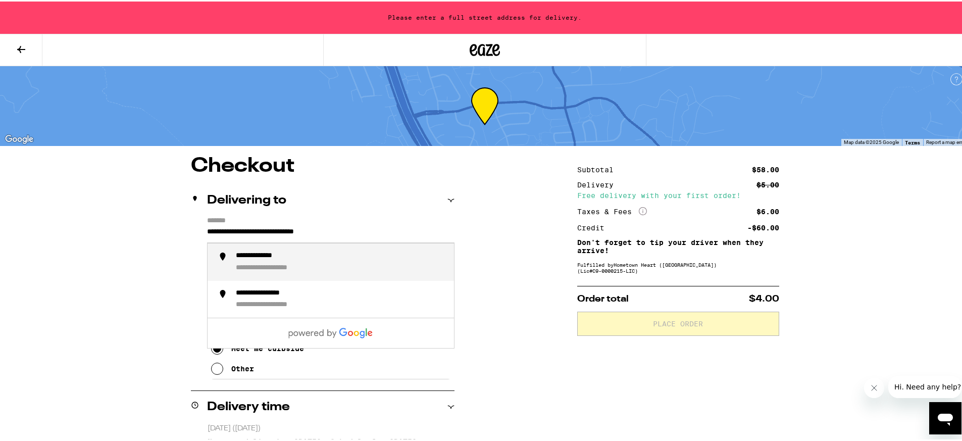
click at [267, 262] on div "**********" at bounding box center [341, 260] width 210 height 21
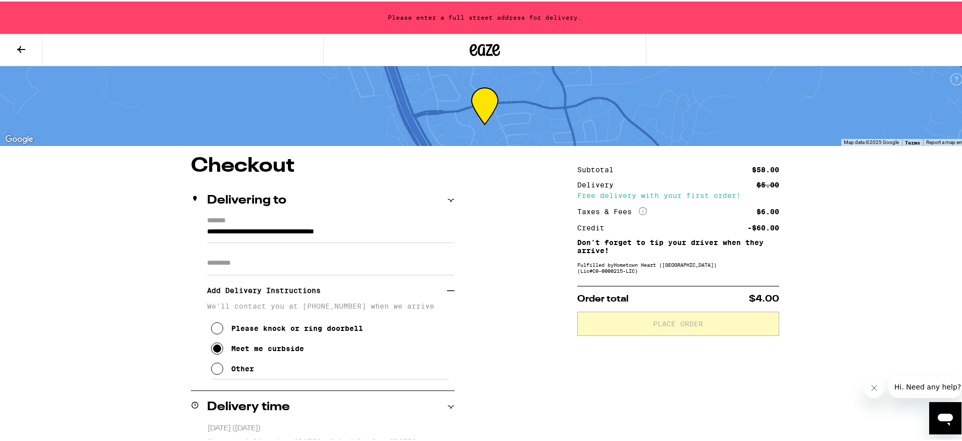
type input "**********"
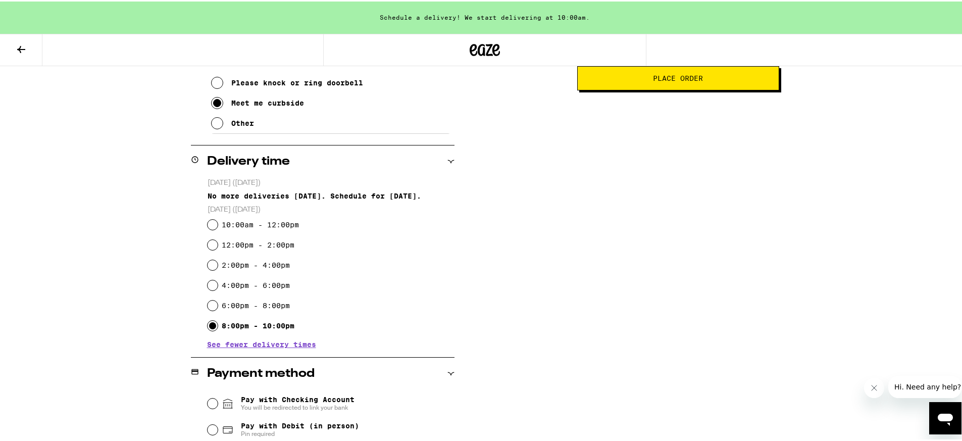
scroll to position [249, 0]
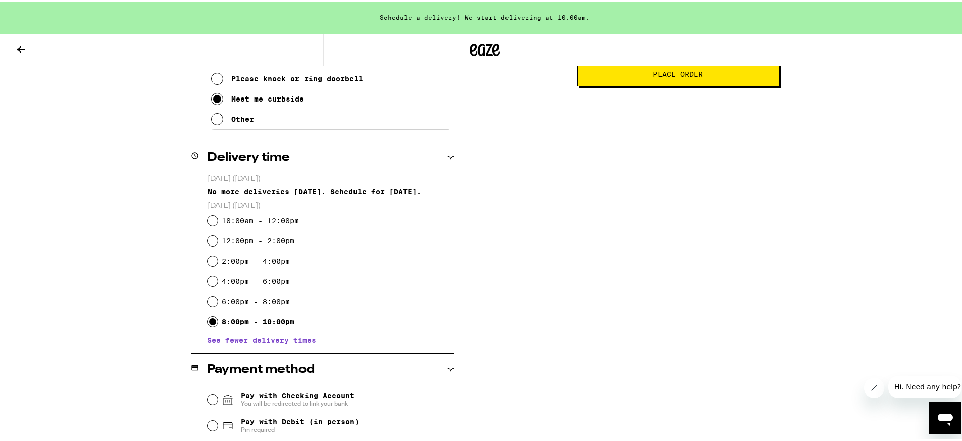
click at [282, 341] on span "See fewer delivery times" at bounding box center [261, 338] width 109 height 7
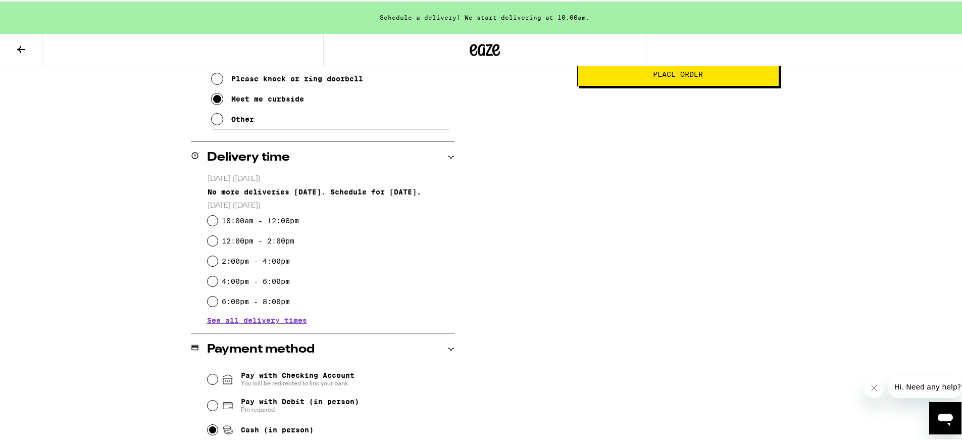
click at [275, 322] on span "See all delivery times" at bounding box center [257, 318] width 100 height 7
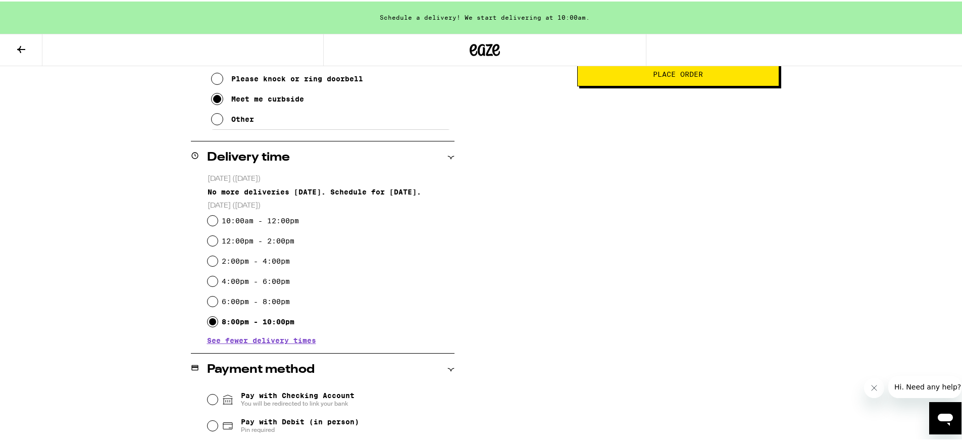
scroll to position [266, 0]
